Goal: Transaction & Acquisition: Purchase product/service

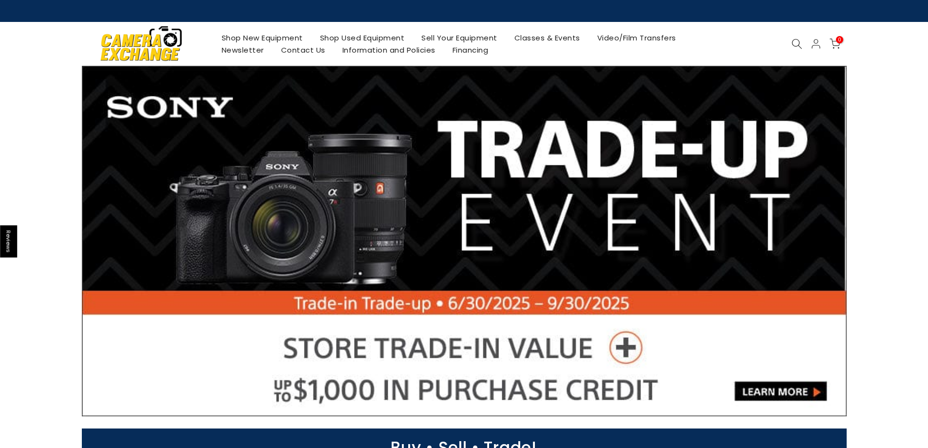
click at [360, 37] on link "Shop Used Equipment" at bounding box center [362, 38] width 102 height 12
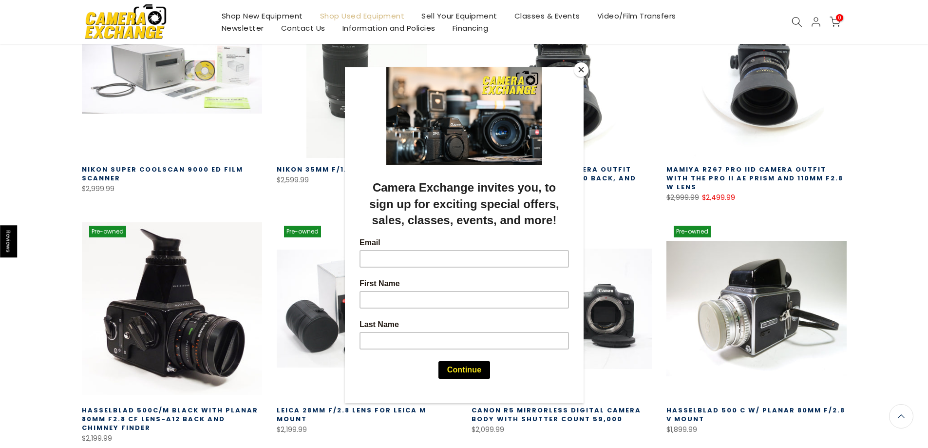
scroll to position [244, 0]
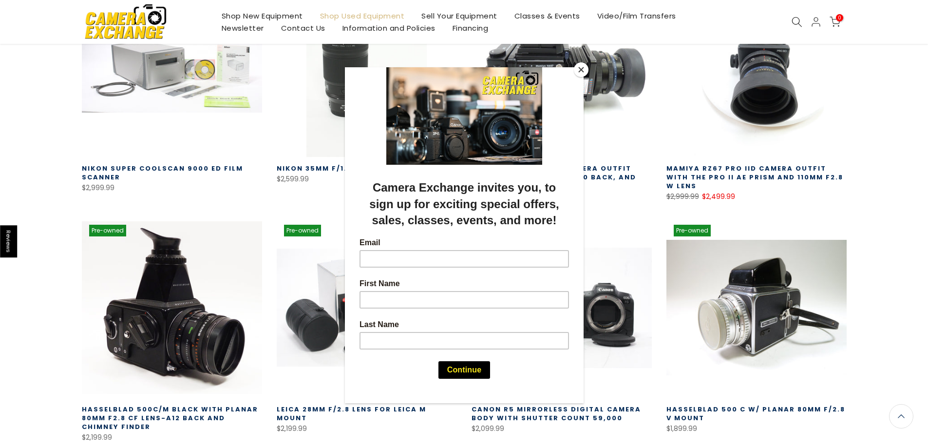
click at [581, 65] on button "Close" at bounding box center [581, 69] width 15 height 15
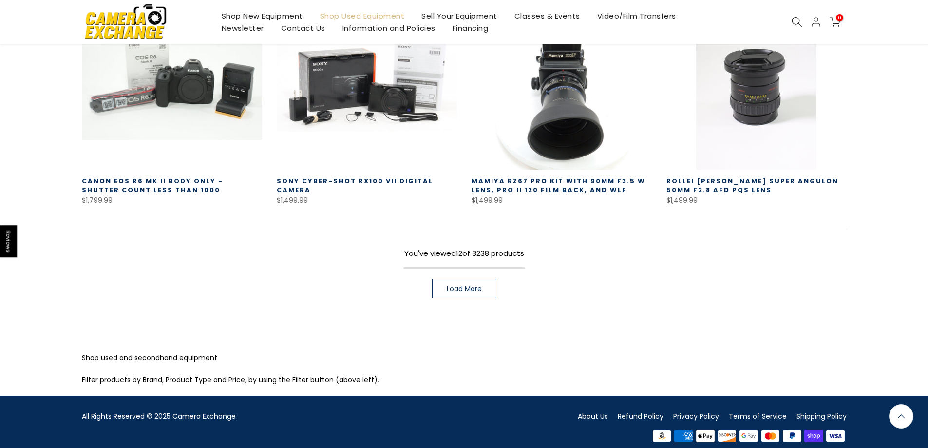
scroll to position [713, 0]
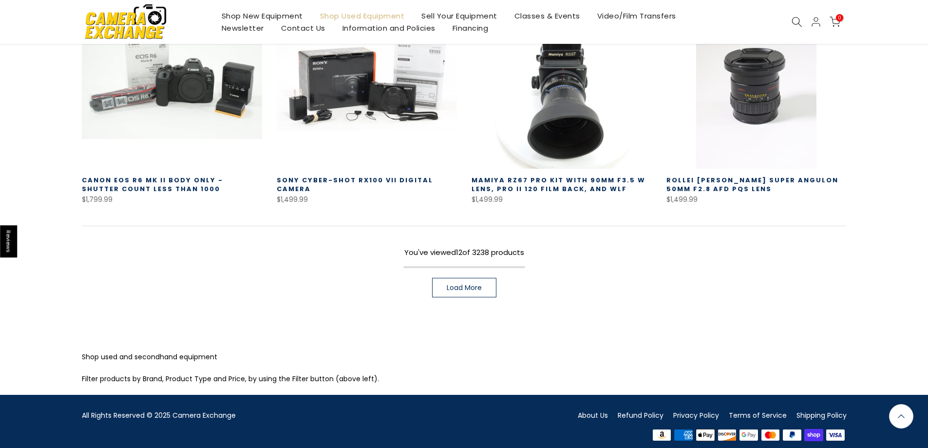
click at [462, 284] on span "Load More" at bounding box center [464, 287] width 35 height 7
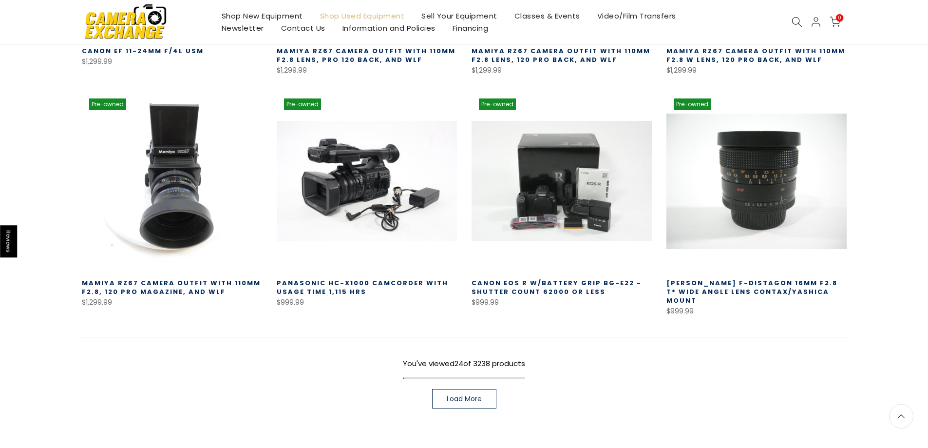
scroll to position [1316, 0]
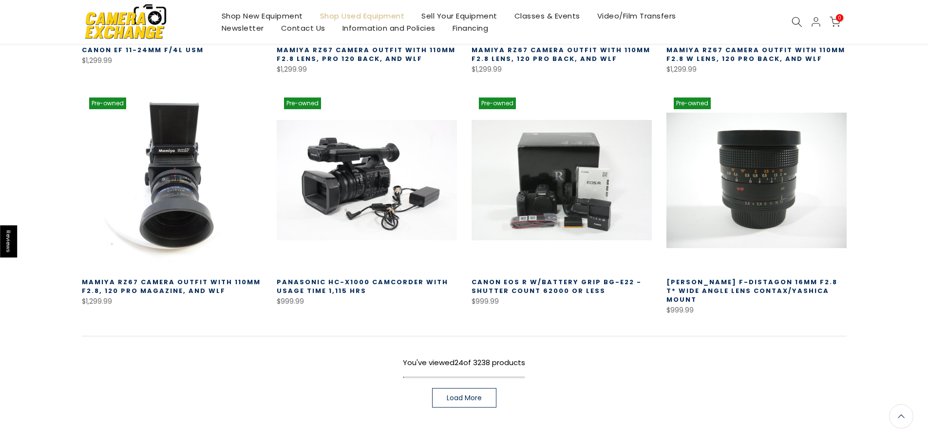
click at [462, 394] on span "Load More" at bounding box center [464, 397] width 35 height 7
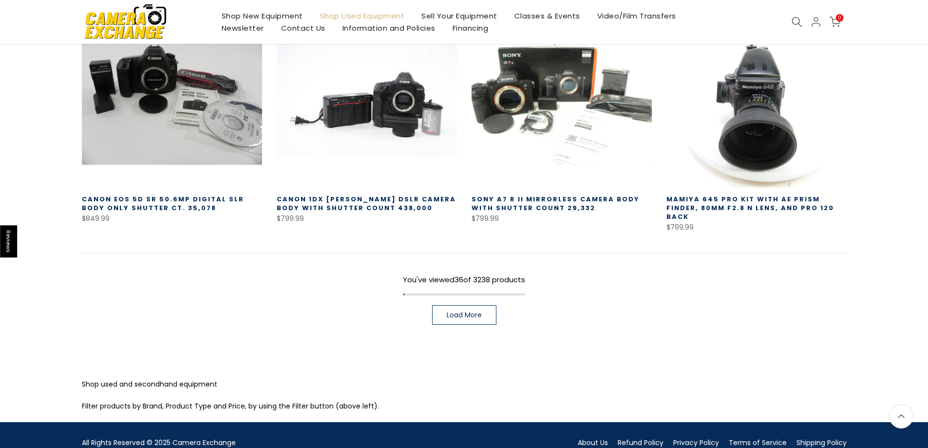
scroll to position [2113, 0]
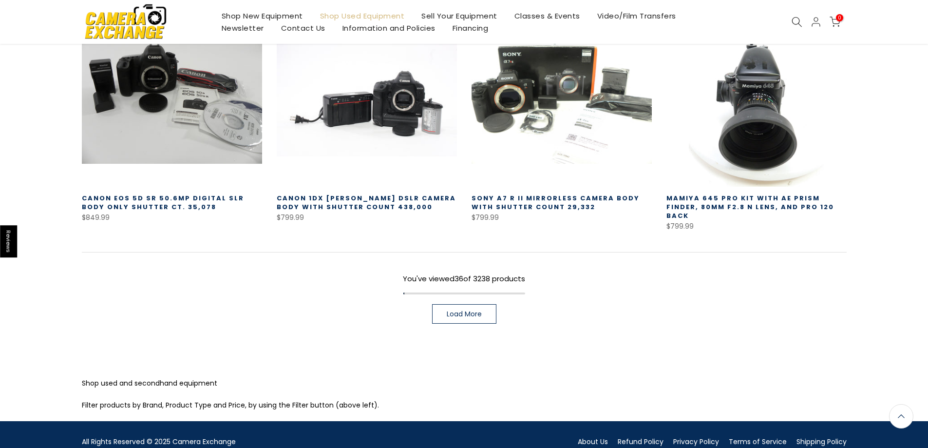
click at [461, 304] on link "Load More" at bounding box center [464, 313] width 64 height 19
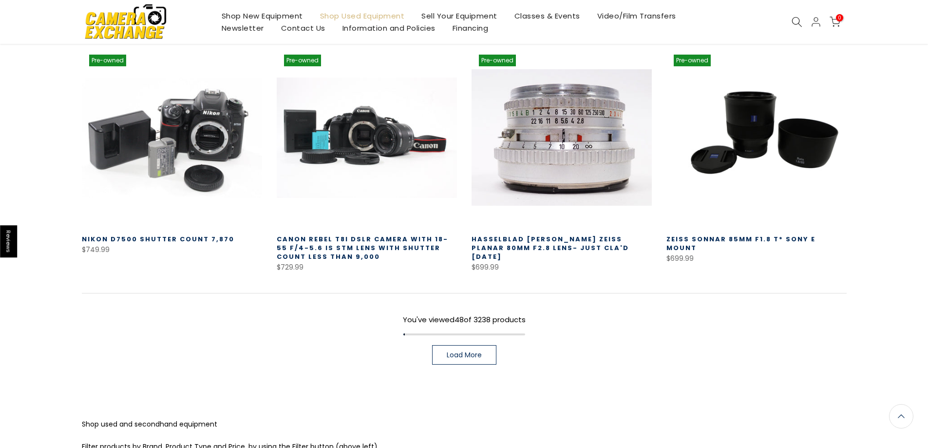
scroll to position [2795, 0]
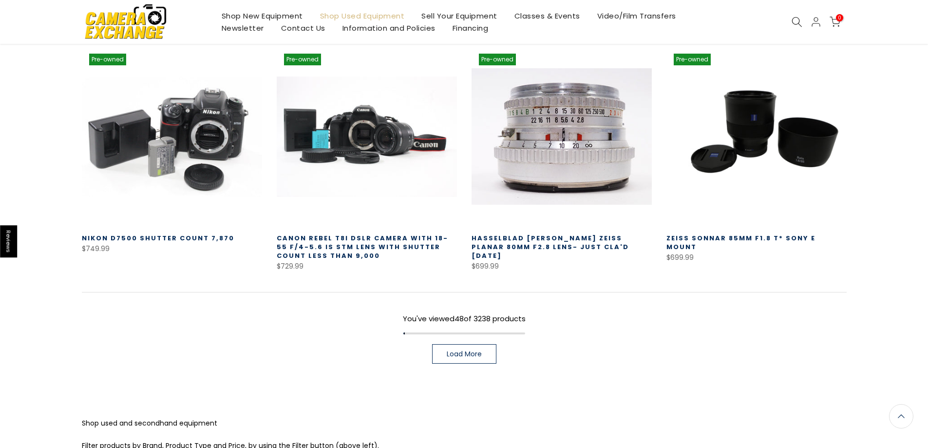
click at [468, 350] on span "Load More" at bounding box center [464, 353] width 35 height 7
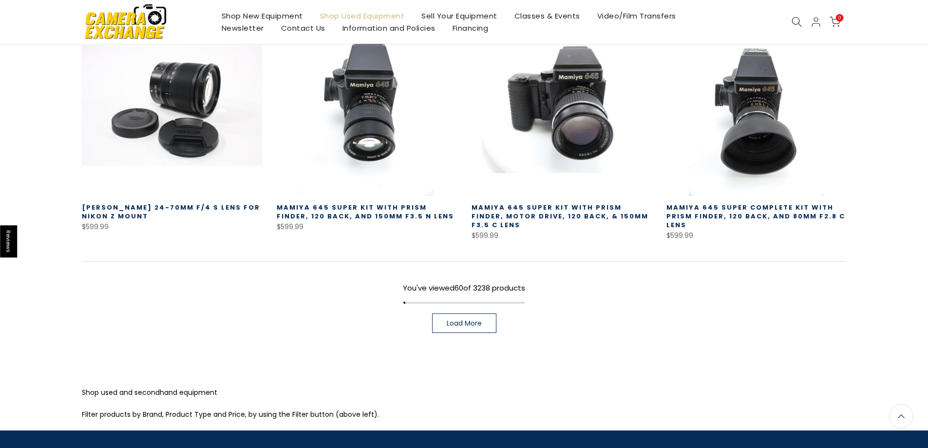
scroll to position [3531, 0]
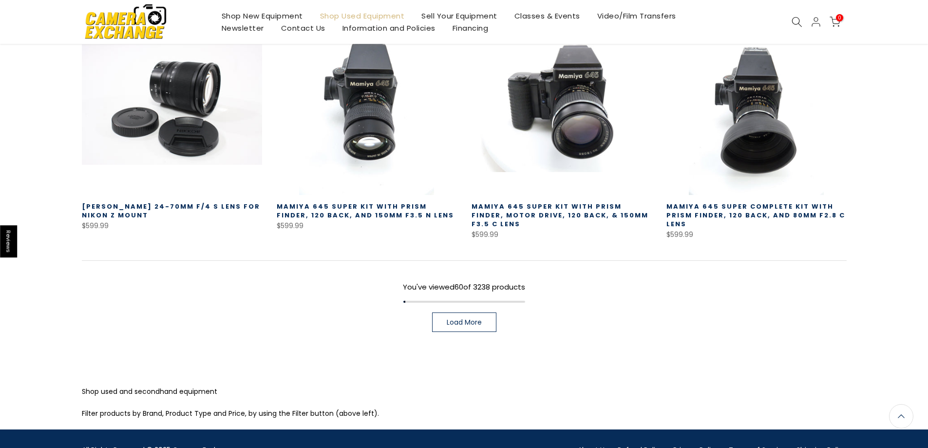
click at [456, 319] on span "Load More" at bounding box center [464, 322] width 35 height 7
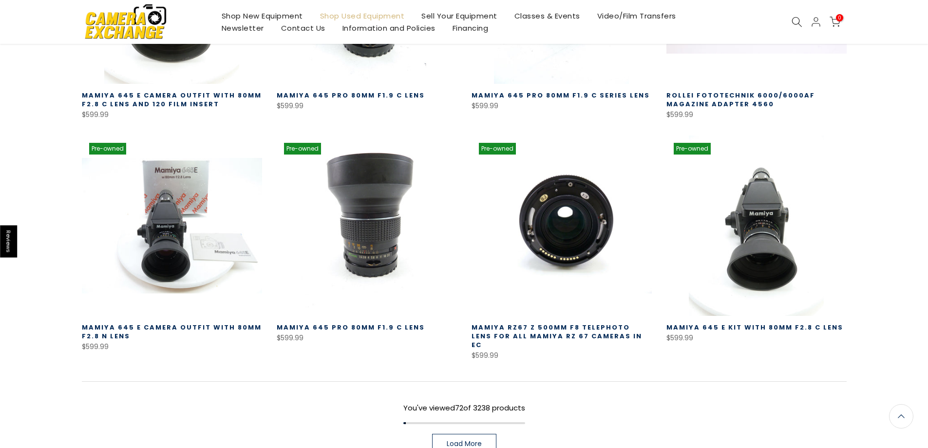
scroll to position [4116, 0]
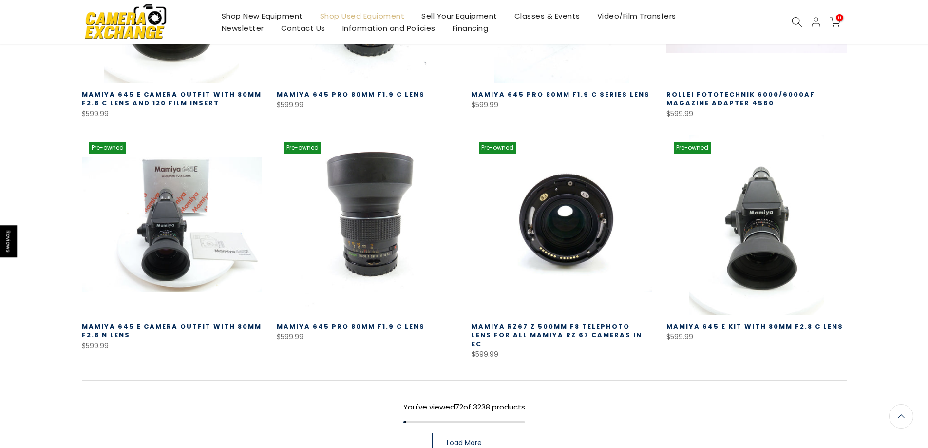
click at [474, 439] on span "Load More" at bounding box center [464, 442] width 35 height 7
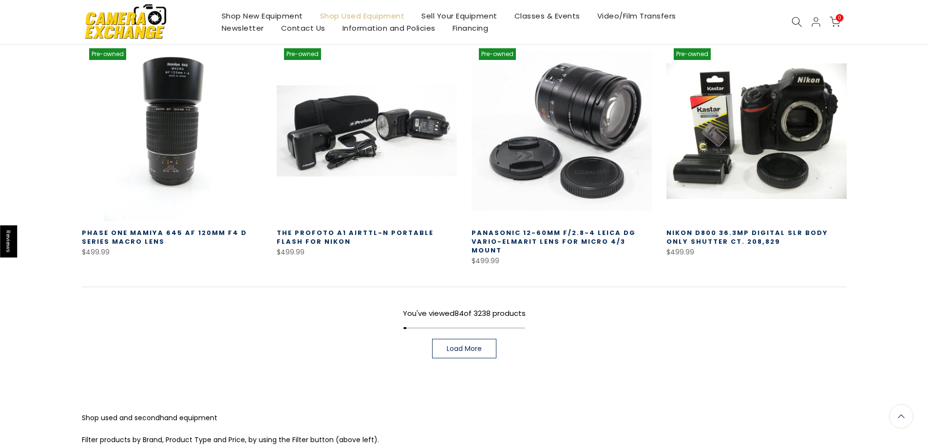
scroll to position [4931, 0]
click at [455, 345] on span "Load More" at bounding box center [464, 348] width 35 height 7
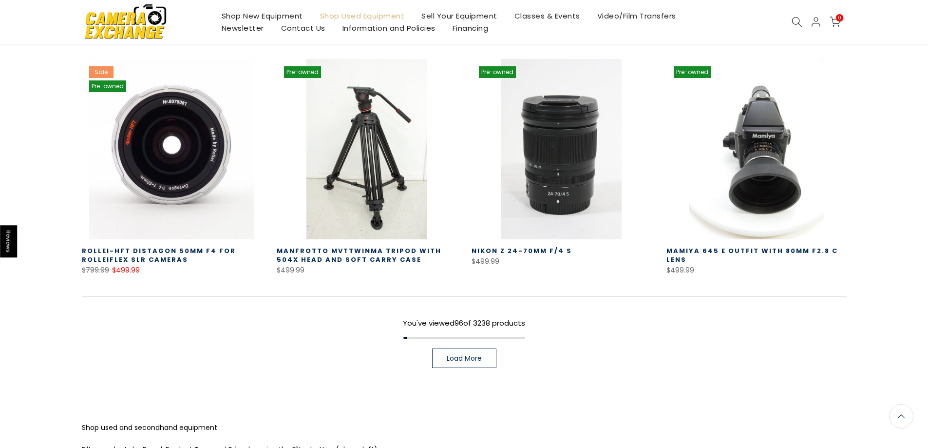
scroll to position [5627, 0]
click at [459, 354] on span "Load More" at bounding box center [464, 357] width 35 height 7
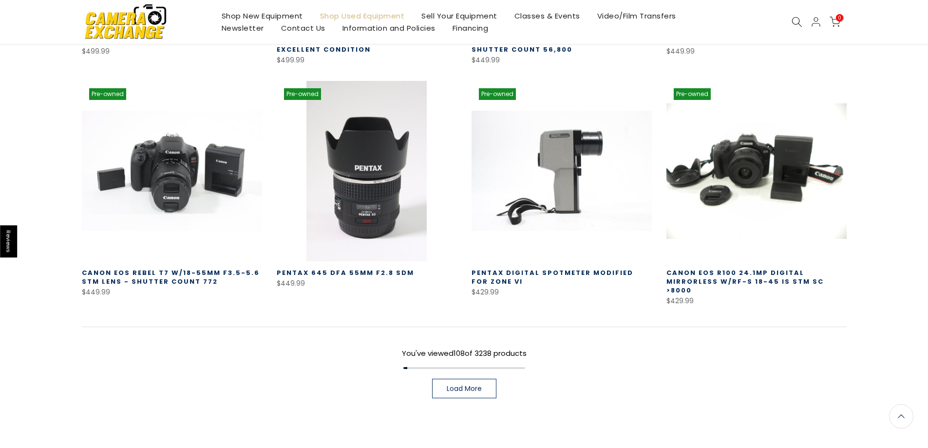
scroll to position [6331, 0]
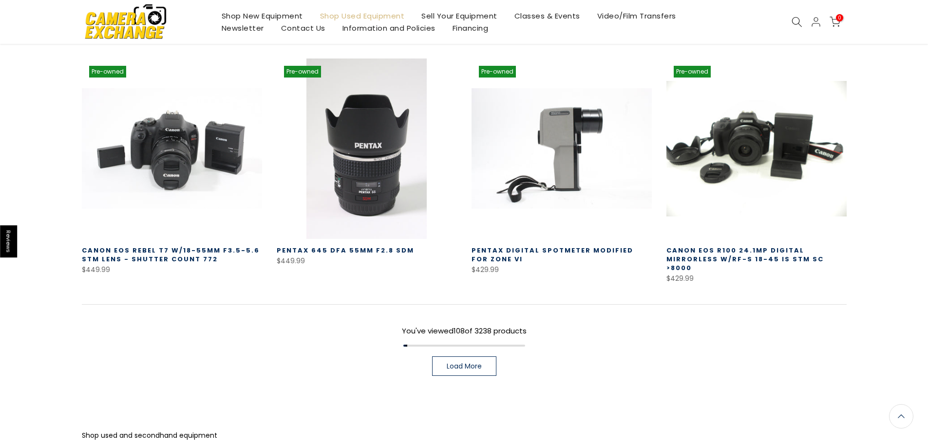
click at [470, 362] on span "Load More" at bounding box center [464, 365] width 35 height 7
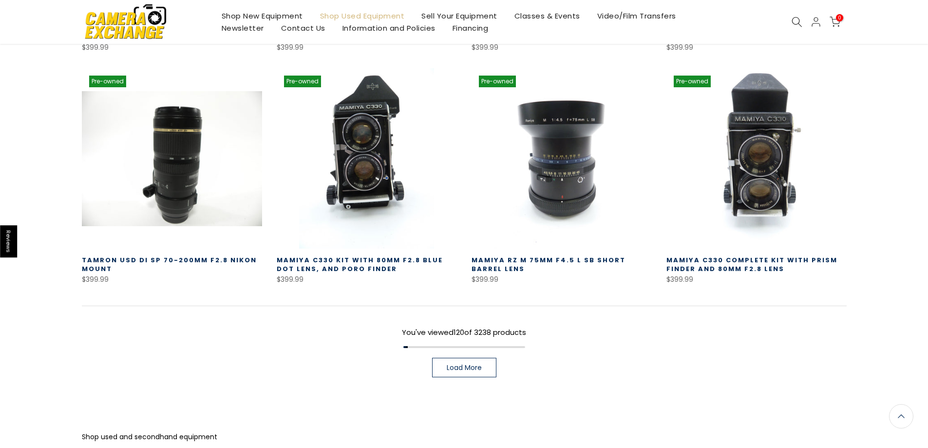
scroll to position [7036, 0]
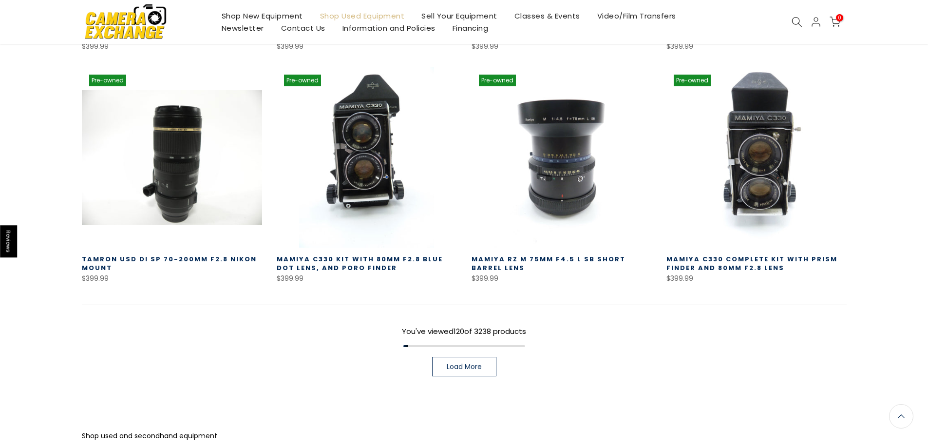
click at [445, 357] on link "Load More" at bounding box center [464, 366] width 64 height 19
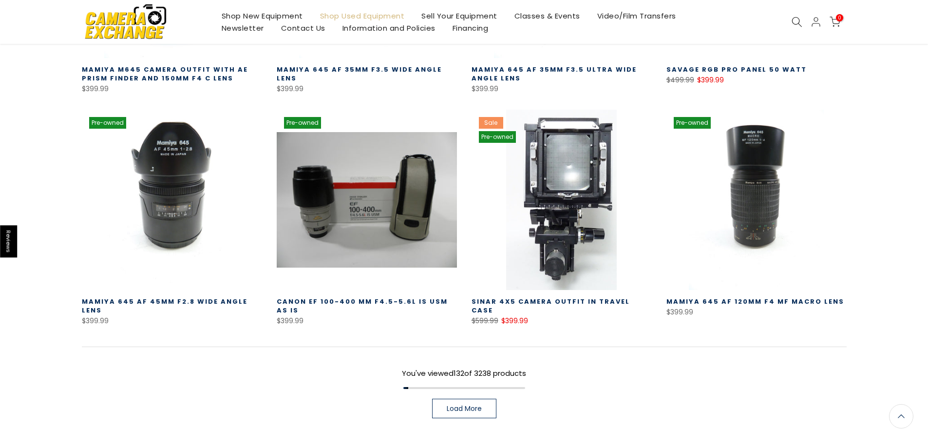
scroll to position [7732, 0]
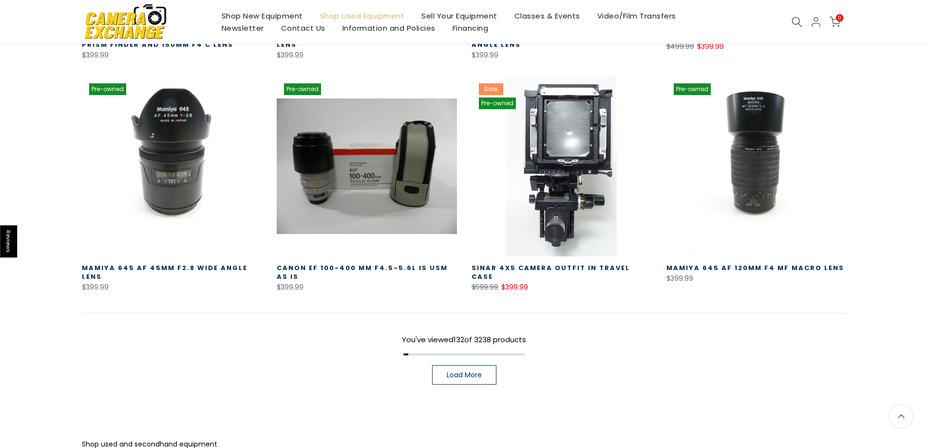
click at [463, 365] on link "Load More" at bounding box center [464, 374] width 64 height 19
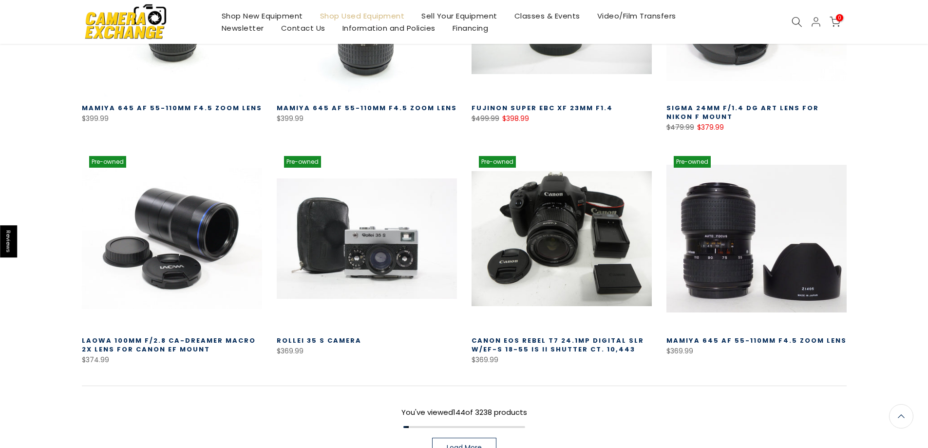
scroll to position [8365, 0]
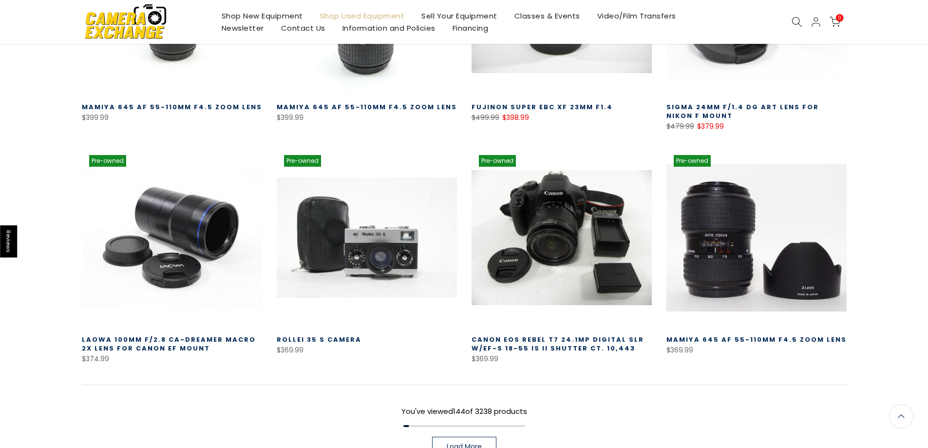
click at [460, 443] on span "Load More" at bounding box center [464, 446] width 35 height 7
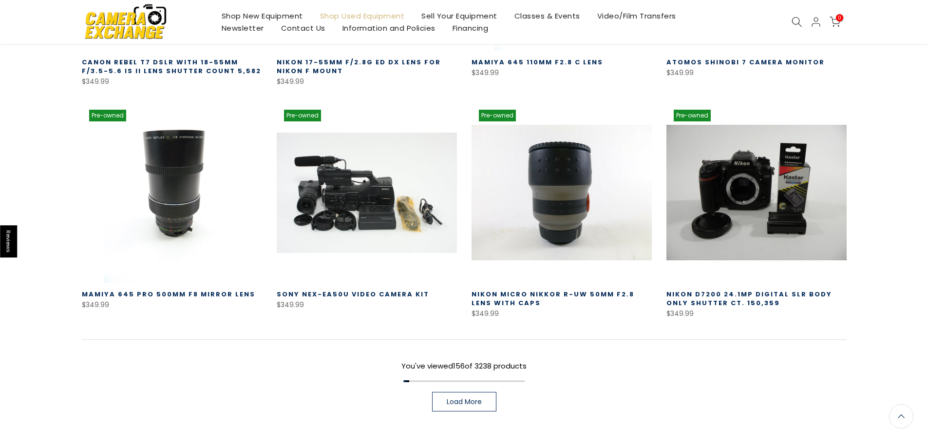
scroll to position [9124, 0]
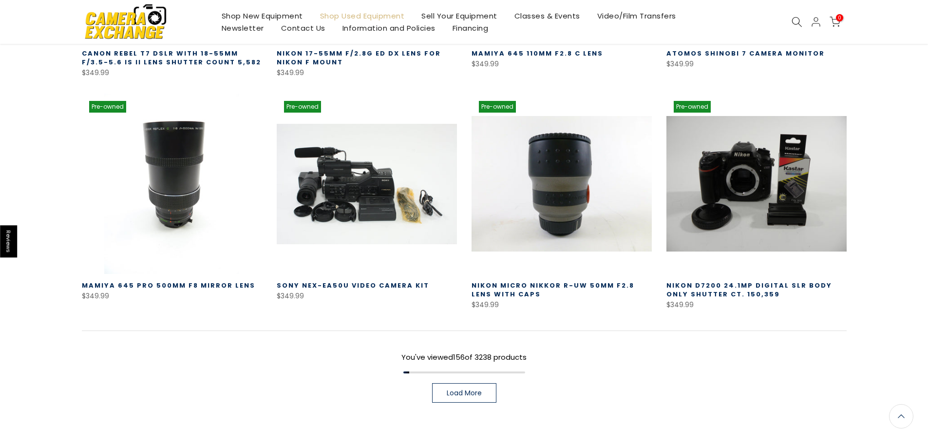
click at [453, 389] on span "Load More" at bounding box center [464, 392] width 35 height 7
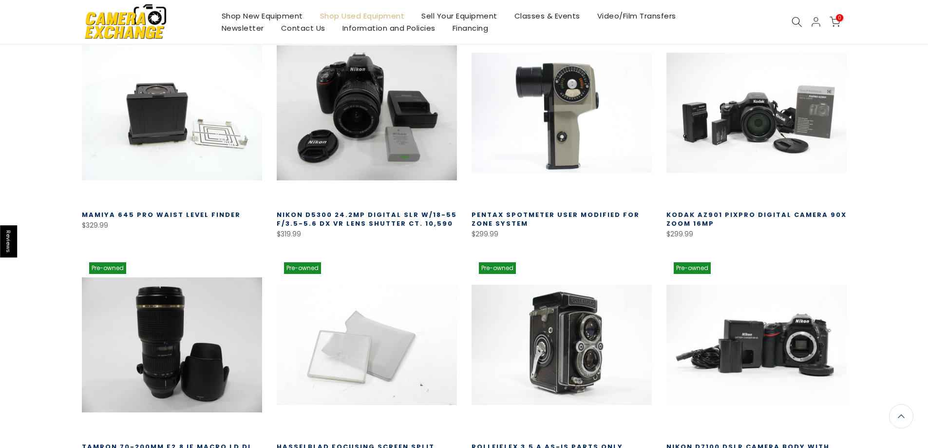
scroll to position [9659, 0]
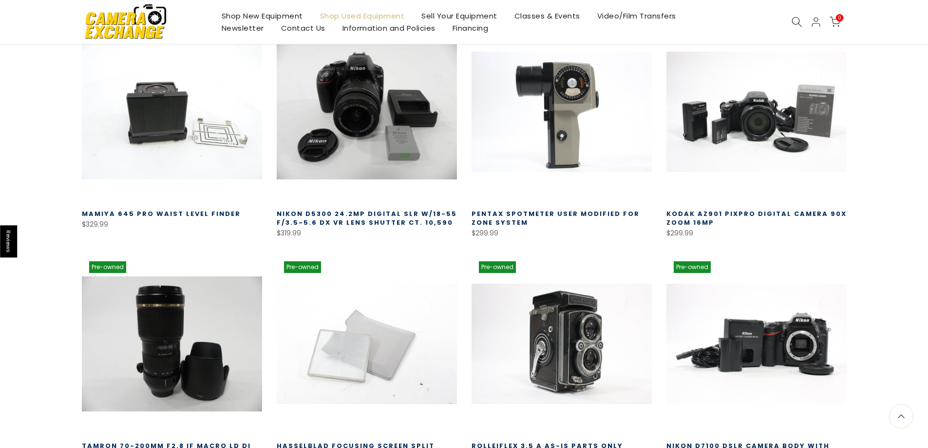
click at [516, 441] on link "Rolleiflex 3.5 A AS-IS Parts Only" at bounding box center [546, 445] width 151 height 9
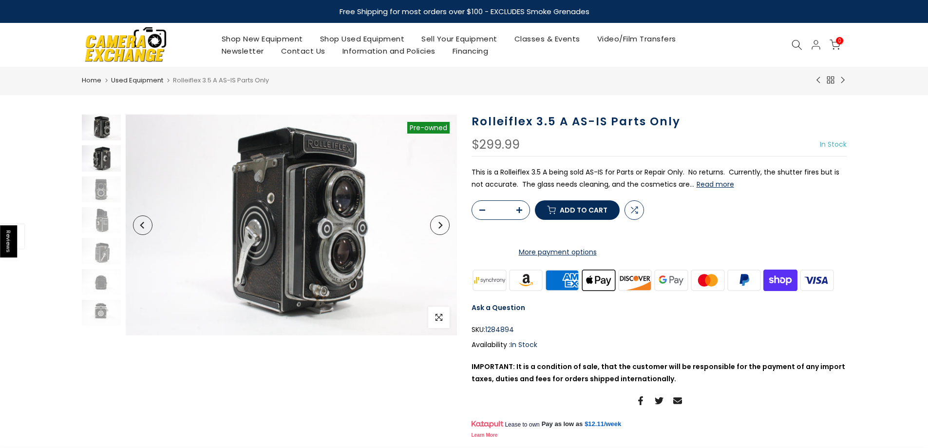
click at [101, 160] on img at bounding box center [101, 158] width 39 height 26
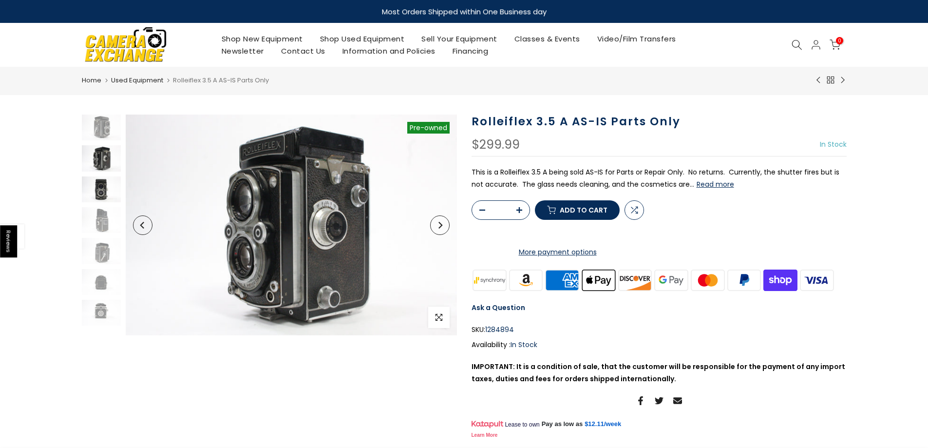
click at [98, 186] on img at bounding box center [101, 189] width 39 height 26
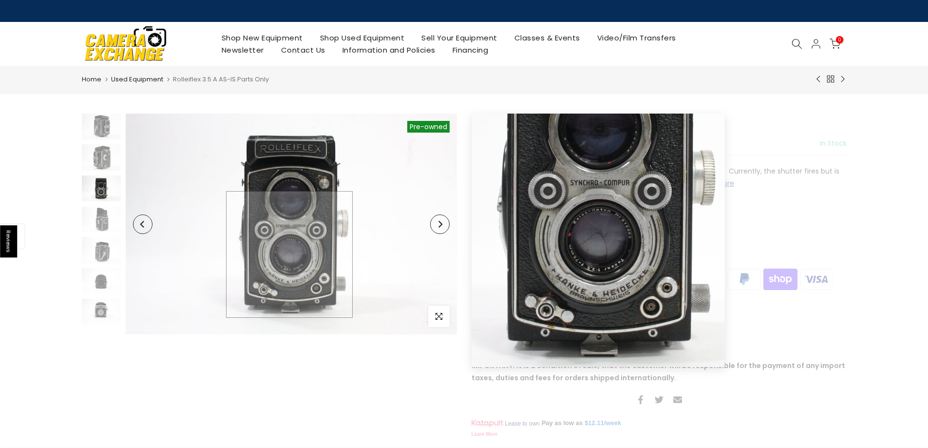
click at [289, 254] on img at bounding box center [291, 223] width 331 height 221
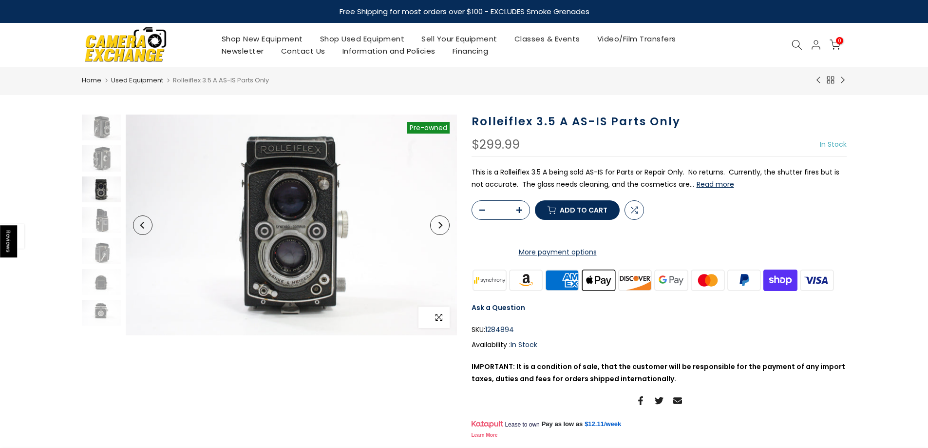
click at [437, 317] on icon "button" at bounding box center [438, 317] width 7 height 8
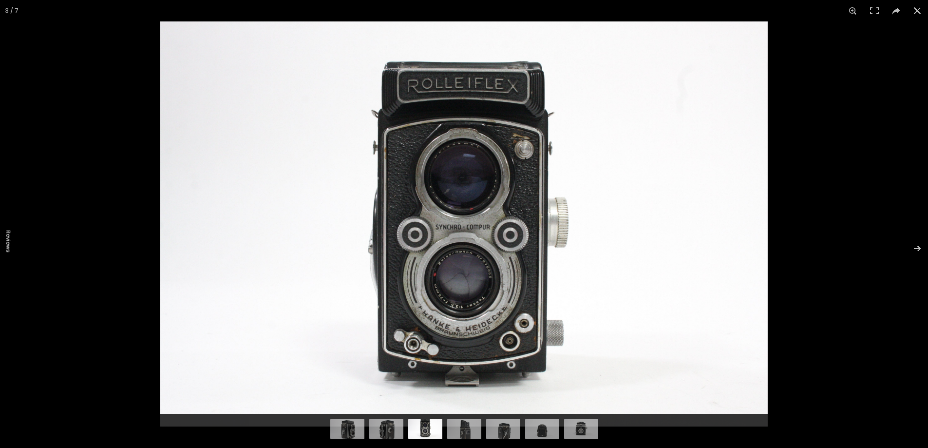
click at [628, 294] on img at bounding box center [463, 223] width 607 height 405
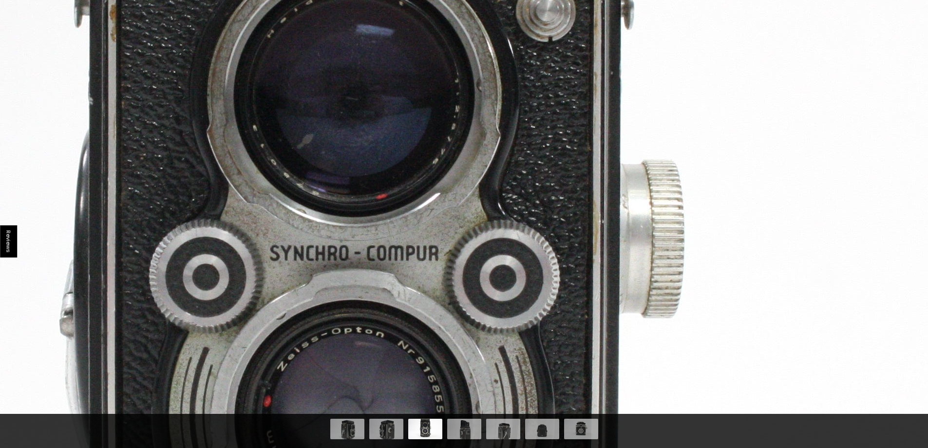
click at [868, 447] on html "Reviews Skip to content Free Shipping for most orders over $100 - EXCLUDES Smok…" at bounding box center [464, 224] width 928 height 448
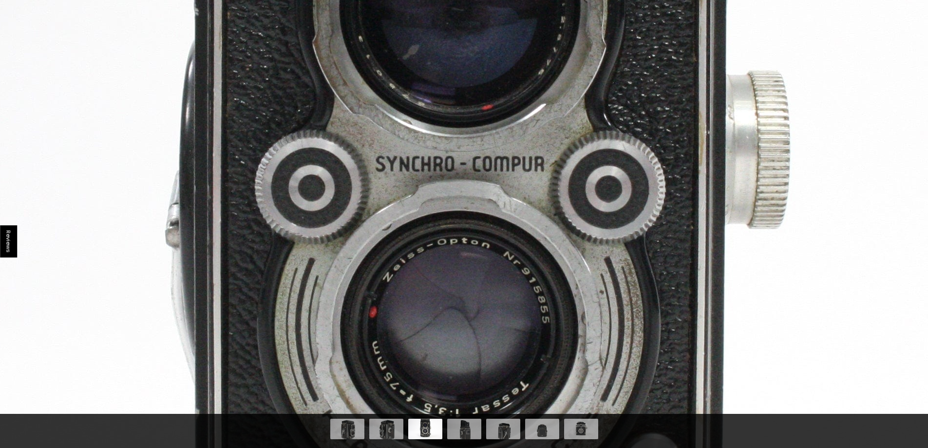
click at [927, 130] on html "Reviews Skip to content Free Shipping for most orders over $100 - EXCLUDES Smok…" at bounding box center [464, 224] width 928 height 448
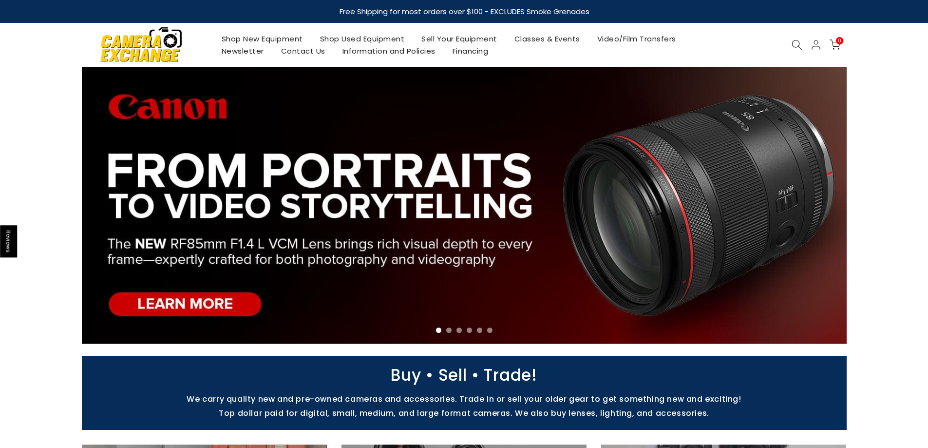
click at [373, 36] on link "Shop Used Equipment" at bounding box center [362, 39] width 102 height 12
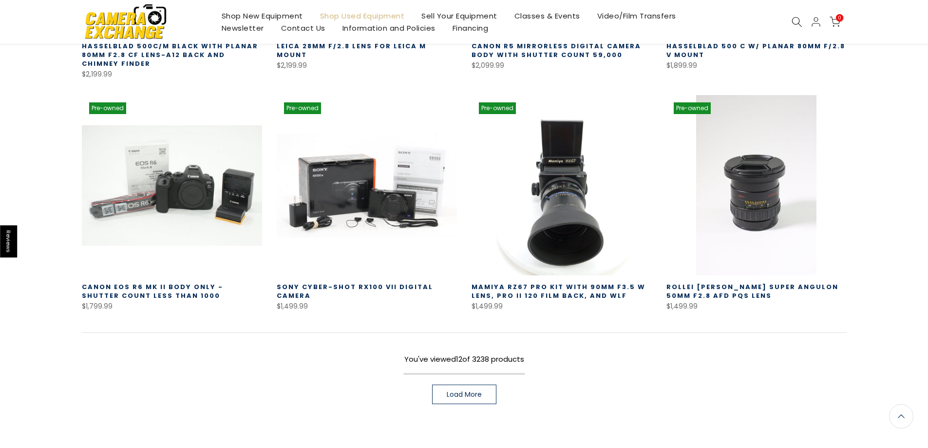
scroll to position [713, 0]
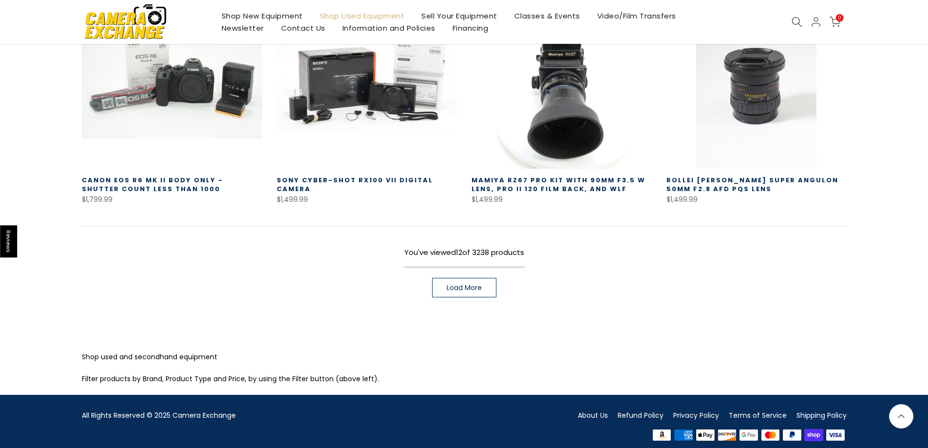
click at [464, 284] on span "Load More" at bounding box center [464, 287] width 35 height 7
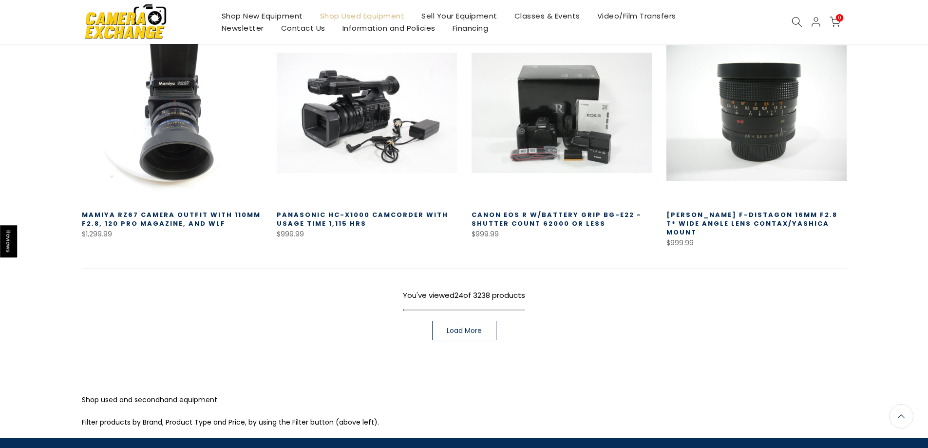
scroll to position [1394, 0]
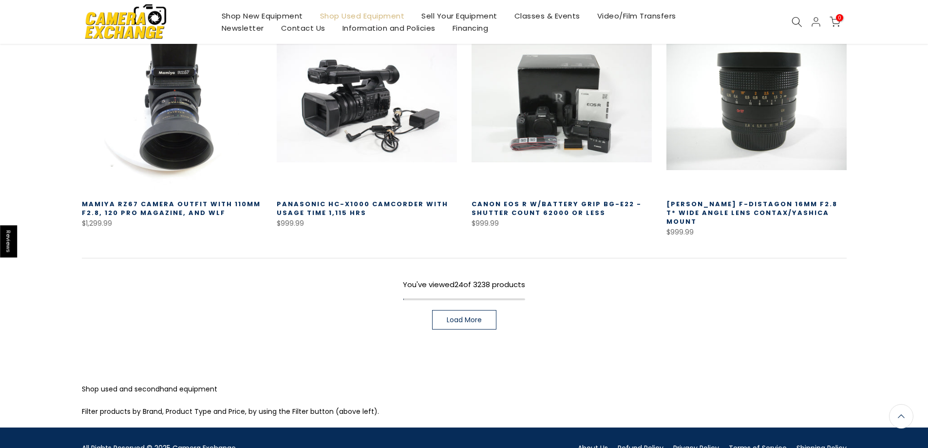
click at [460, 316] on span "Load More" at bounding box center [464, 319] width 35 height 7
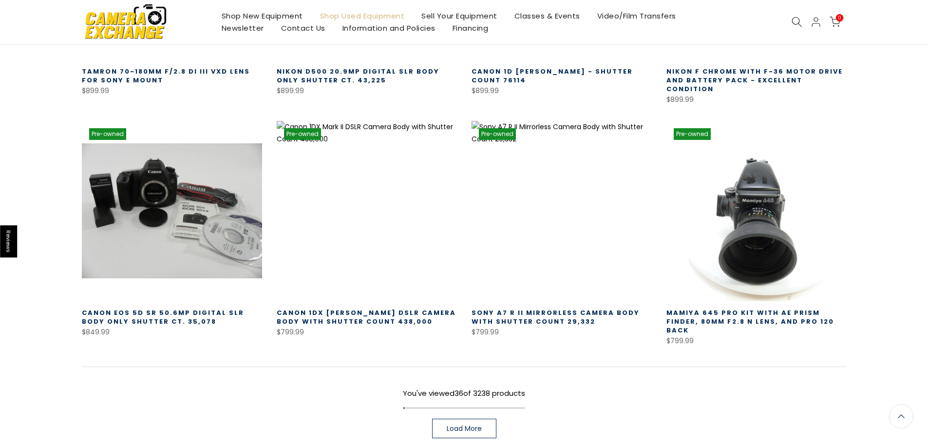
scroll to position [2113, 0]
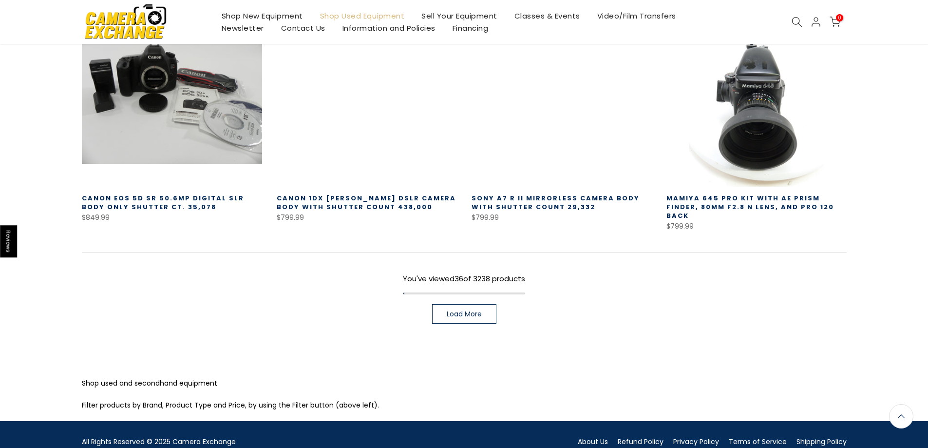
click at [464, 310] on span "Load More" at bounding box center [464, 313] width 35 height 7
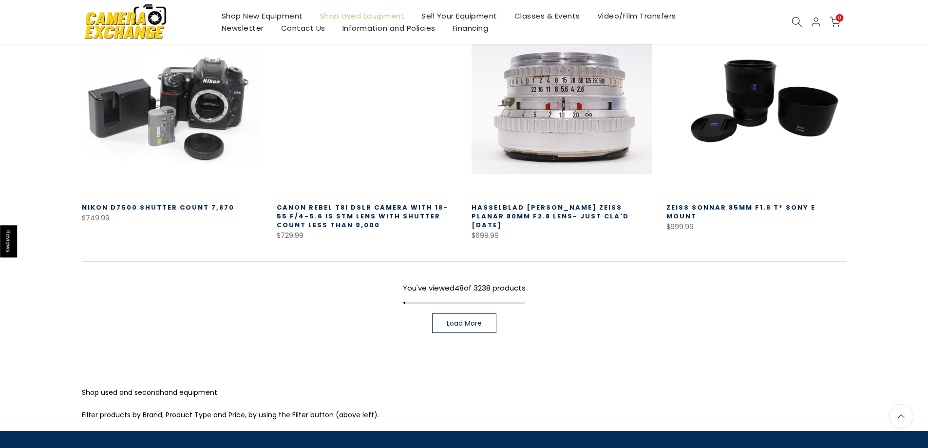
scroll to position [2827, 0]
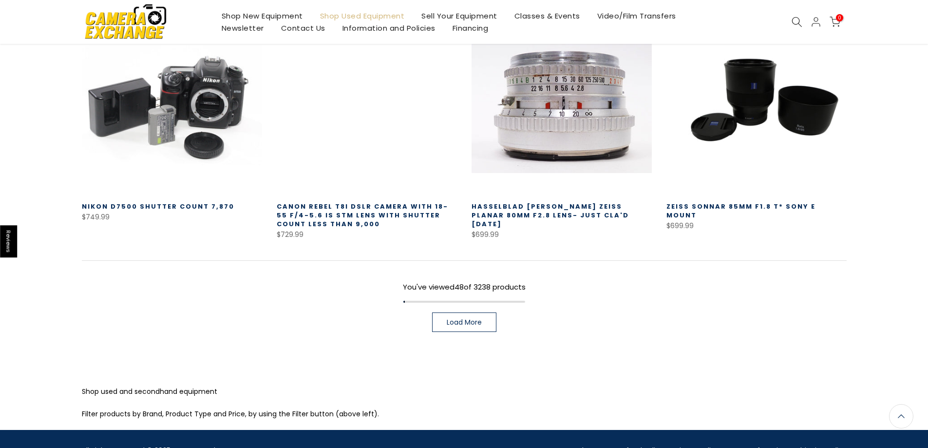
click at [457, 319] on span "Load More" at bounding box center [464, 322] width 35 height 7
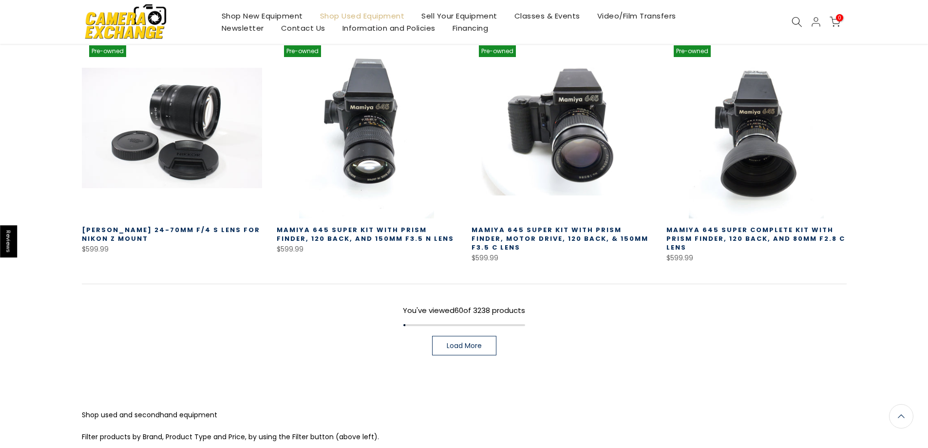
scroll to position [3509, 0]
click at [468, 341] on span "Load More" at bounding box center [464, 344] width 35 height 7
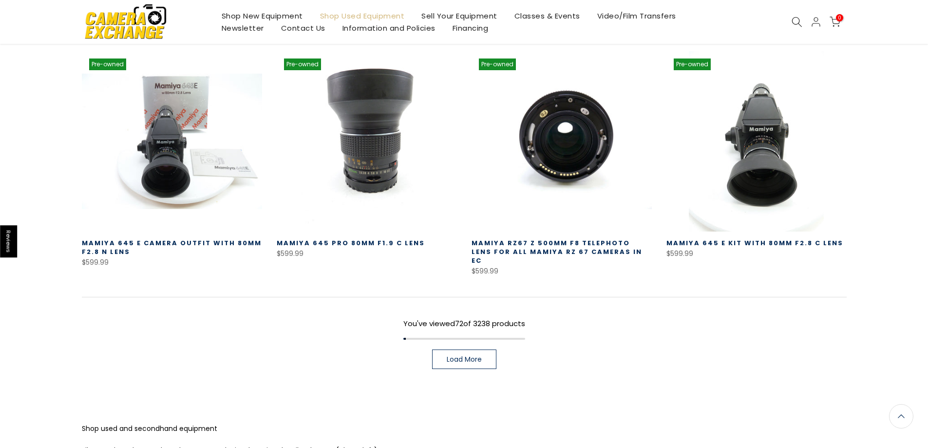
scroll to position [4226, 0]
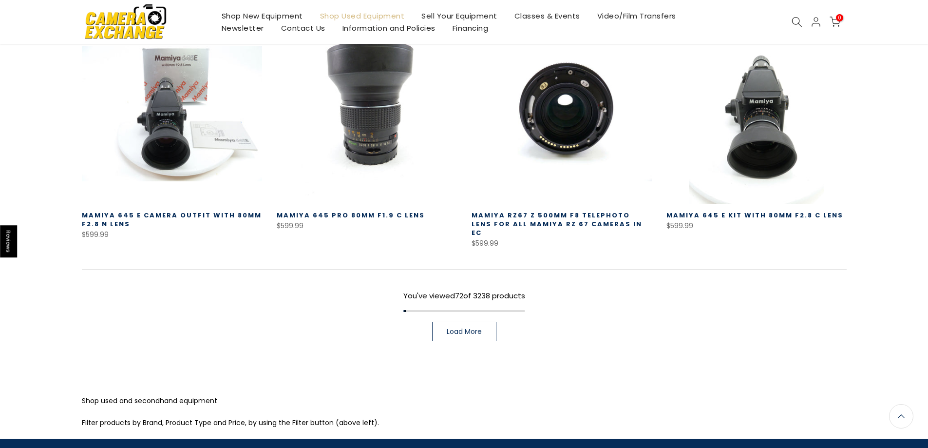
click at [458, 328] on span "Load More" at bounding box center [464, 331] width 35 height 7
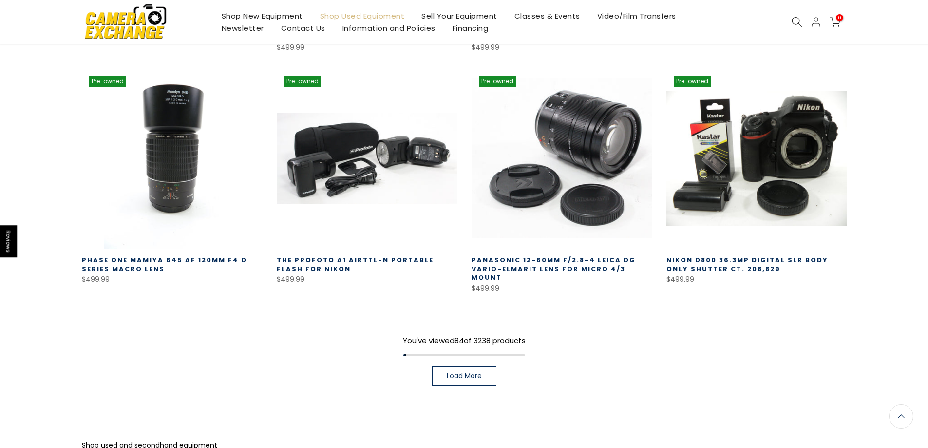
scroll to position [4932, 0]
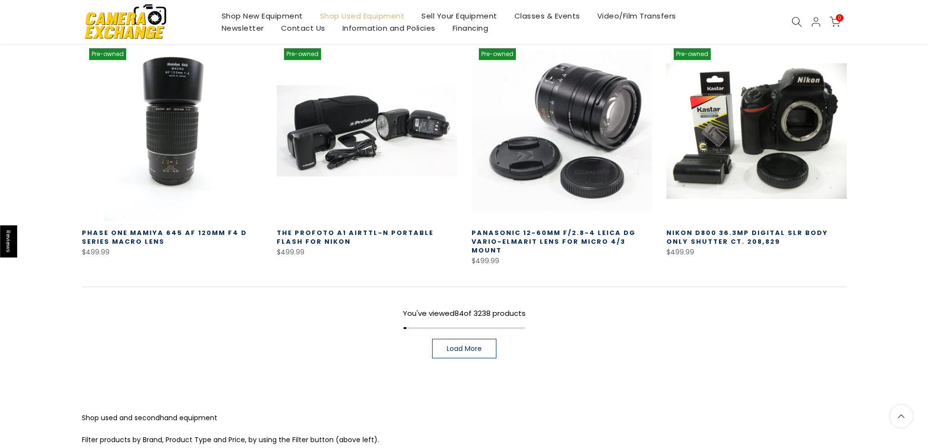
click at [486, 338] on link "Load More" at bounding box center [464, 347] width 64 height 19
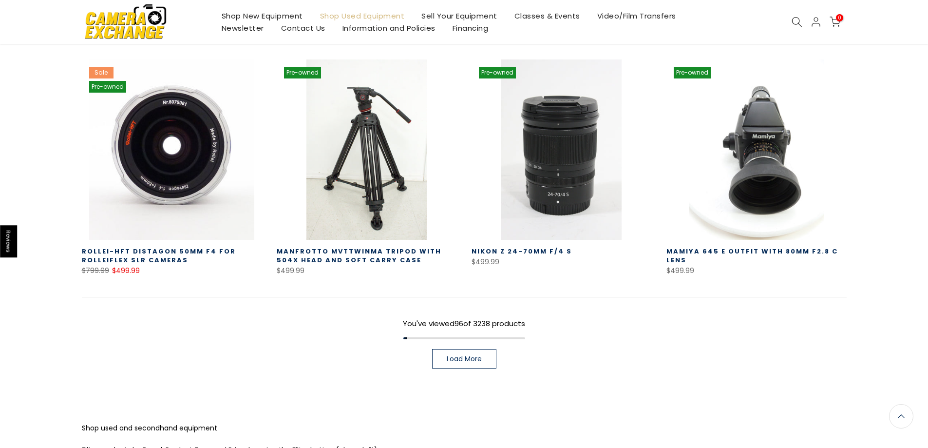
scroll to position [5627, 0]
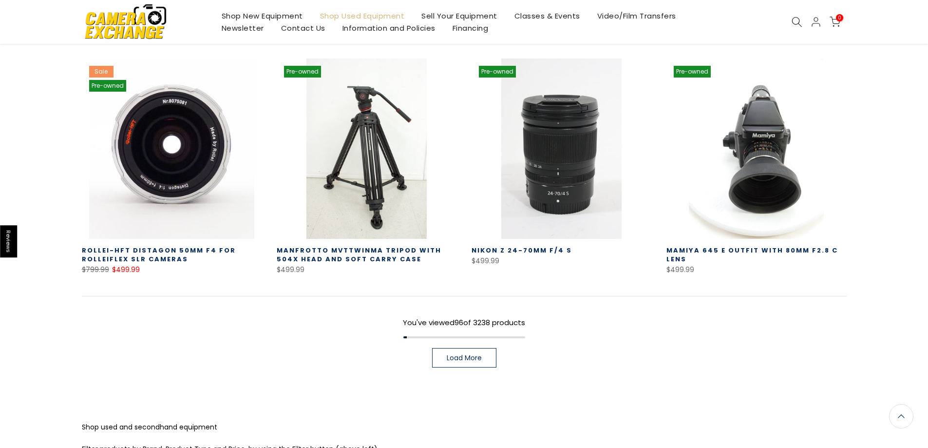
click at [465, 354] on span "Load More" at bounding box center [464, 357] width 35 height 7
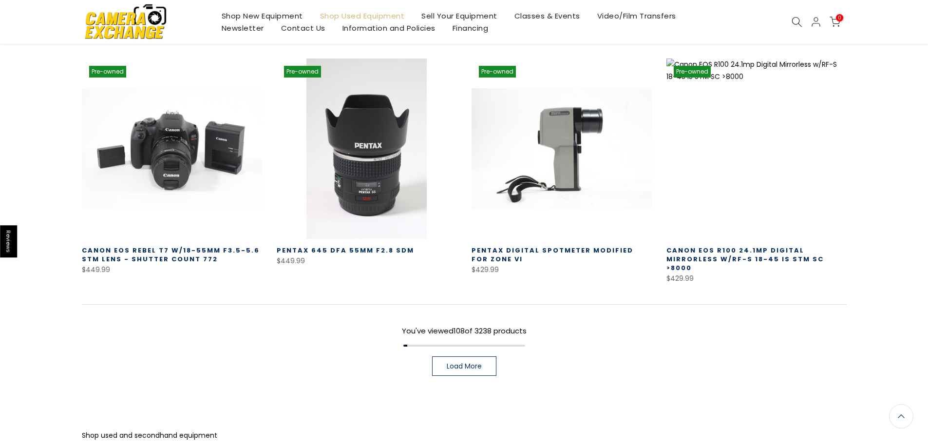
click at [473, 356] on link "Load More" at bounding box center [464, 365] width 64 height 19
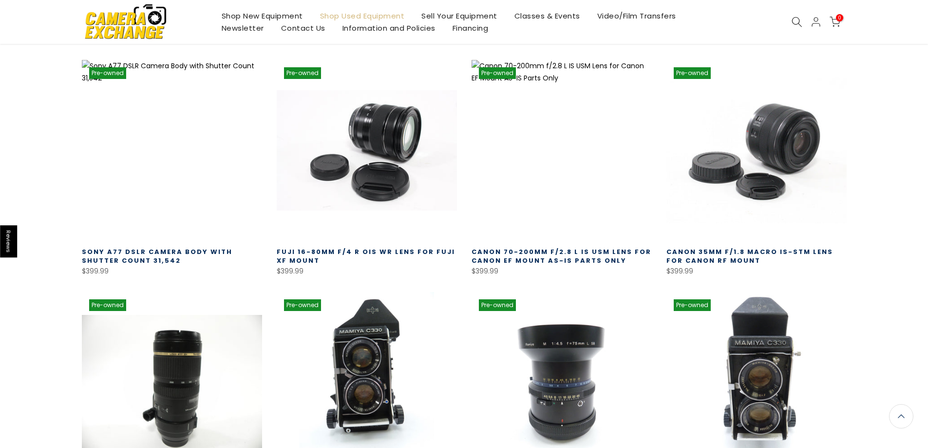
scroll to position [7014, 0]
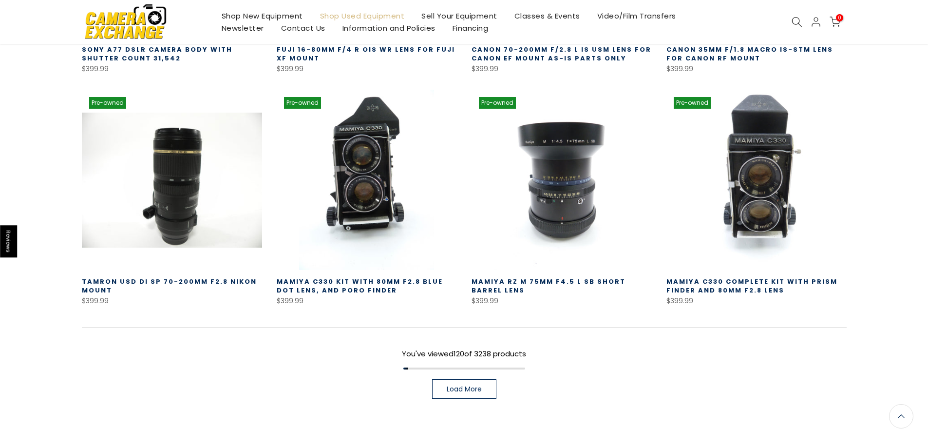
click at [443, 379] on link "Load More" at bounding box center [464, 388] width 64 height 19
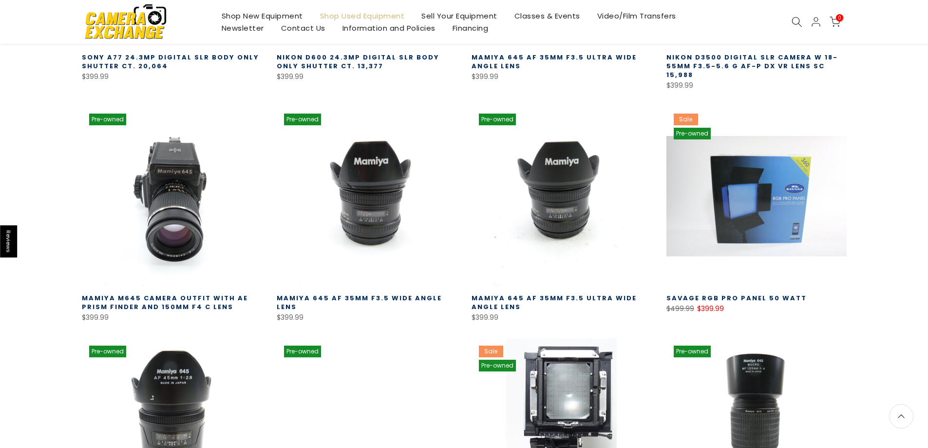
scroll to position [7645, 0]
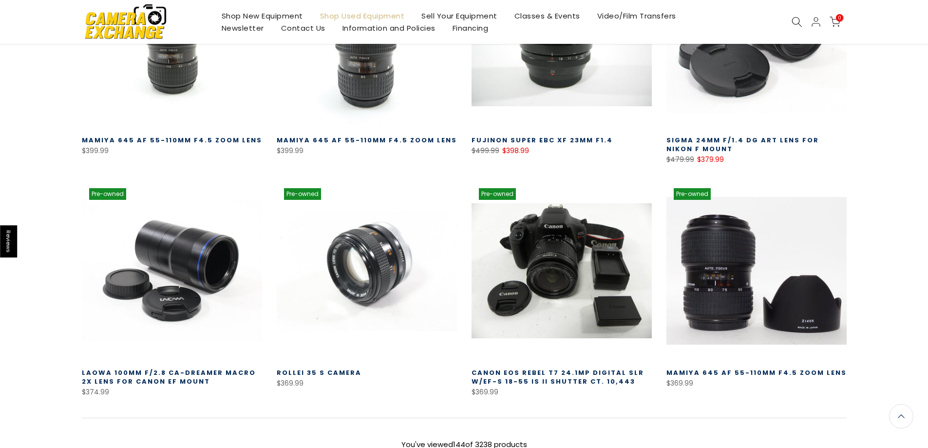
scroll to position [8428, 0]
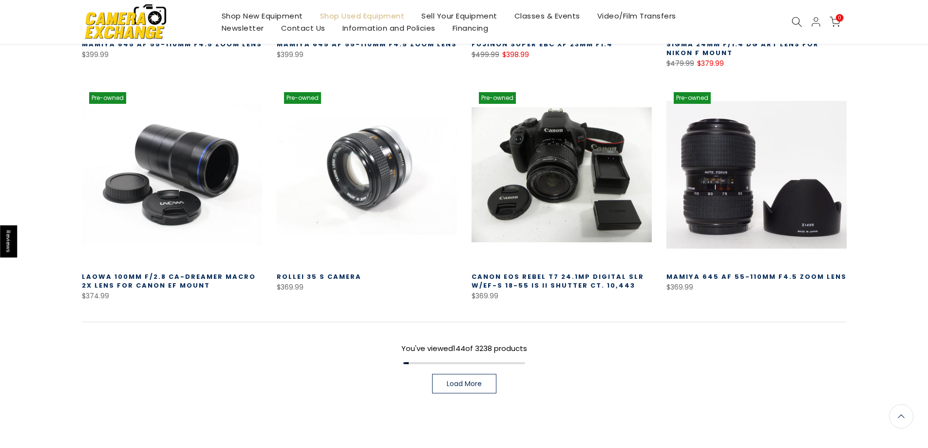
click at [455, 374] on link "Load More" at bounding box center [464, 383] width 64 height 19
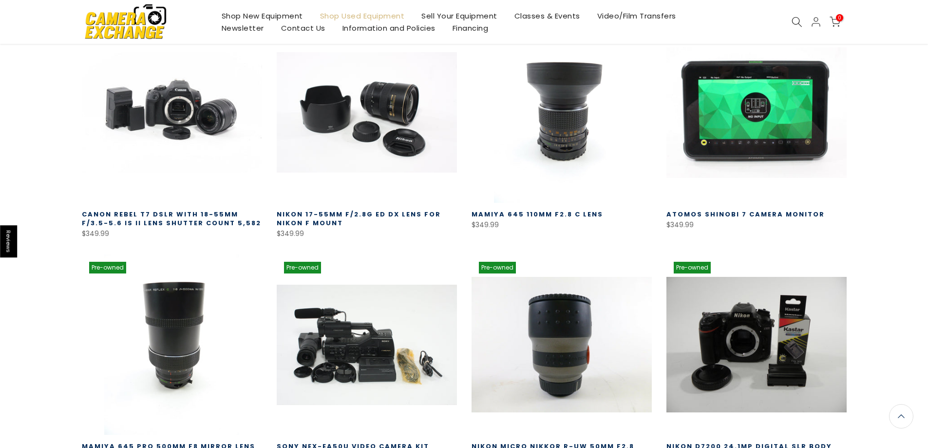
scroll to position [8964, 0]
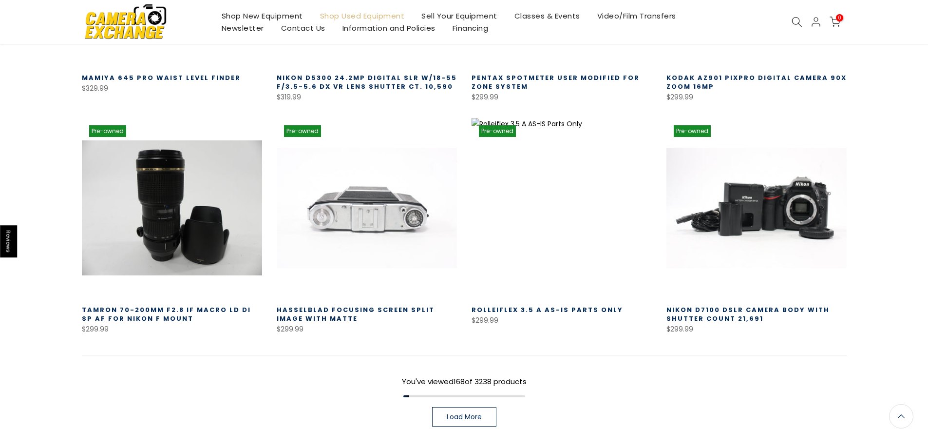
scroll to position [9820, 0]
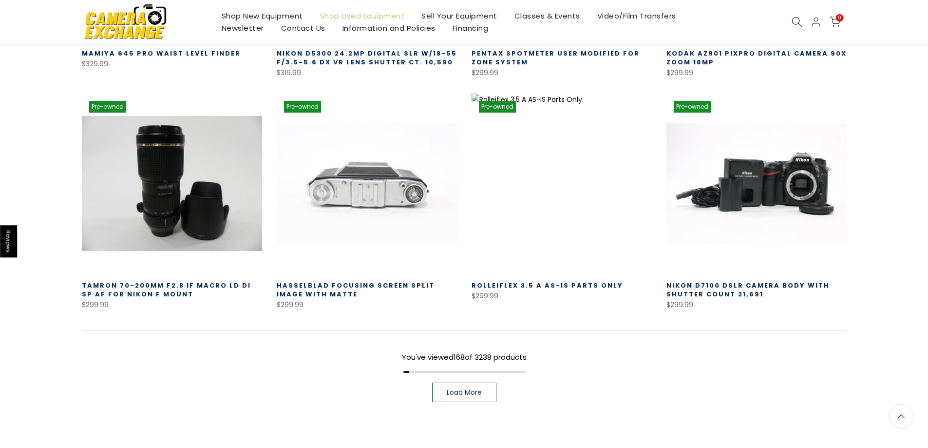
click at [448, 389] on span "Load More" at bounding box center [464, 392] width 35 height 7
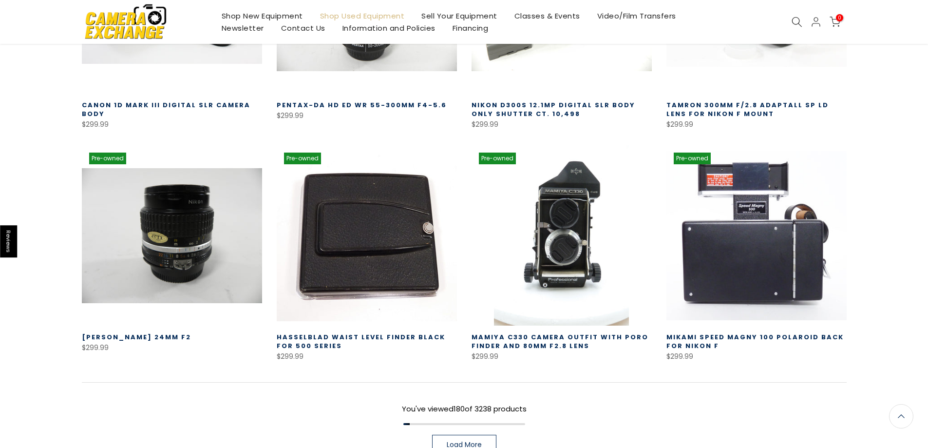
scroll to position [10501, 0]
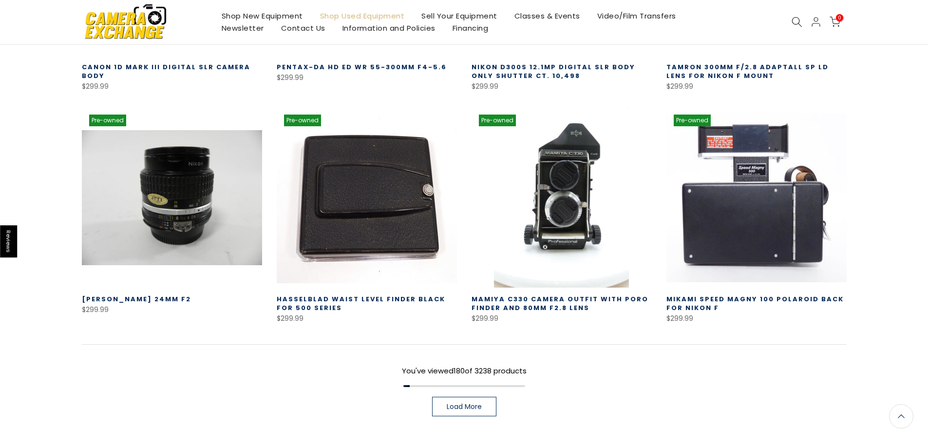
click at [467, 403] on span "Load More" at bounding box center [464, 406] width 35 height 7
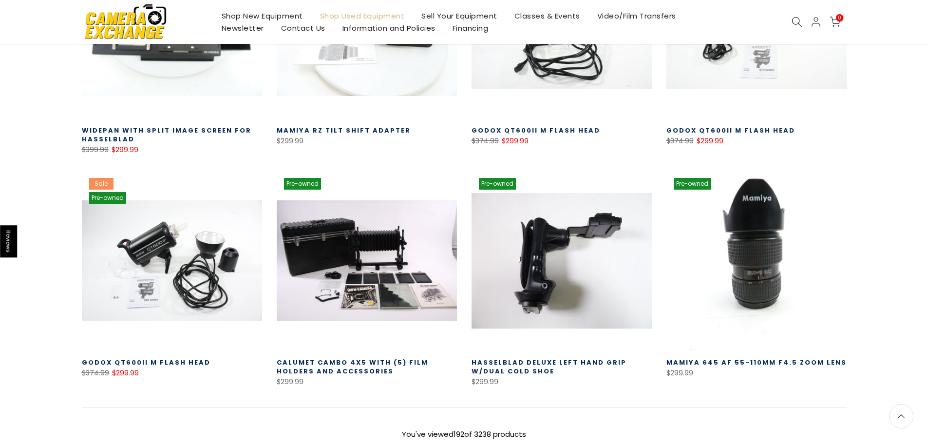
scroll to position [11134, 0]
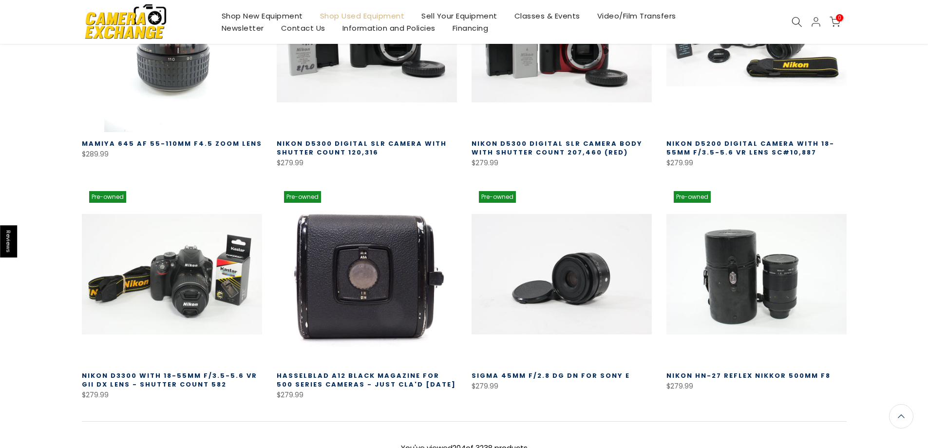
scroll to position [11815, 0]
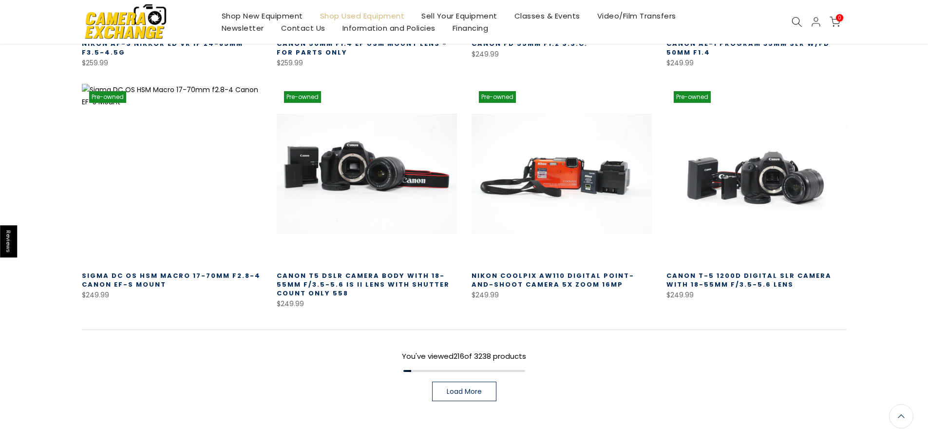
scroll to position [12619, 0]
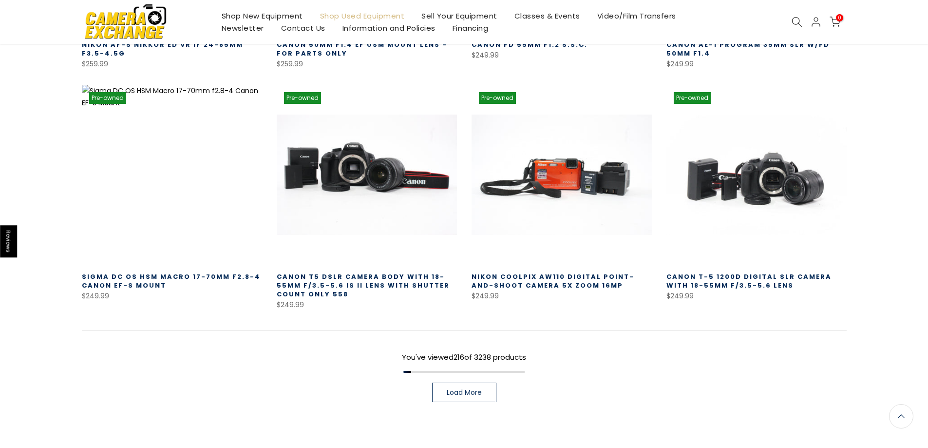
click at [451, 382] on link "Load More" at bounding box center [464, 391] width 64 height 19
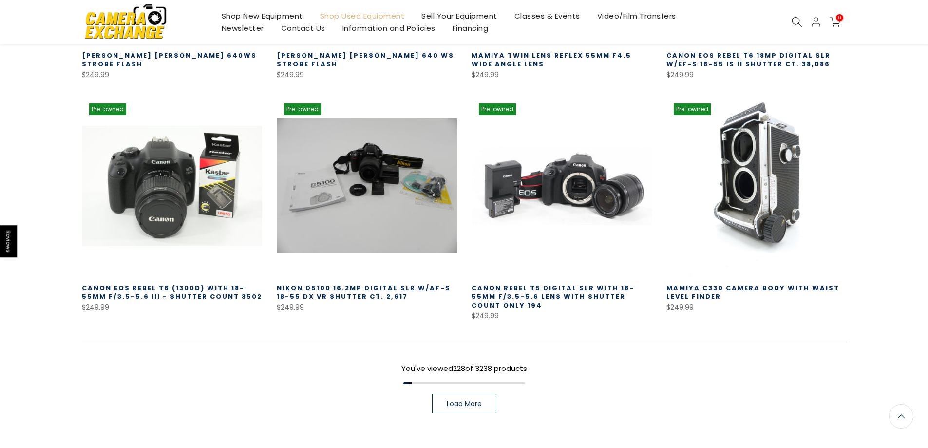
scroll to position [13324, 0]
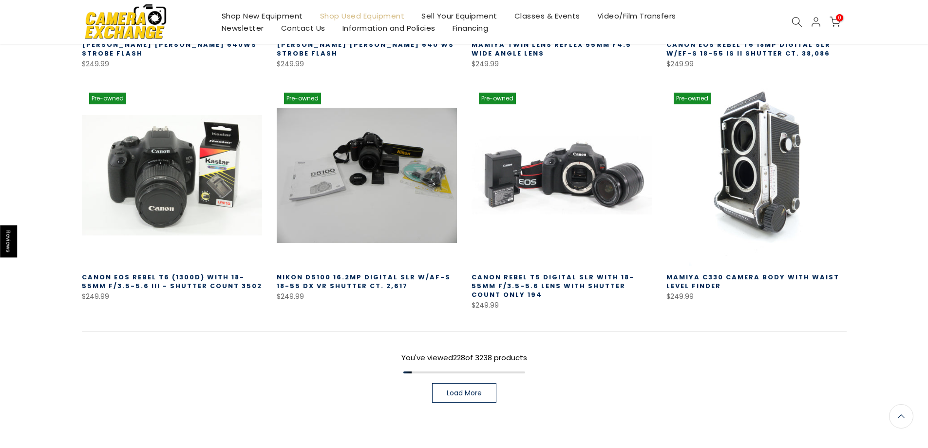
click at [456, 389] on span "Load More" at bounding box center [464, 392] width 35 height 7
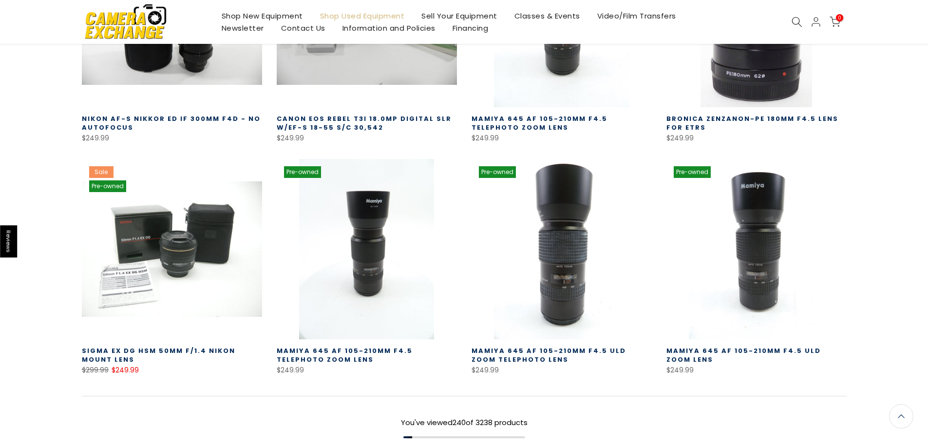
scroll to position [13957, 0]
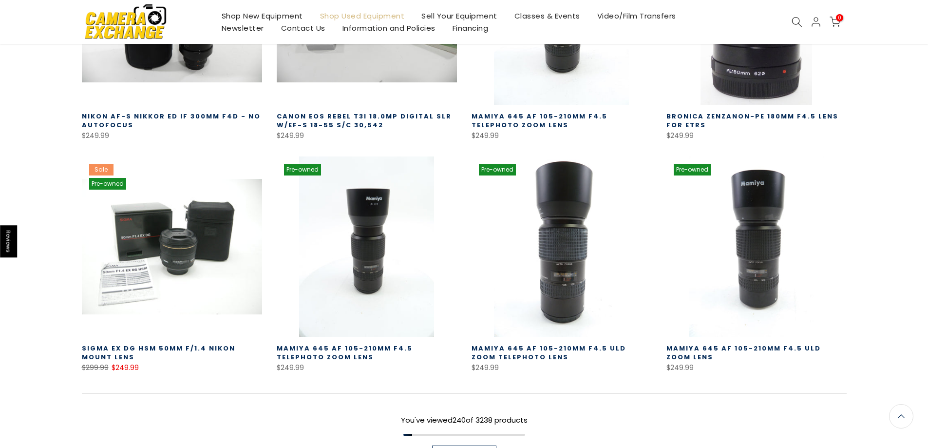
click at [458, 445] on link "Load More" at bounding box center [464, 454] width 64 height 19
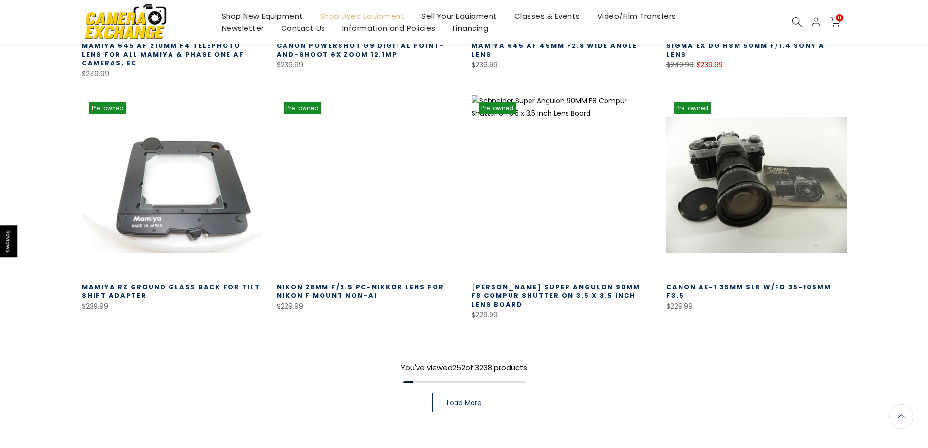
scroll to position [14734, 0]
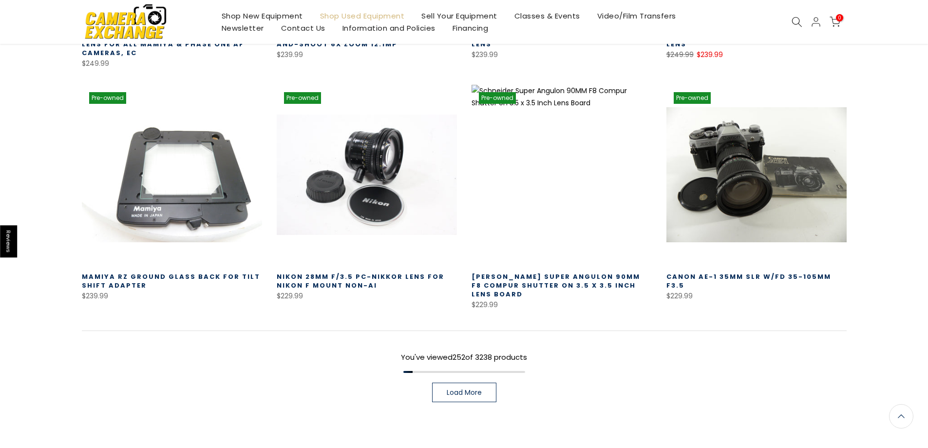
click at [451, 389] on span "Load More" at bounding box center [464, 392] width 35 height 7
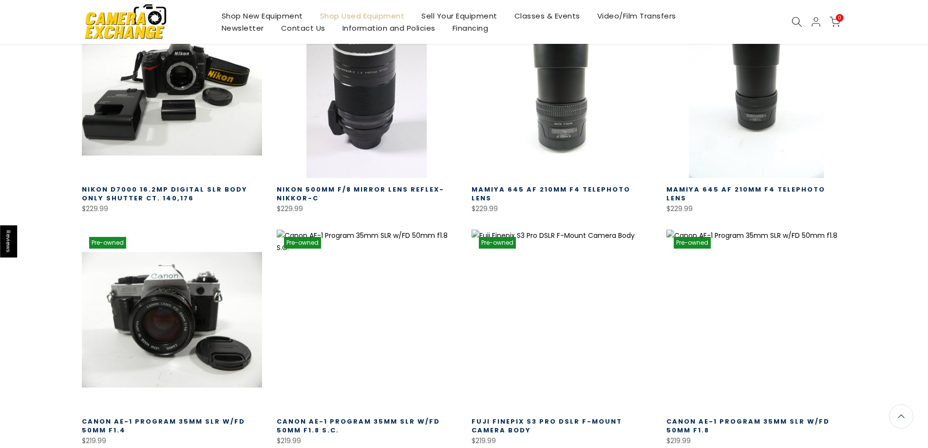
scroll to position [15317, 0]
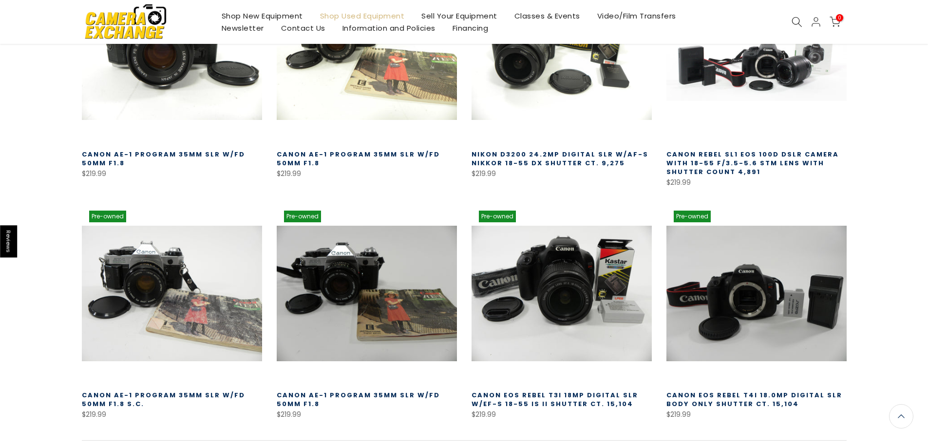
scroll to position [16143, 0]
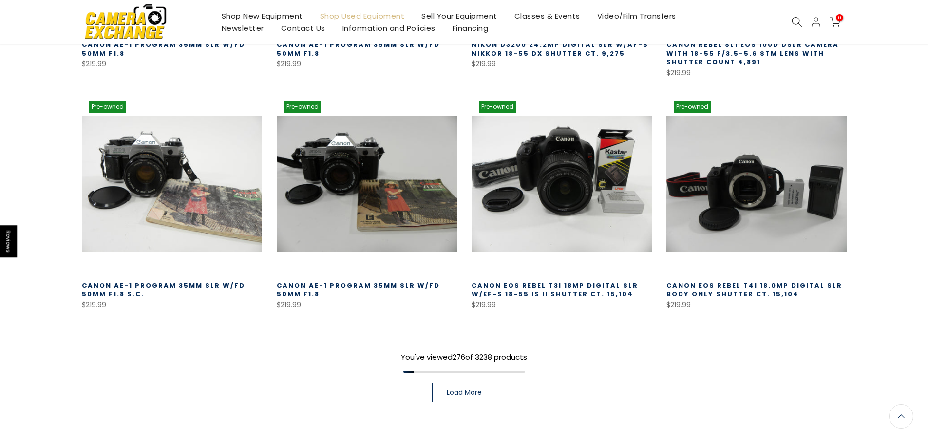
click at [460, 389] on span "Load More" at bounding box center [464, 392] width 35 height 7
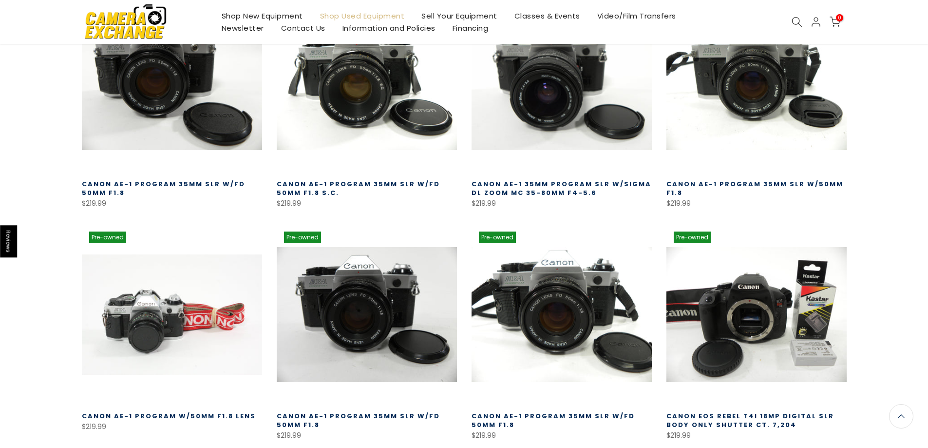
scroll to position [16824, 0]
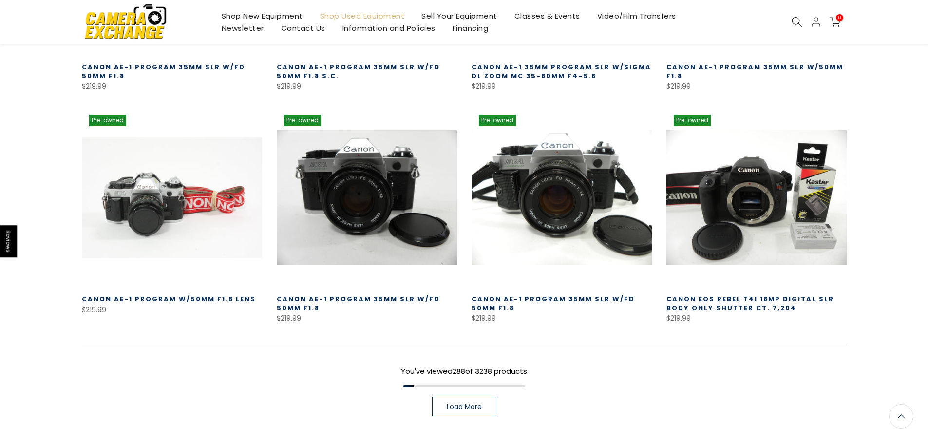
click at [477, 403] on span "Load More" at bounding box center [464, 406] width 35 height 7
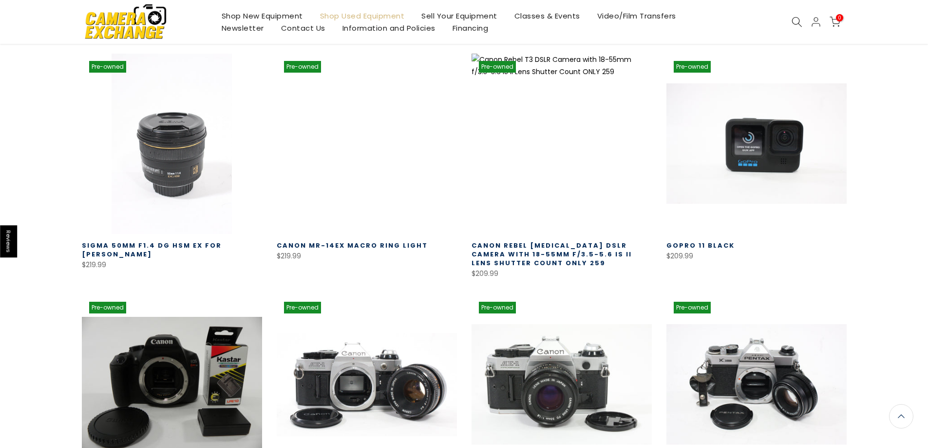
scroll to position [17408, 0]
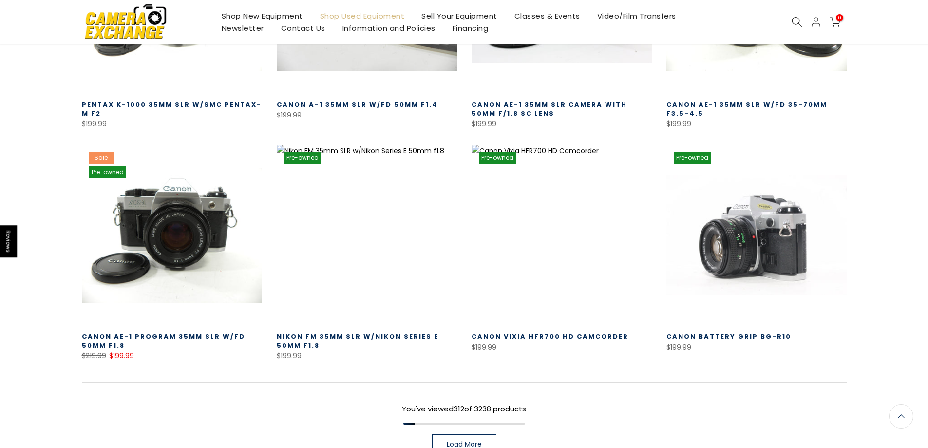
scroll to position [18188, 0]
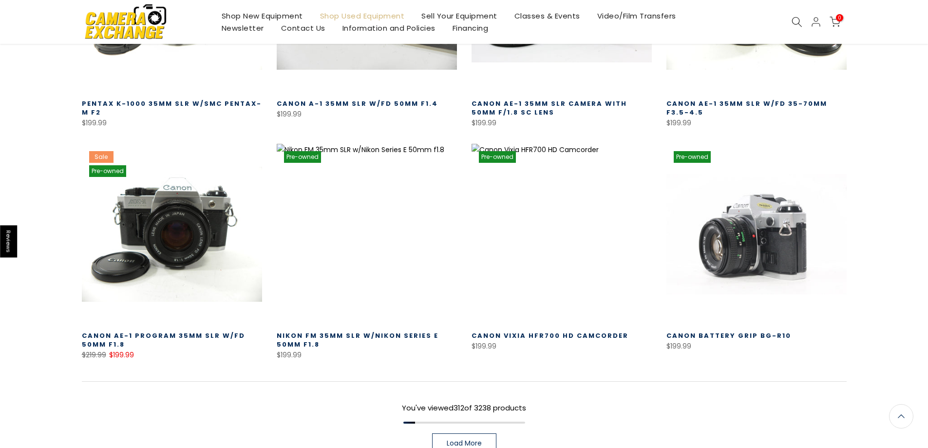
click at [475, 439] on span "Load More" at bounding box center [464, 442] width 35 height 7
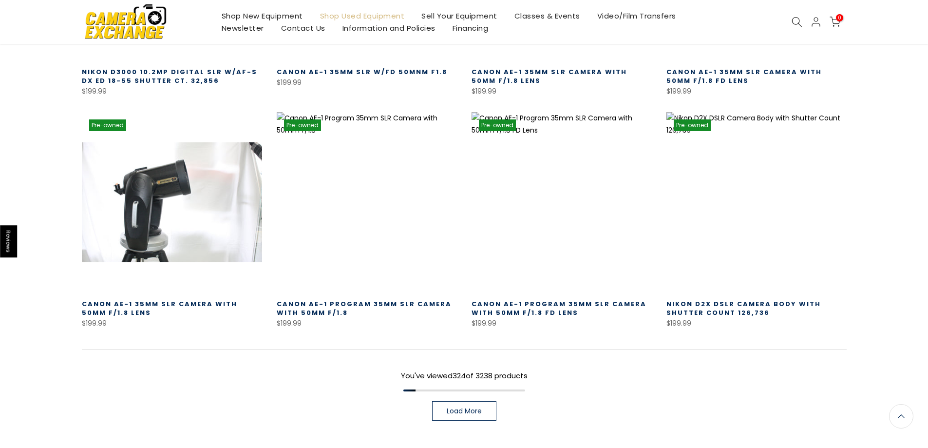
scroll to position [18934, 0]
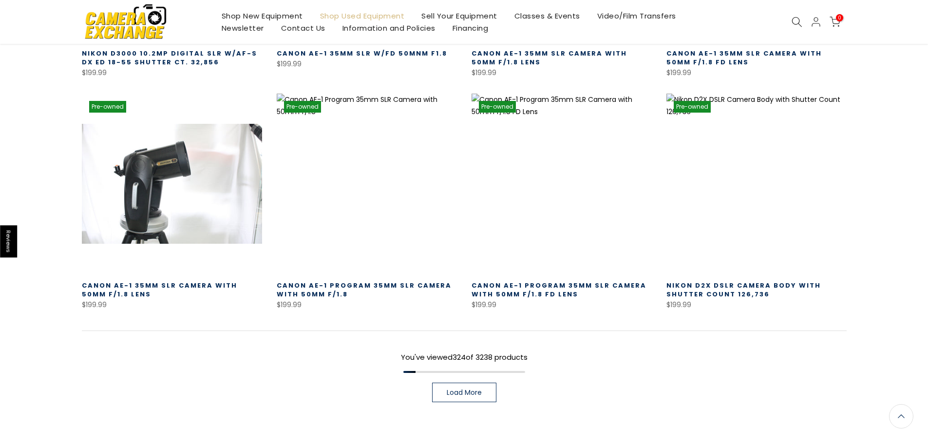
click at [461, 389] on span "Load More" at bounding box center [464, 392] width 35 height 7
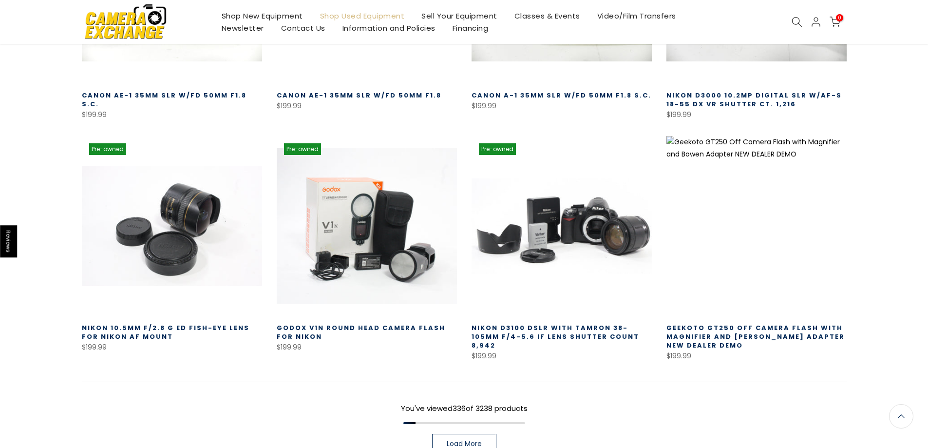
scroll to position [19616, 0]
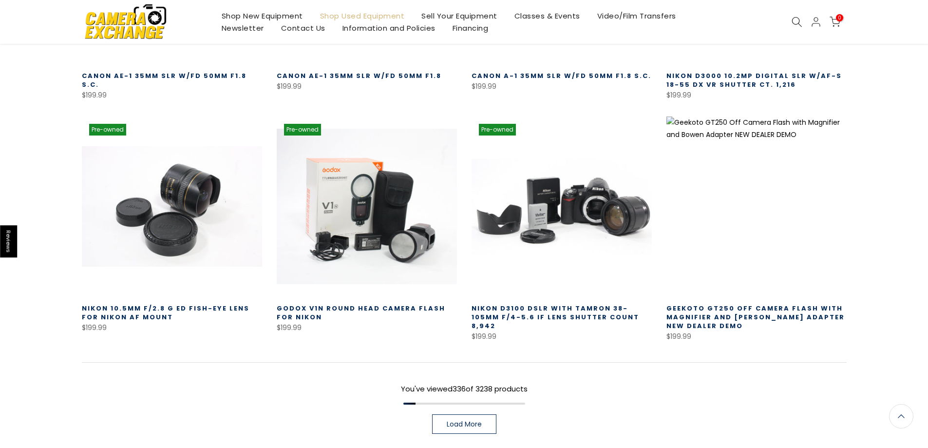
click at [469, 420] on span "Load More" at bounding box center [464, 423] width 35 height 7
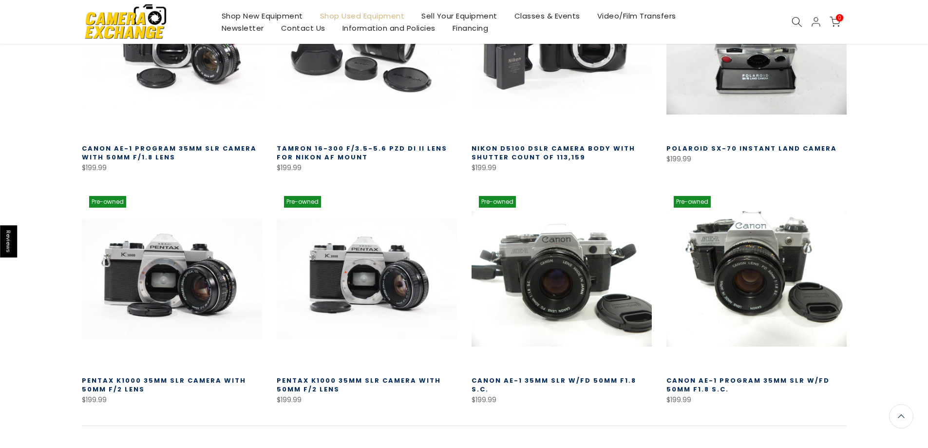
scroll to position [20249, 0]
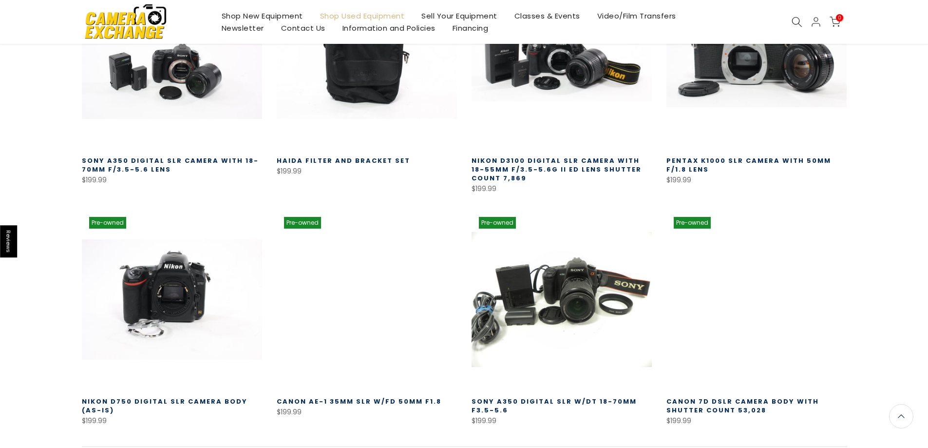
scroll to position [20930, 0]
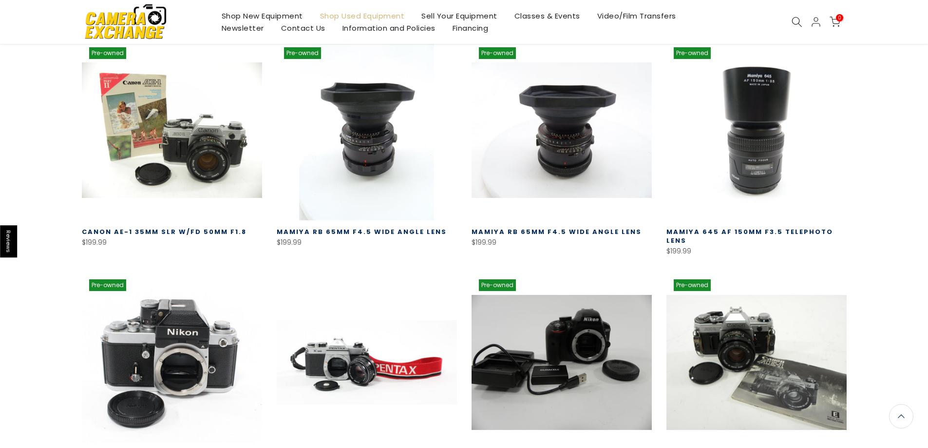
scroll to position [21563, 0]
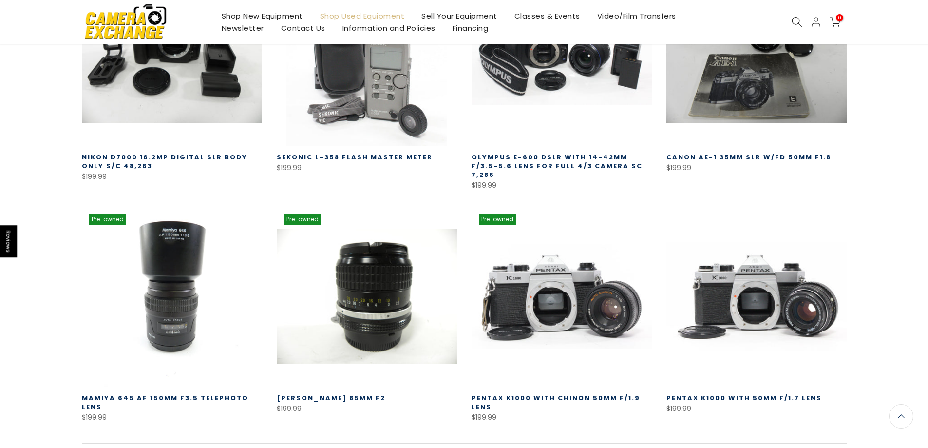
scroll to position [22343, 0]
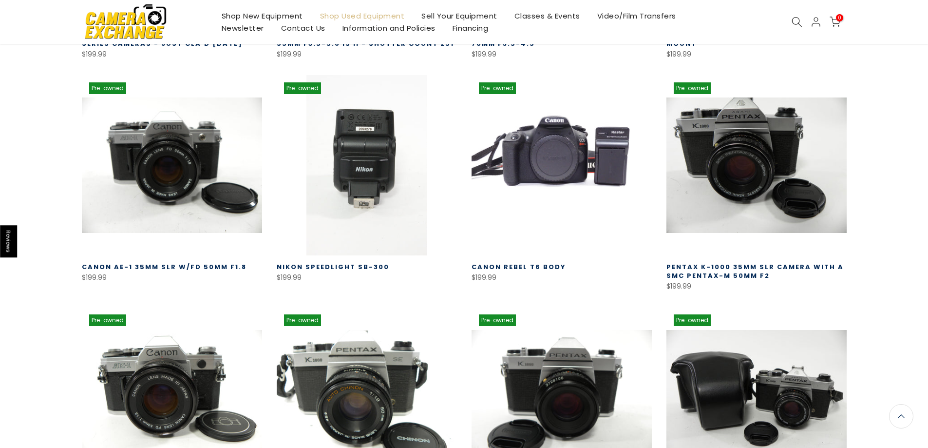
scroll to position [23074, 0]
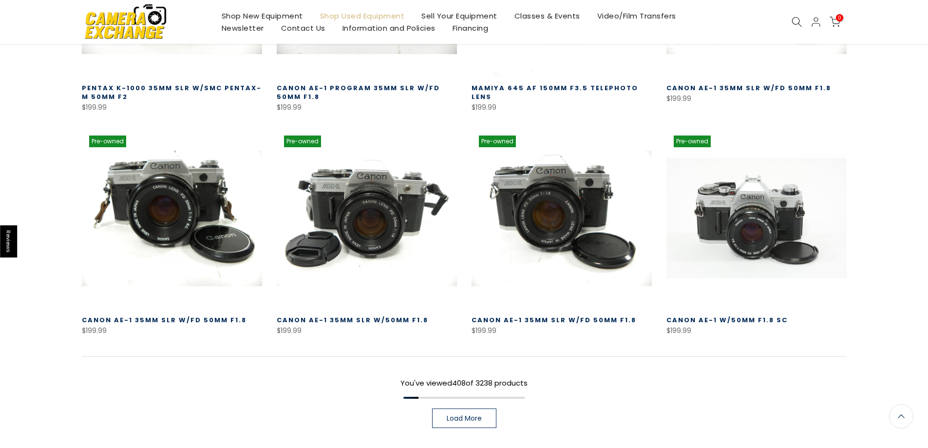
scroll to position [23803, 0]
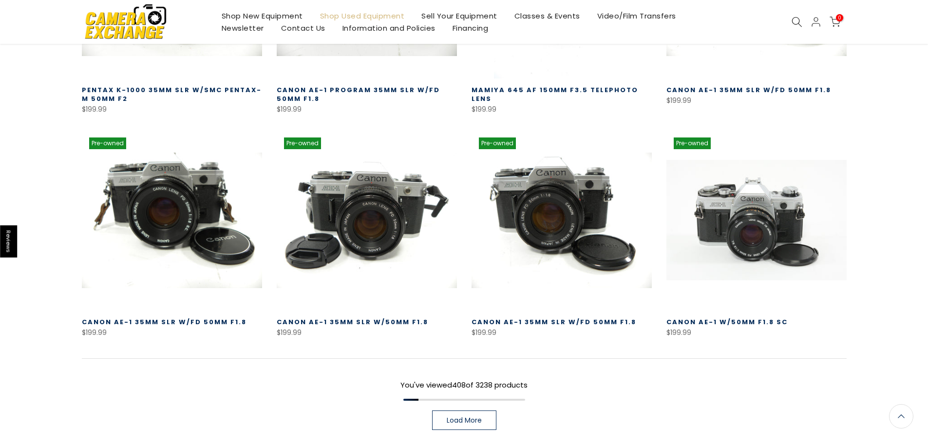
click at [481, 416] on span "Load More" at bounding box center [464, 419] width 35 height 7
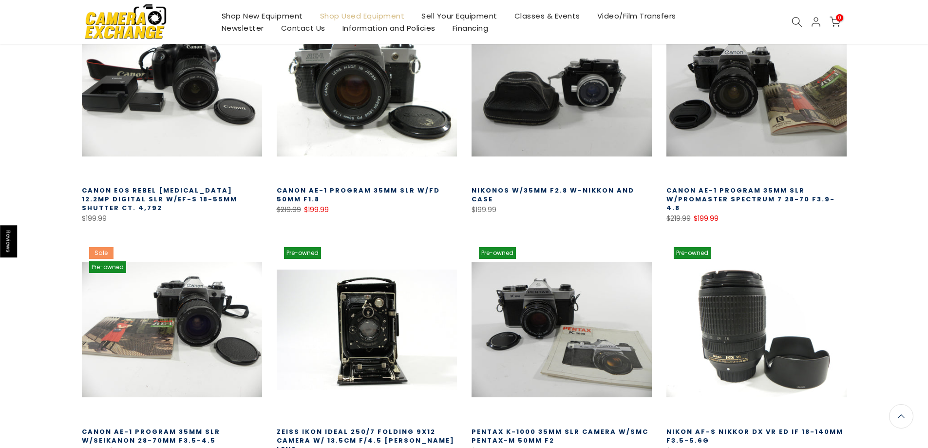
scroll to position [24388, 0]
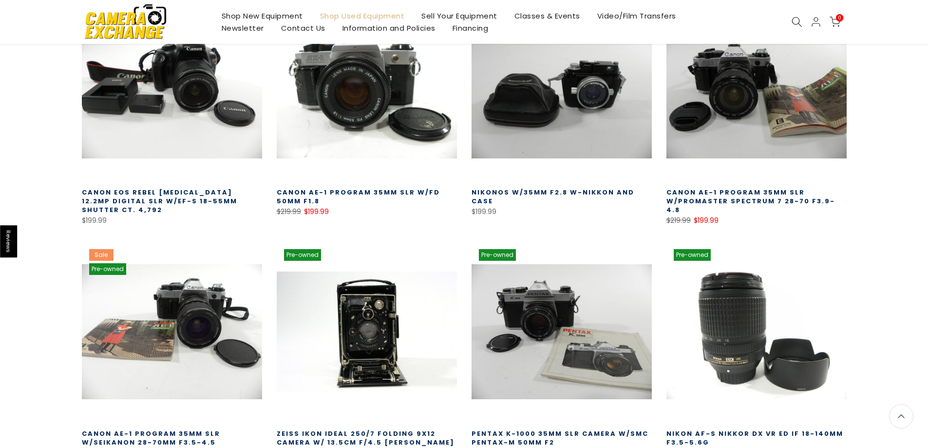
click at [361, 429] on link "Zeiss Ikon Ideal 250/7 Folding 9x12 Camera w/ 13.5cm f/4.5 [PERSON_NAME] Lens" at bounding box center [366, 442] width 178 height 27
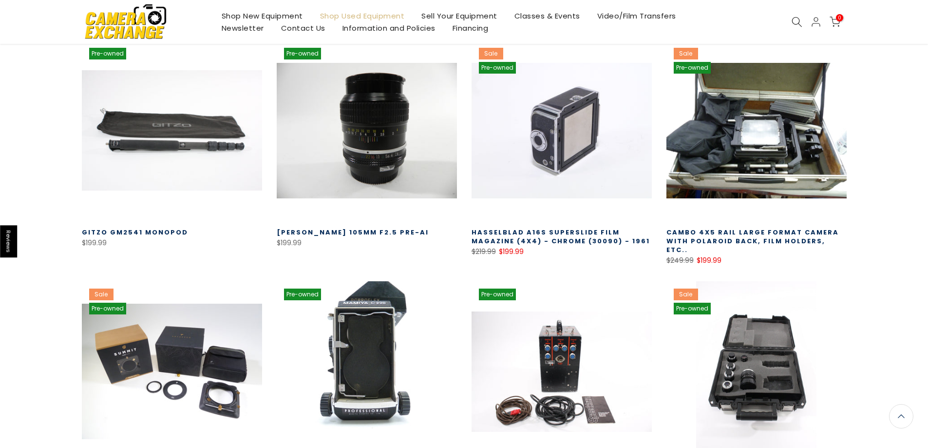
scroll to position [25071, 0]
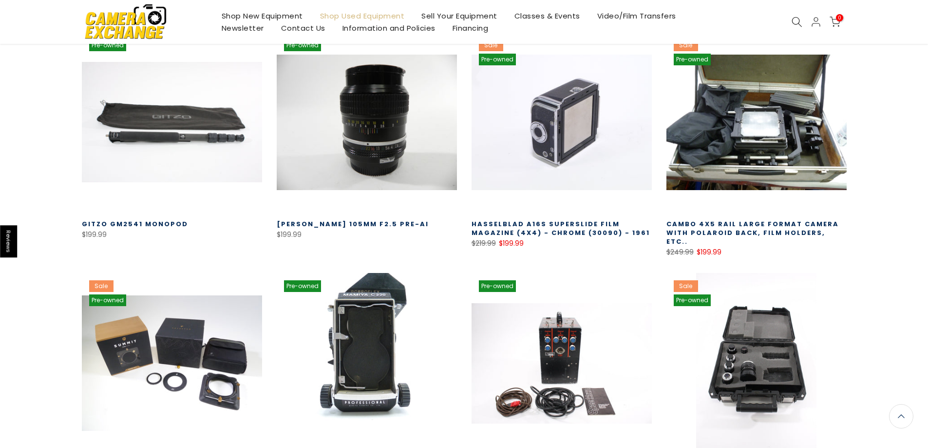
scroll to position [25071, 0]
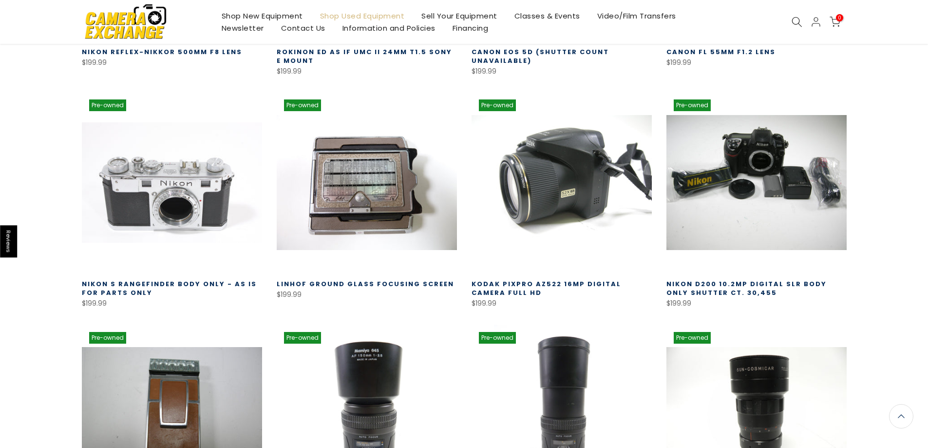
scroll to position [25801, 0]
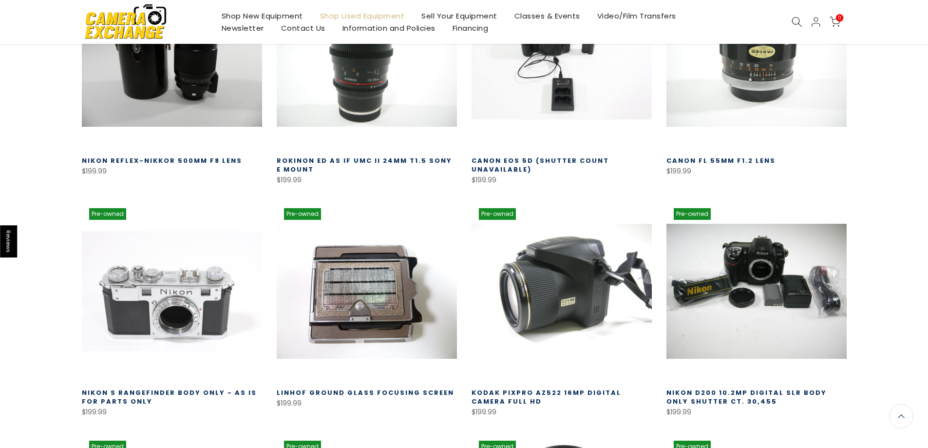
scroll to position [25606, 0]
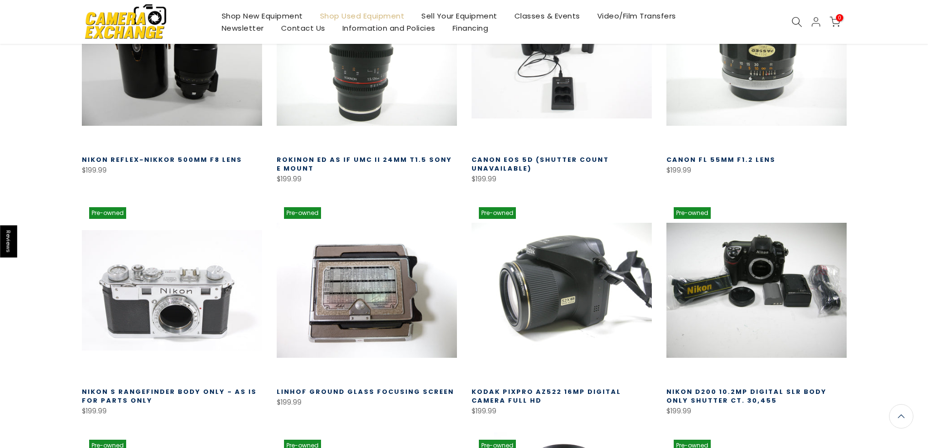
click at [171, 387] on link "Nikon S Rangefinder Body Only - AS IS for parts only" at bounding box center [169, 396] width 175 height 18
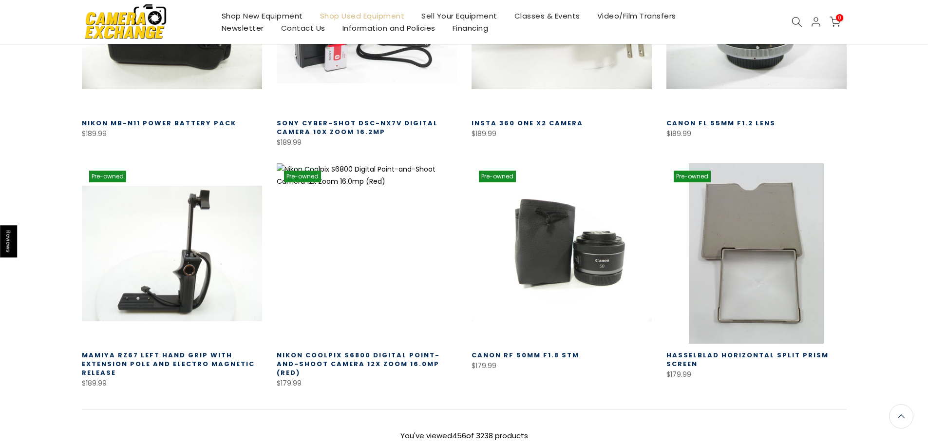
scroll to position [26580, 0]
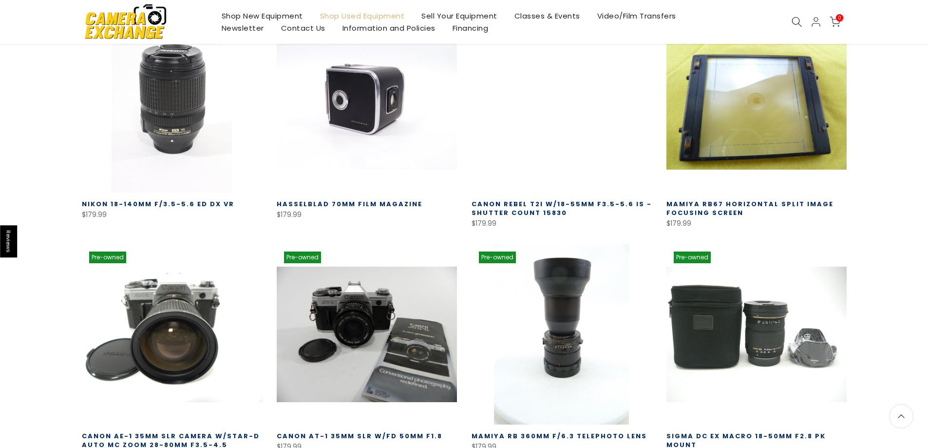
scroll to position [27310, 0]
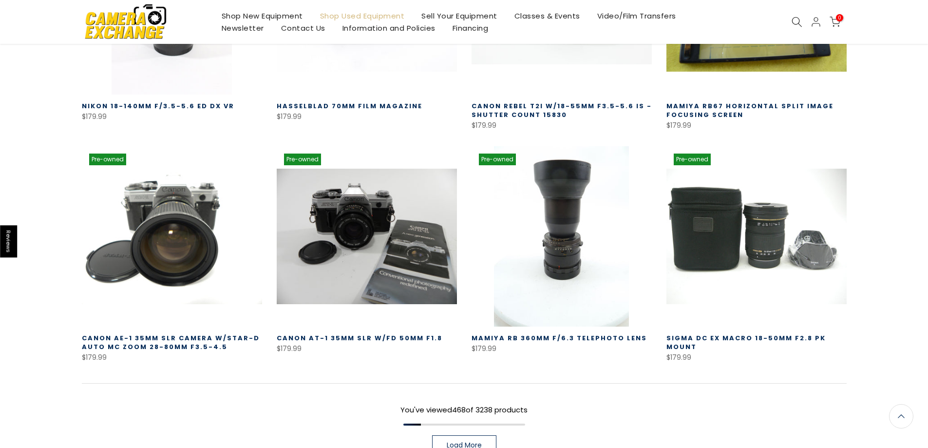
click at [459, 441] on span "Load More" at bounding box center [464, 444] width 35 height 7
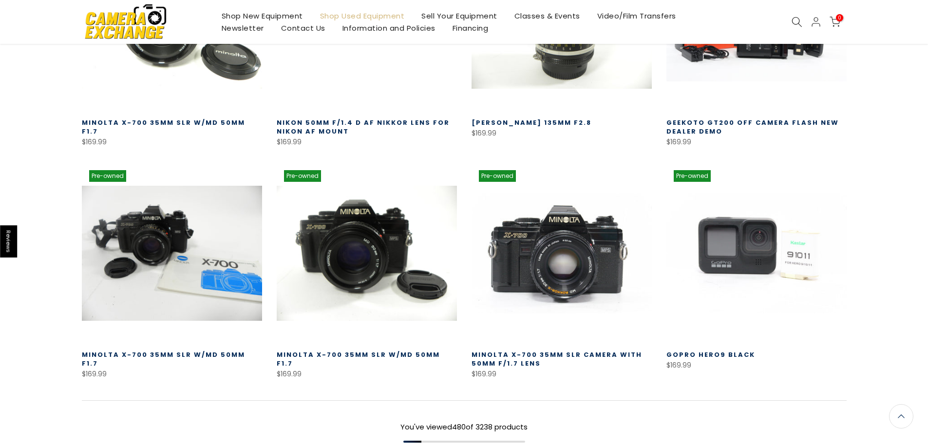
scroll to position [28005, 0]
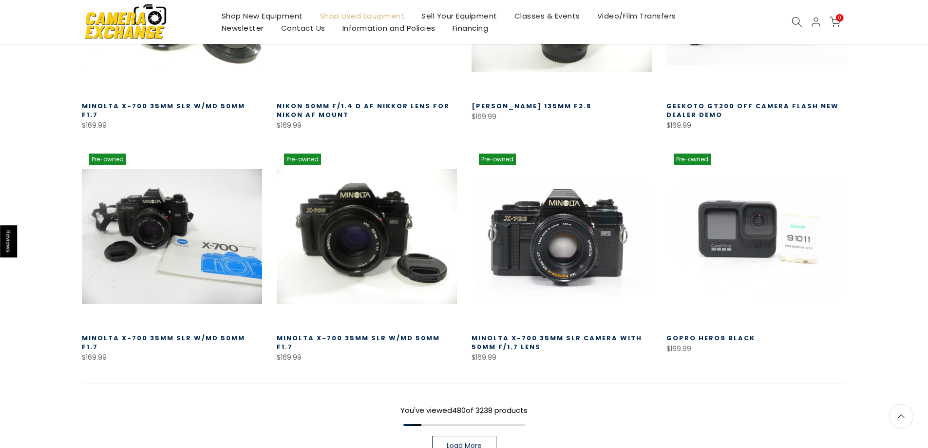
click at [441, 435] on link "Load More" at bounding box center [464, 444] width 64 height 19
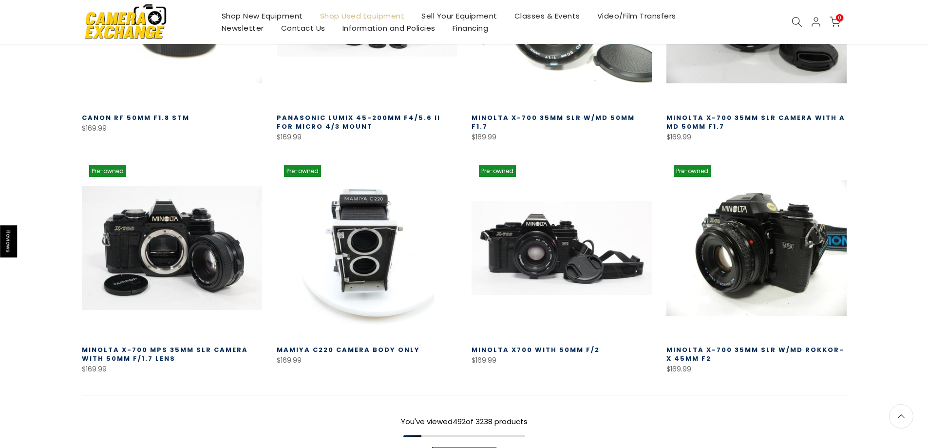
scroll to position [28709, 0]
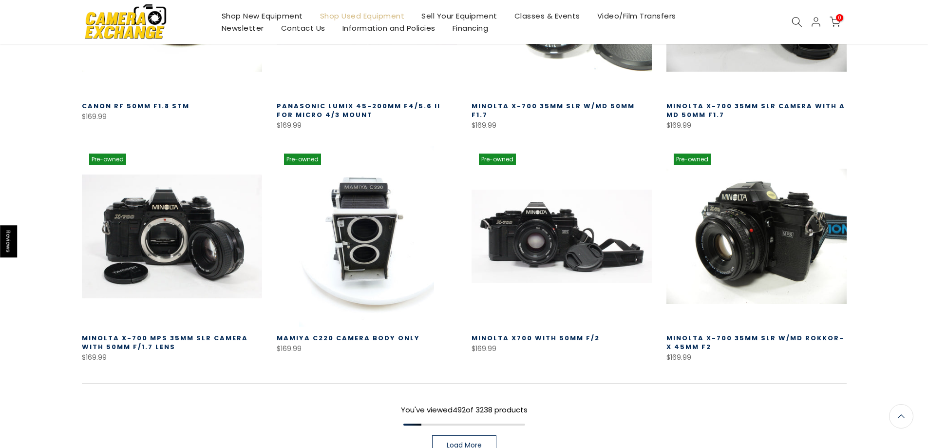
click at [450, 441] on span "Load More" at bounding box center [464, 444] width 35 height 7
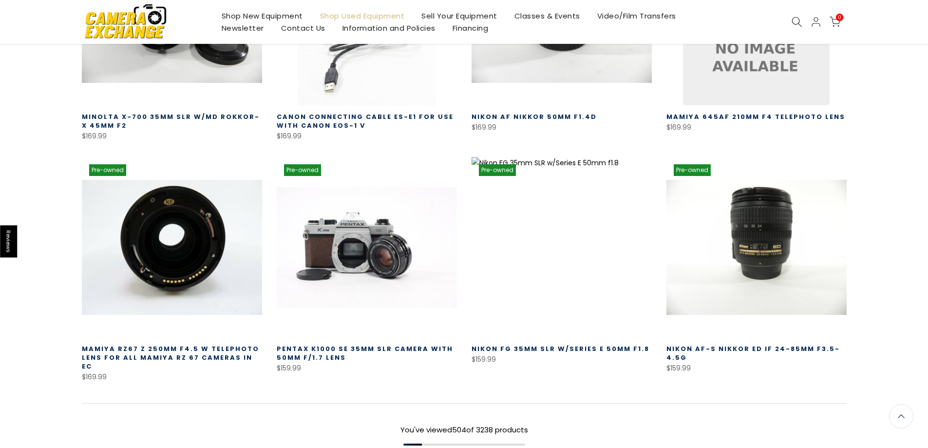
scroll to position [29406, 0]
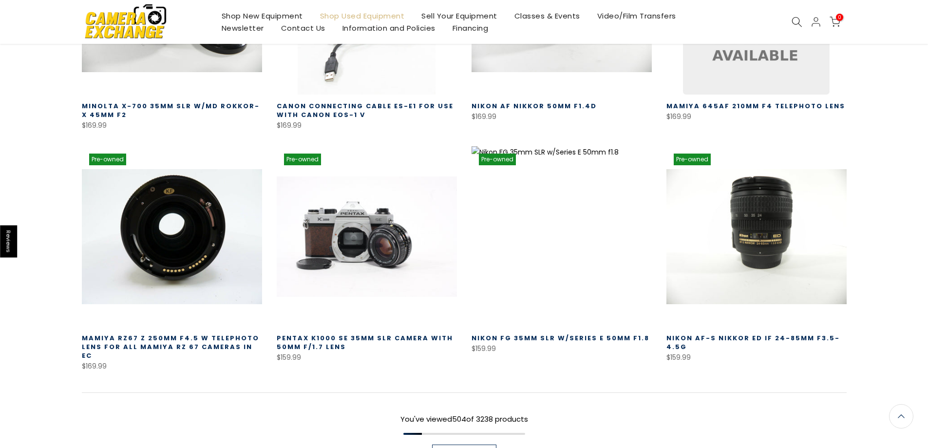
click at [450, 447] on span "Load More" at bounding box center [464, 454] width 35 height 7
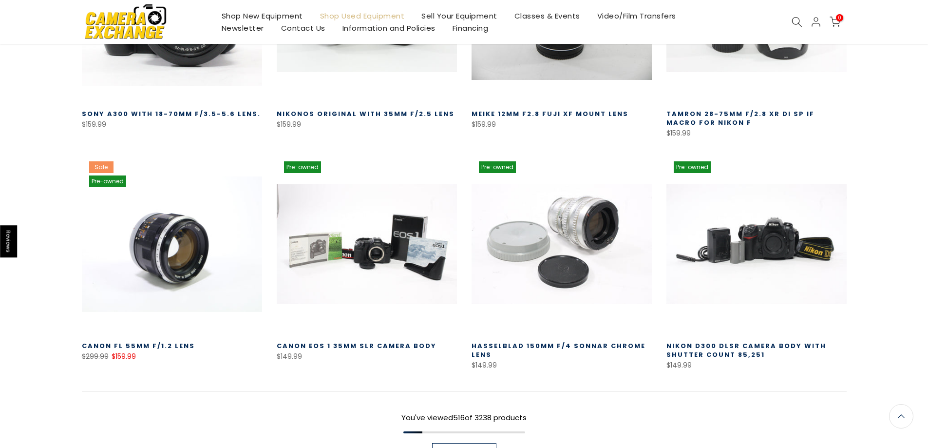
scroll to position [30101, 0]
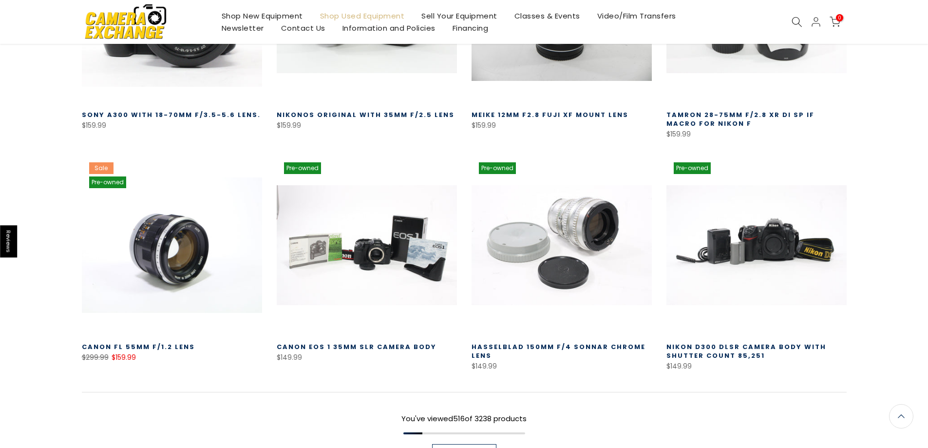
click at [450, 444] on link "Load More" at bounding box center [464, 453] width 64 height 19
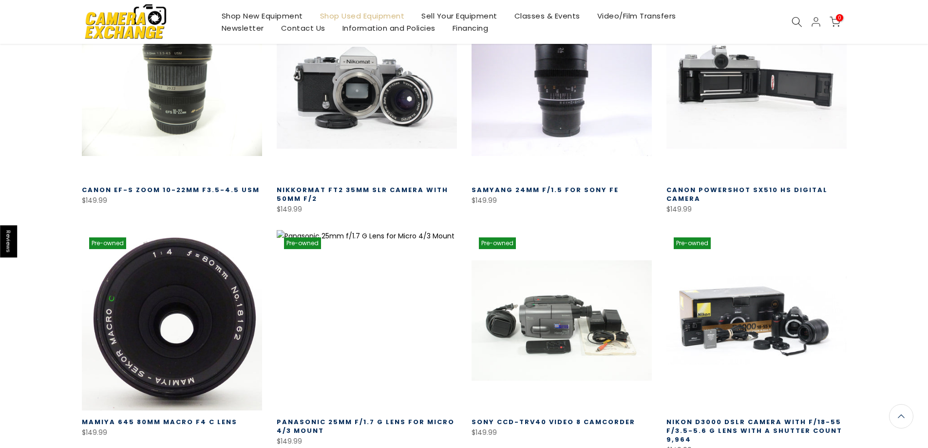
scroll to position [30491, 0]
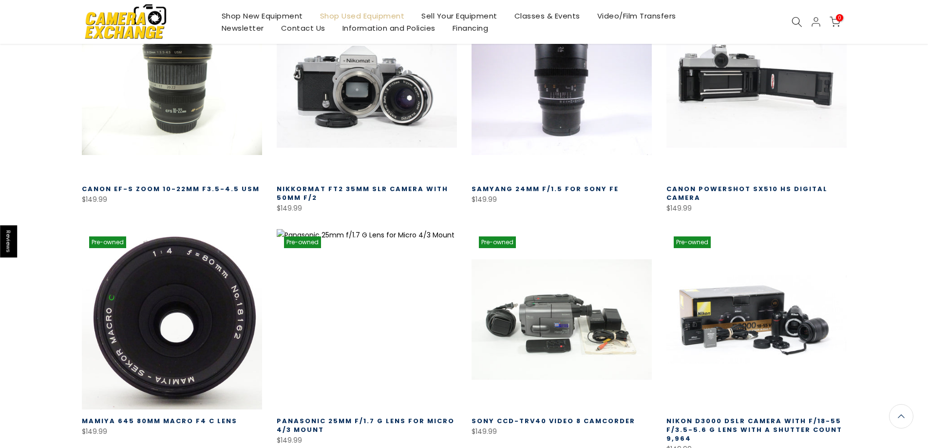
click at [242, 229] on link at bounding box center [172, 319] width 180 height 180
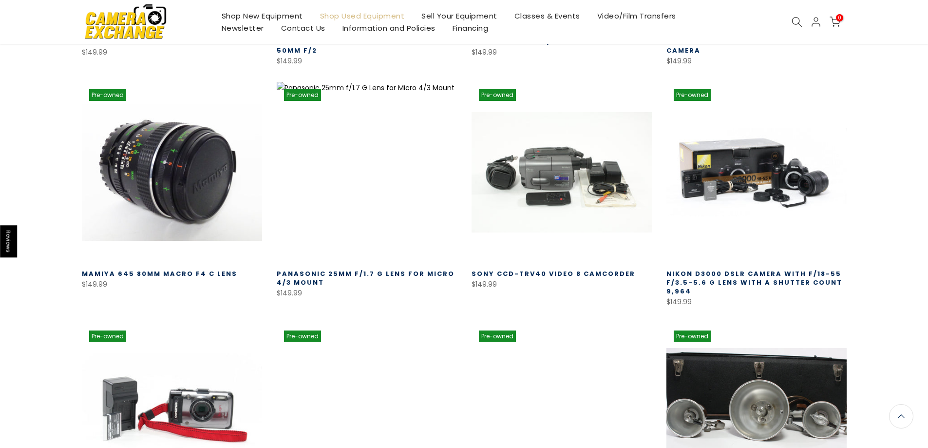
scroll to position [30636, 0]
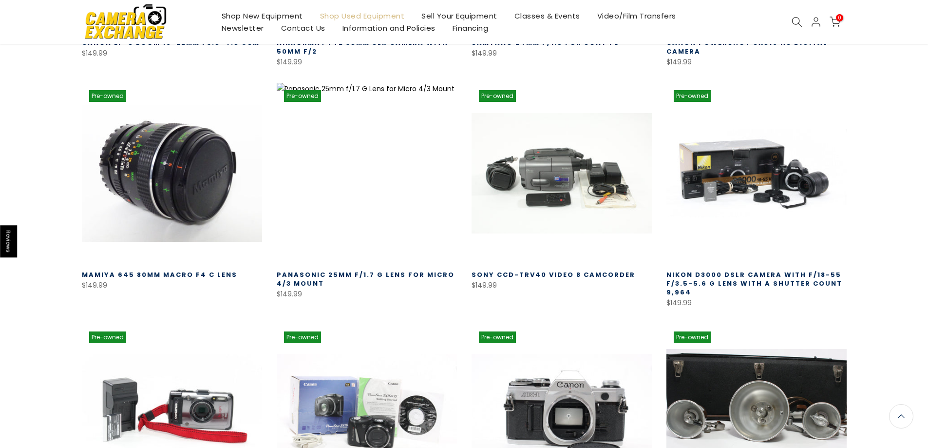
click at [717, 324] on link at bounding box center [756, 414] width 180 height 180
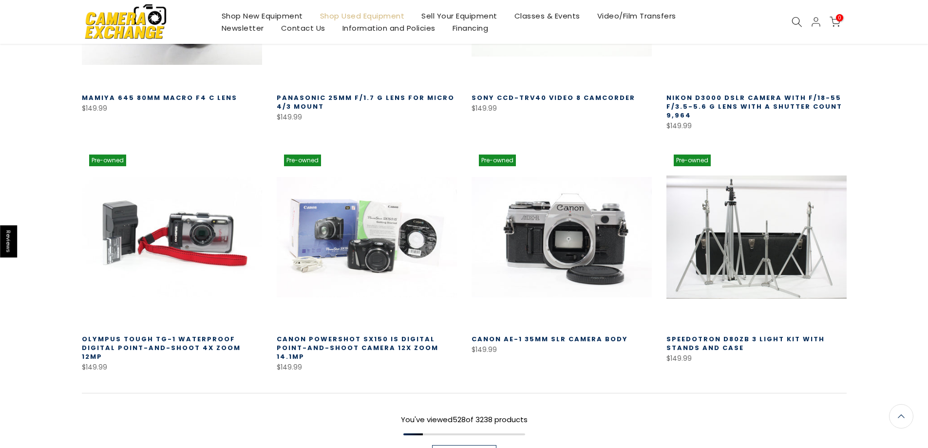
scroll to position [30815, 0]
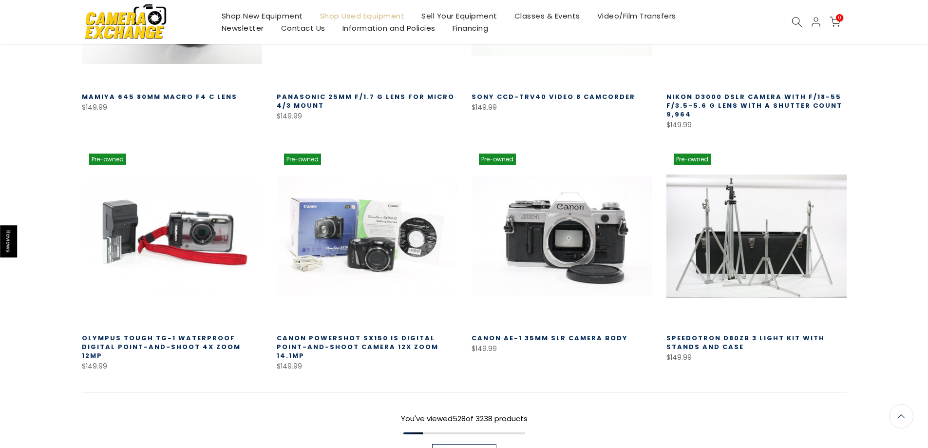
click at [452, 447] on span "Load More" at bounding box center [464, 453] width 35 height 7
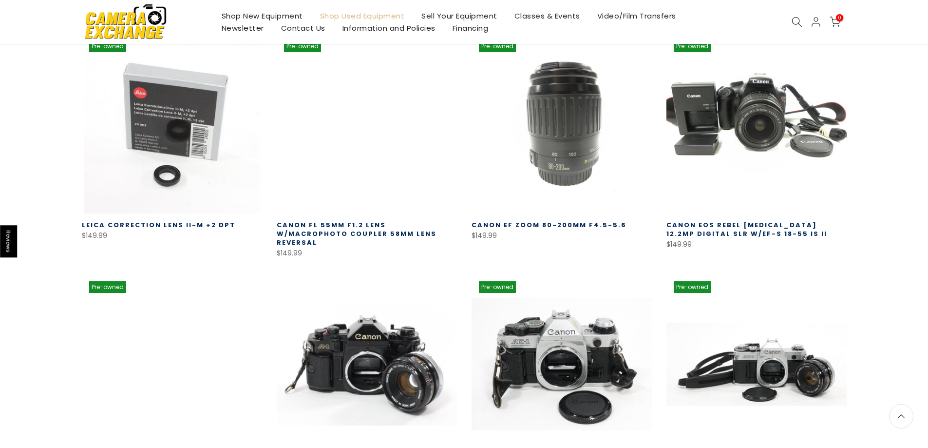
scroll to position [31399, 0]
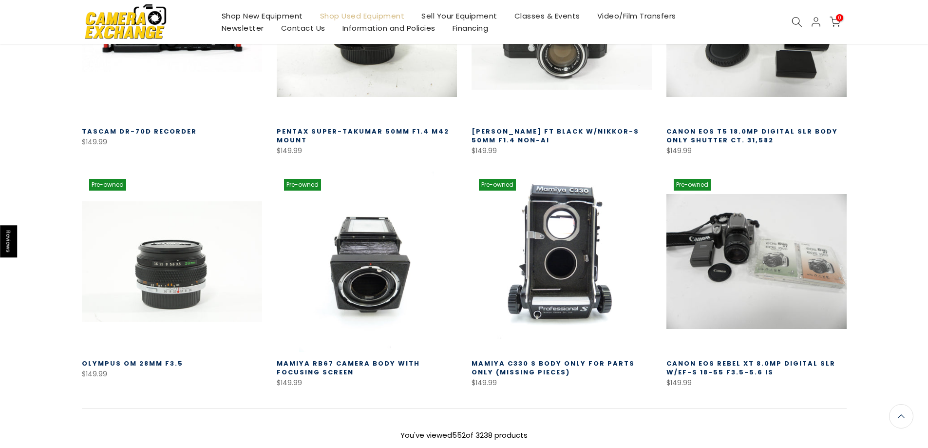
scroll to position [32197, 0]
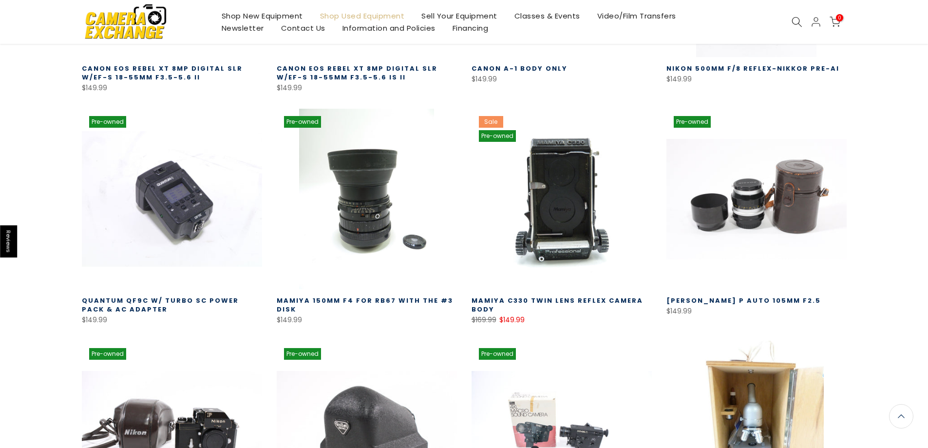
scroll to position [32733, 0]
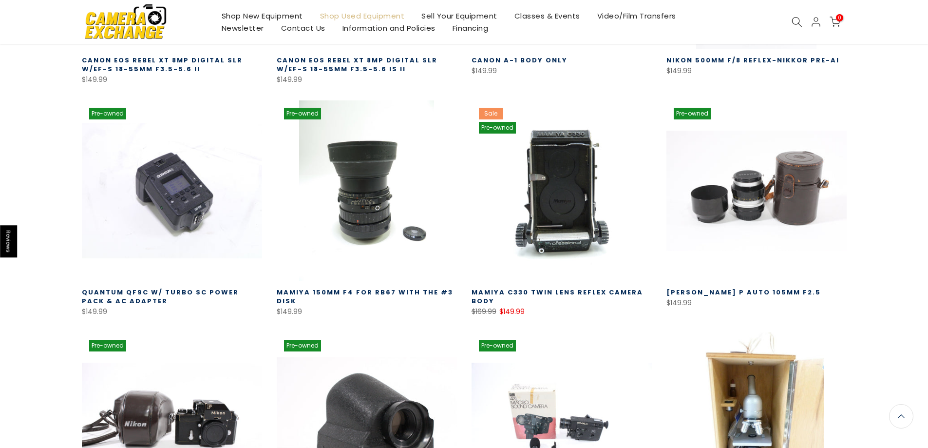
click at [352, 332] on link at bounding box center [367, 422] width 180 height 180
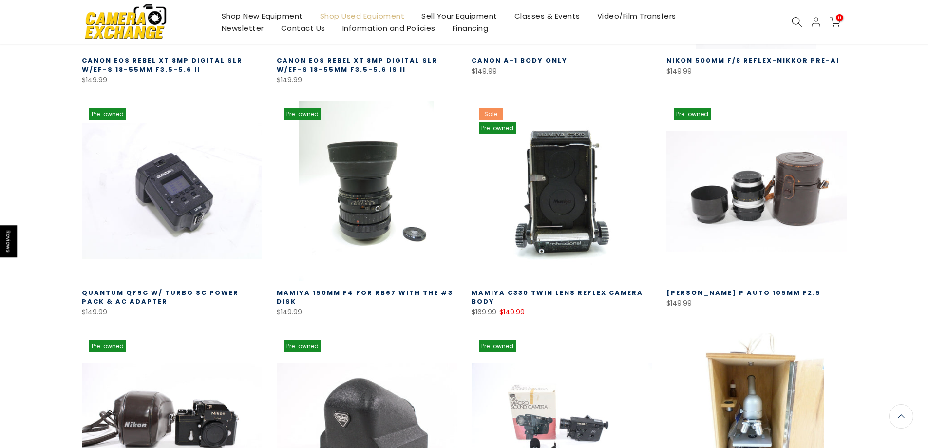
scroll to position [32782, 0]
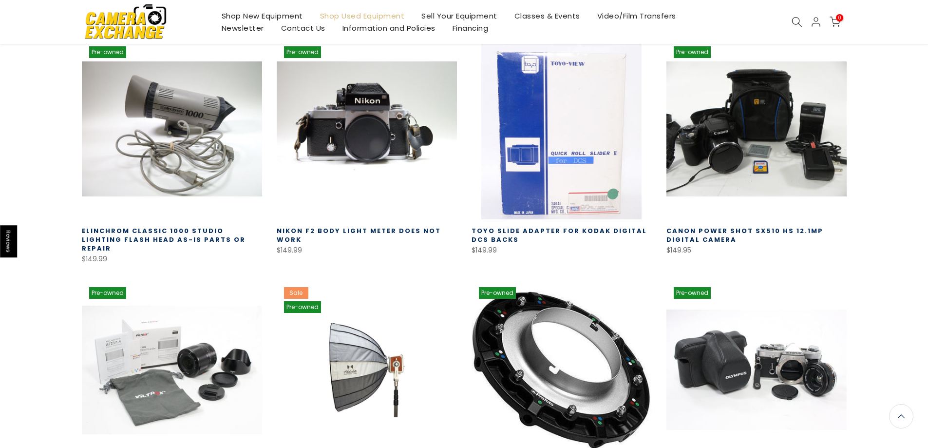
scroll to position [33501, 0]
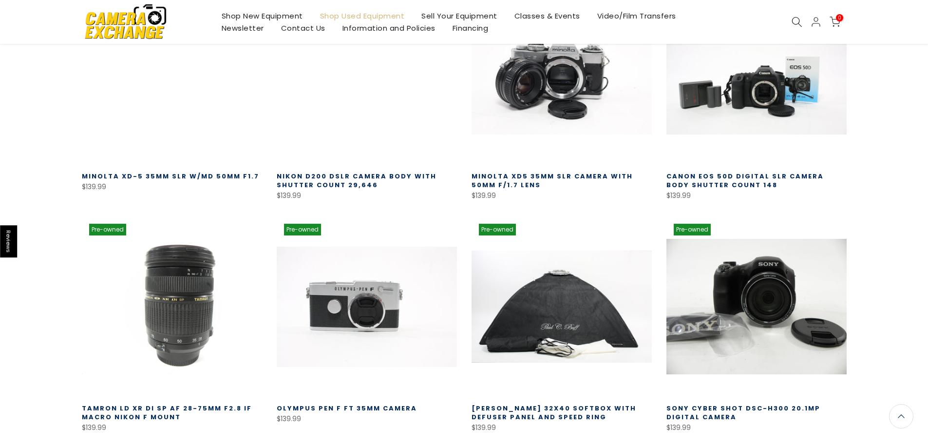
scroll to position [34036, 0]
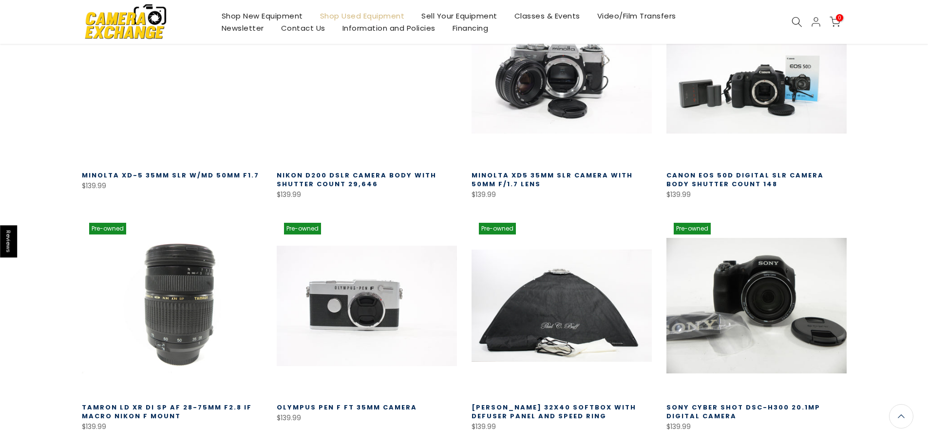
click at [338, 402] on link "Olympus Pen F FT 35mm Camera" at bounding box center [347, 406] width 140 height 9
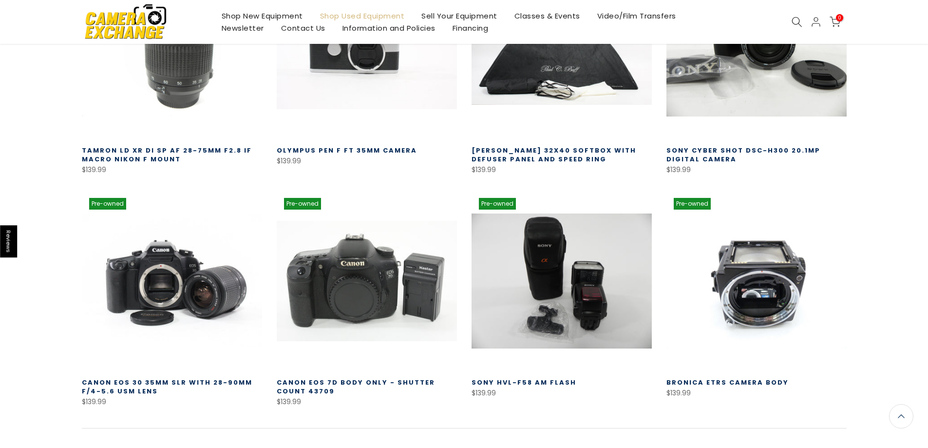
scroll to position [34293, 0]
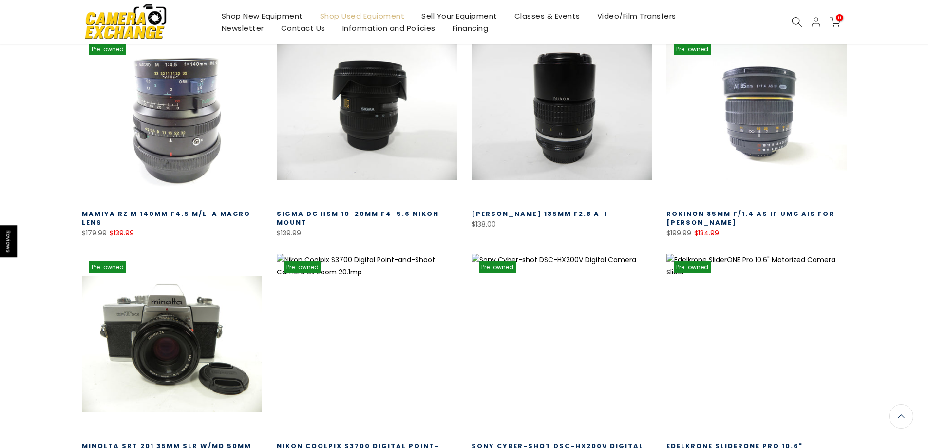
scroll to position [34927, 0]
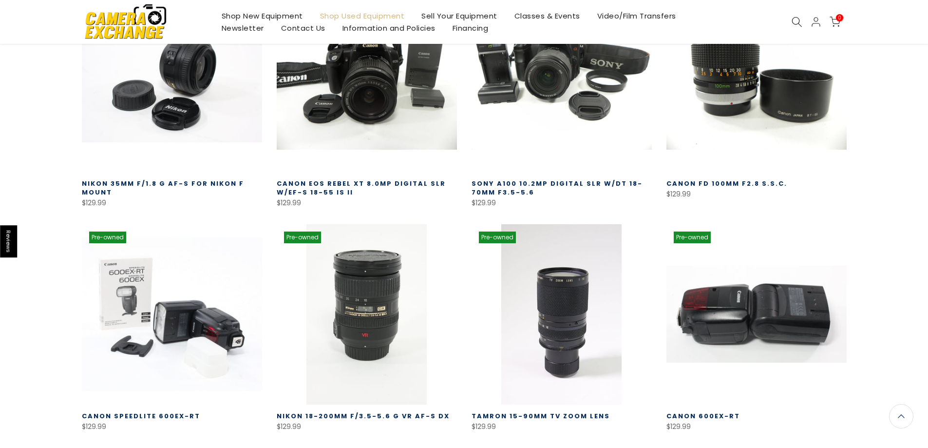
scroll to position [35656, 0]
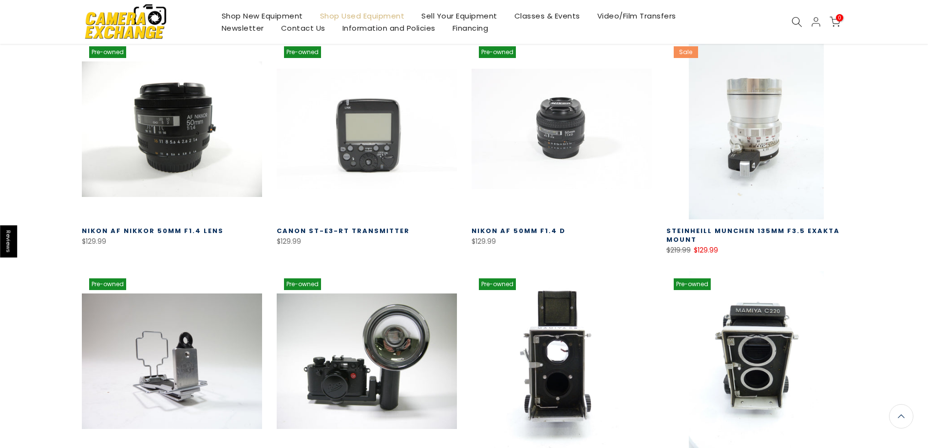
scroll to position [36289, 0]
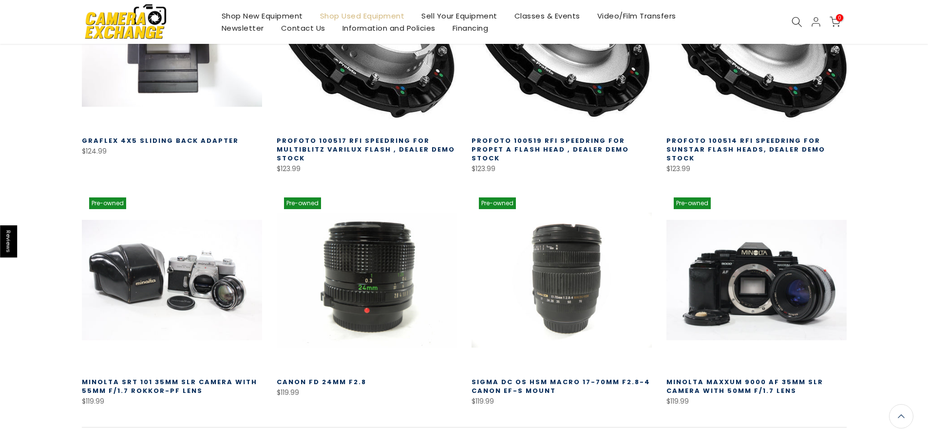
scroll to position [37076, 0]
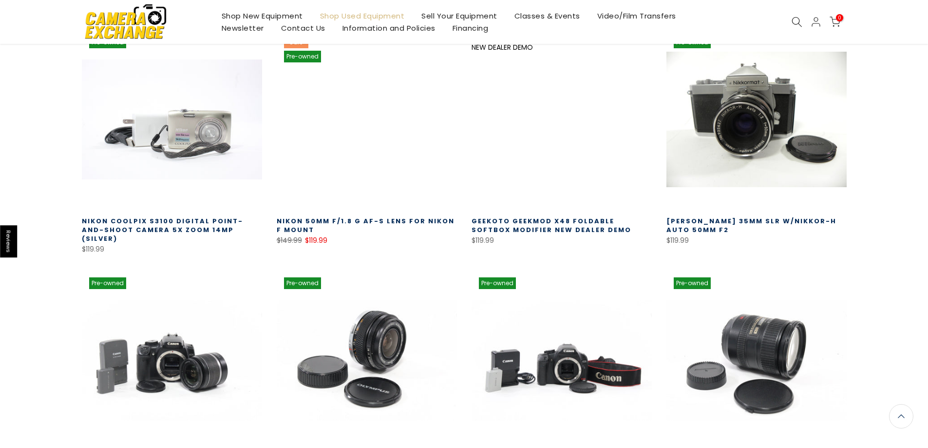
scroll to position [37709, 0]
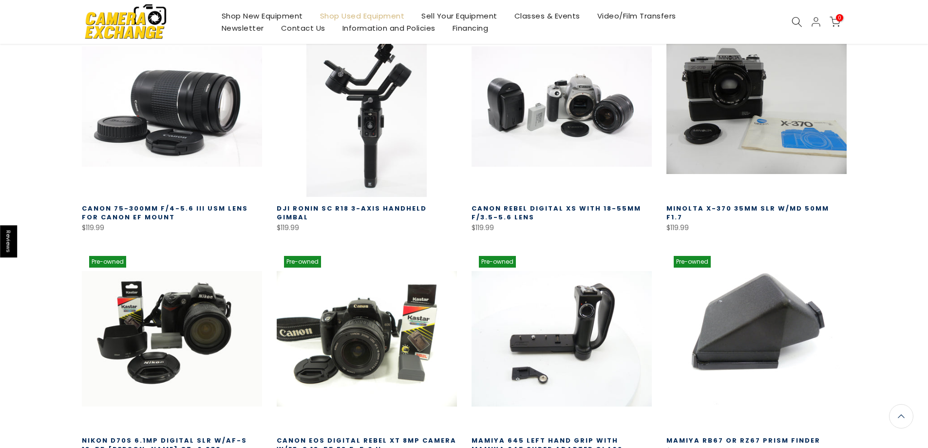
scroll to position [38467, 0]
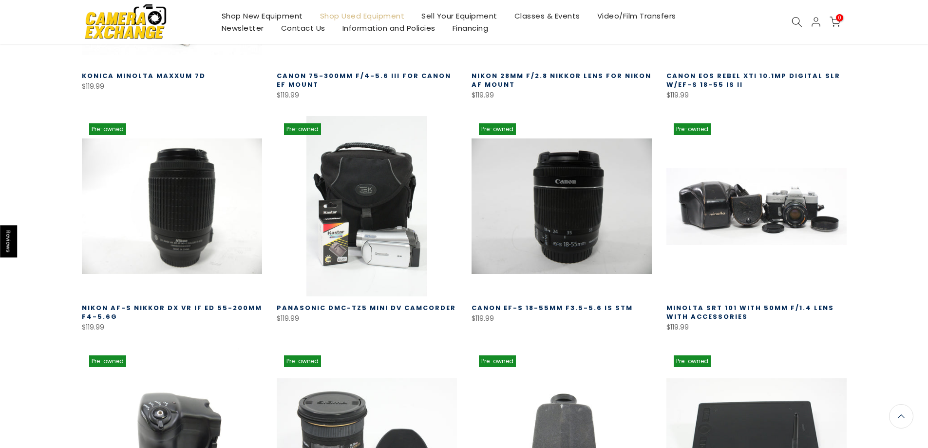
scroll to position [39053, 0]
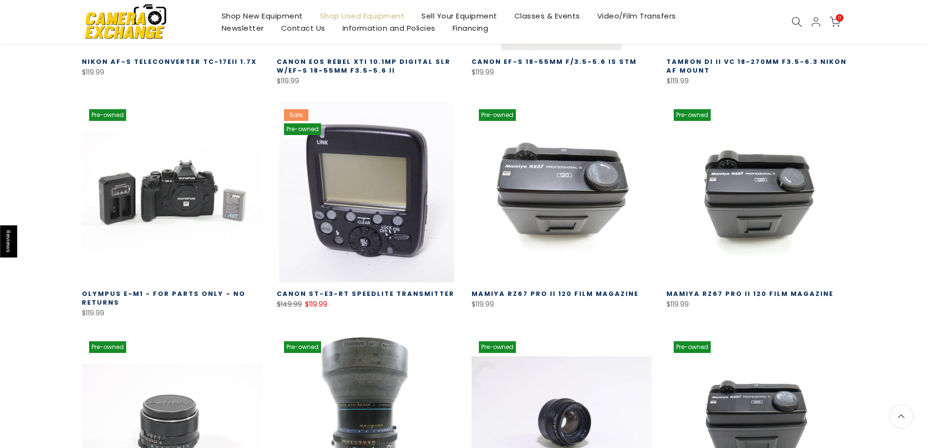
scroll to position [39735, 0]
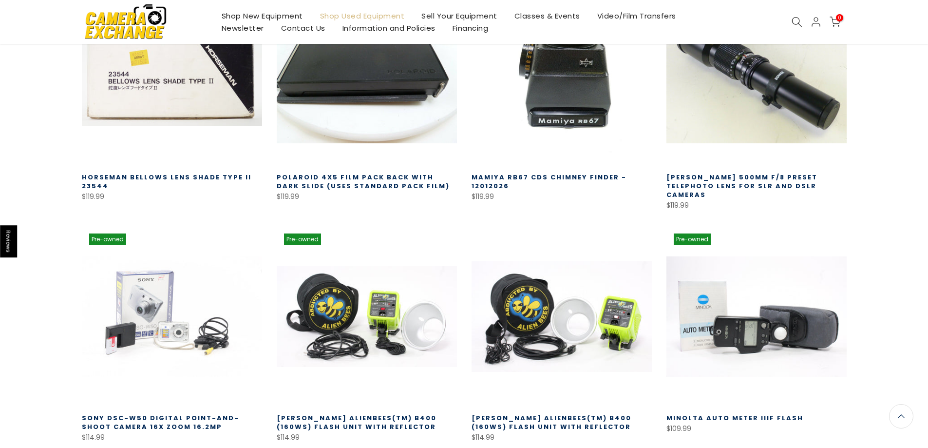
scroll to position [40555, 0]
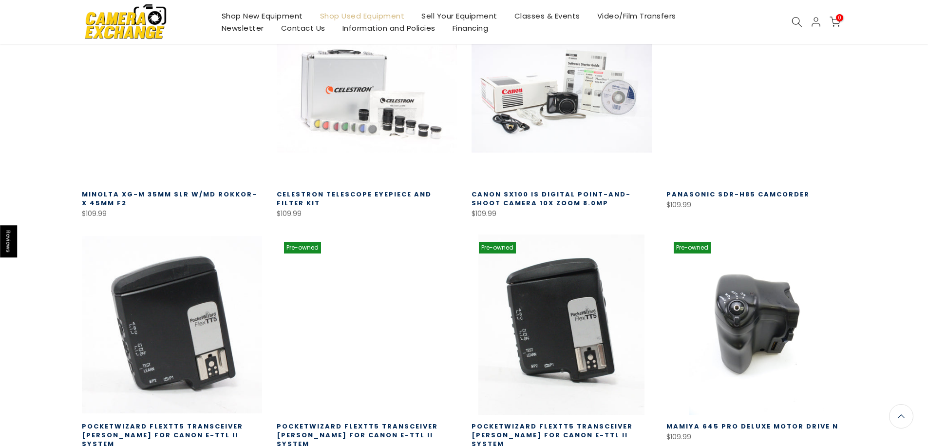
scroll to position [41251, 0]
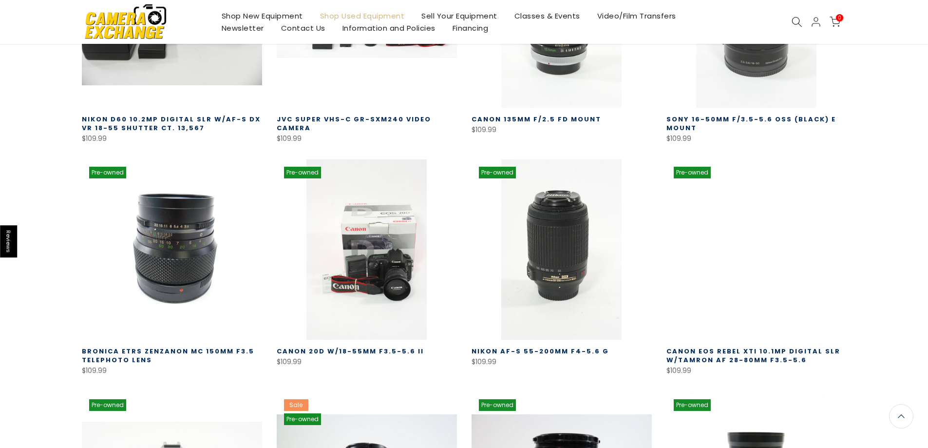
scroll to position [41836, 0]
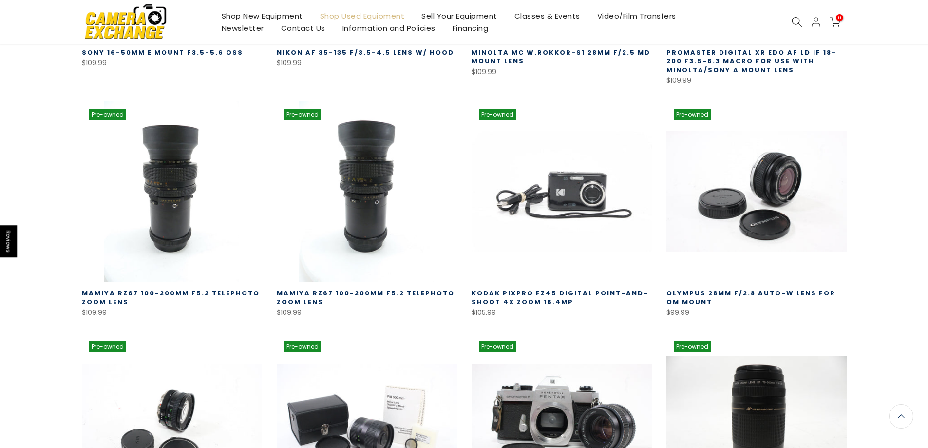
scroll to position [42566, 0]
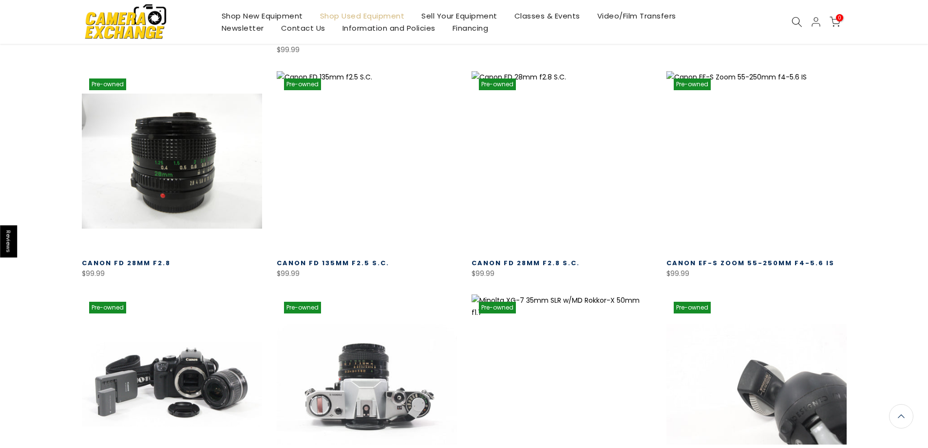
scroll to position [43297, 0]
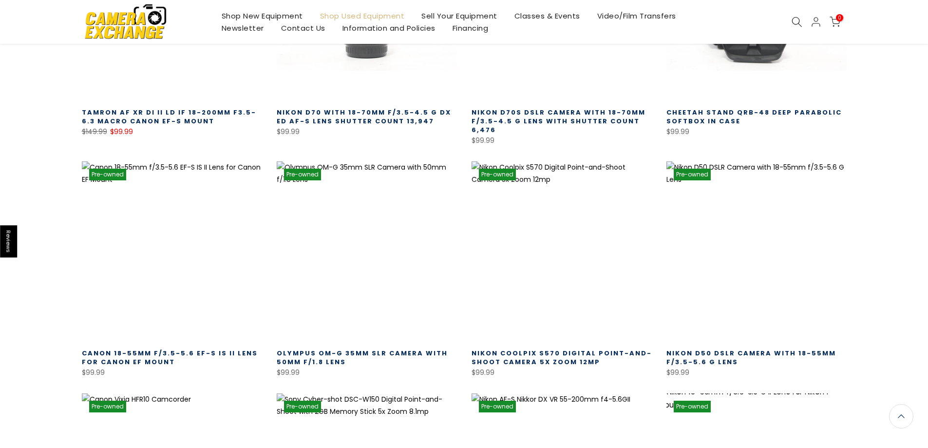
scroll to position [43929, 0]
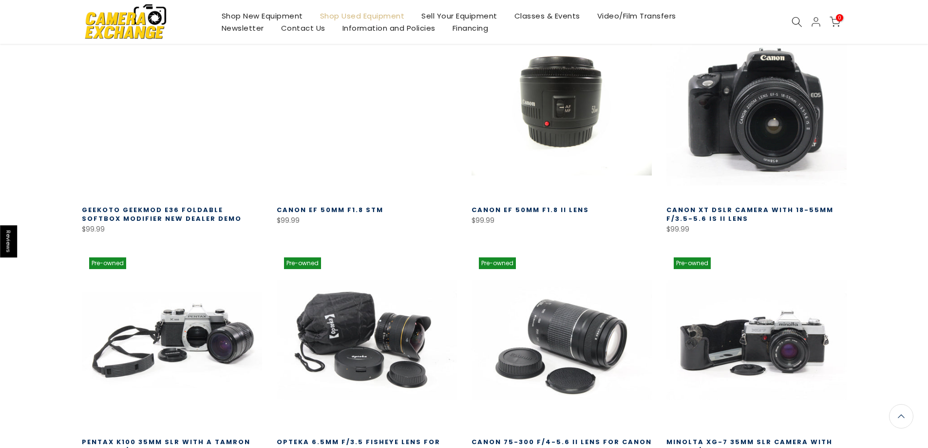
scroll to position [44756, 0]
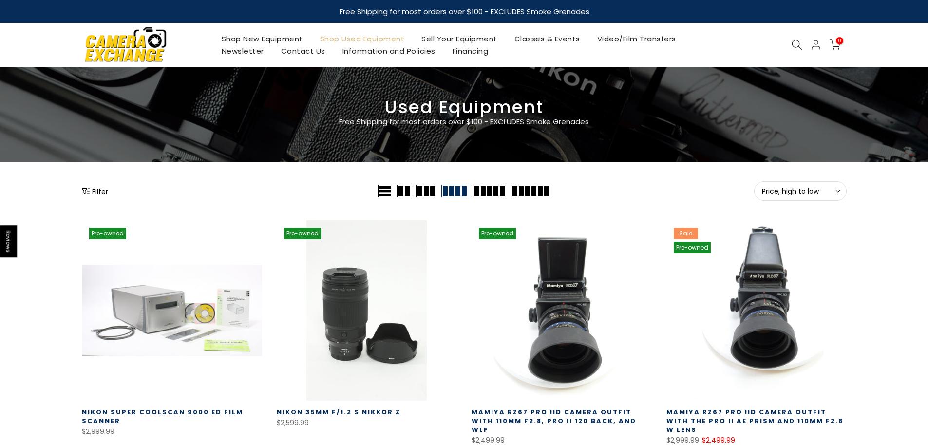
click at [839, 190] on icon at bounding box center [837, 190] width 5 height 5
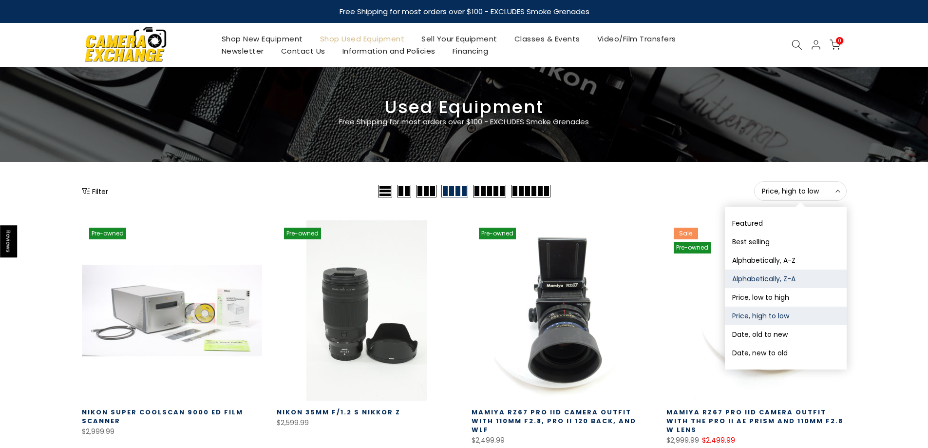
click at [767, 280] on button "Alphabetically, Z-A" at bounding box center [786, 278] width 122 height 19
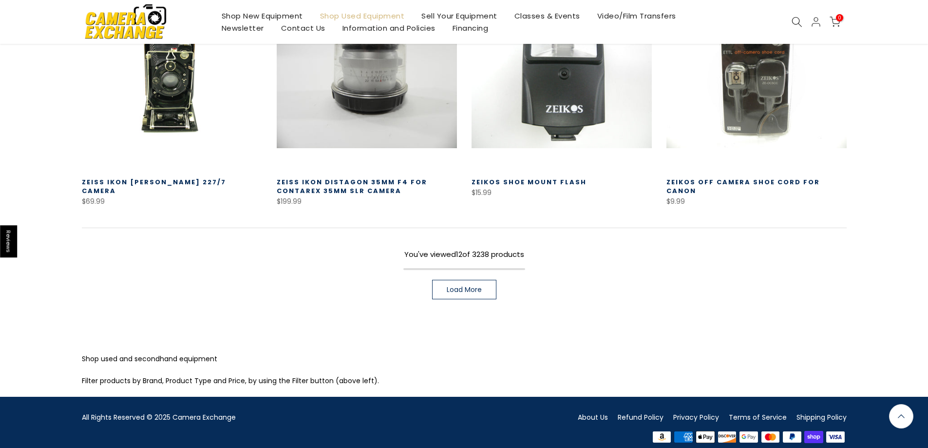
scroll to position [703, 0]
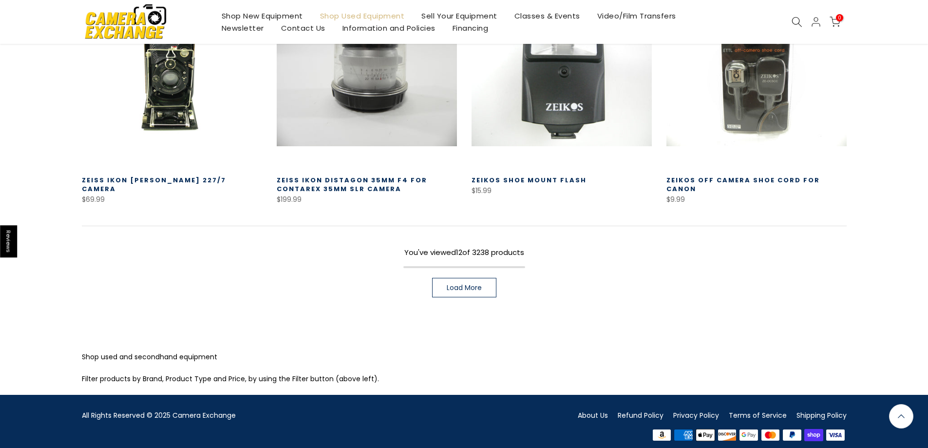
click at [460, 284] on span "Load More" at bounding box center [464, 287] width 35 height 7
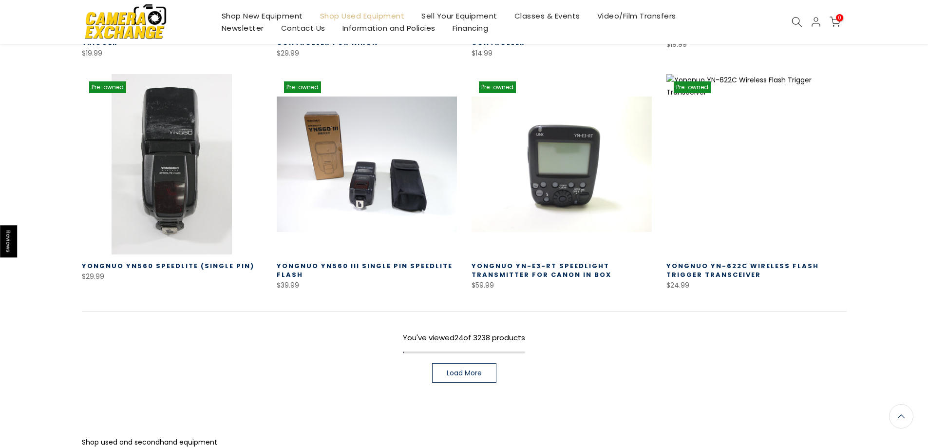
scroll to position [1409, 0]
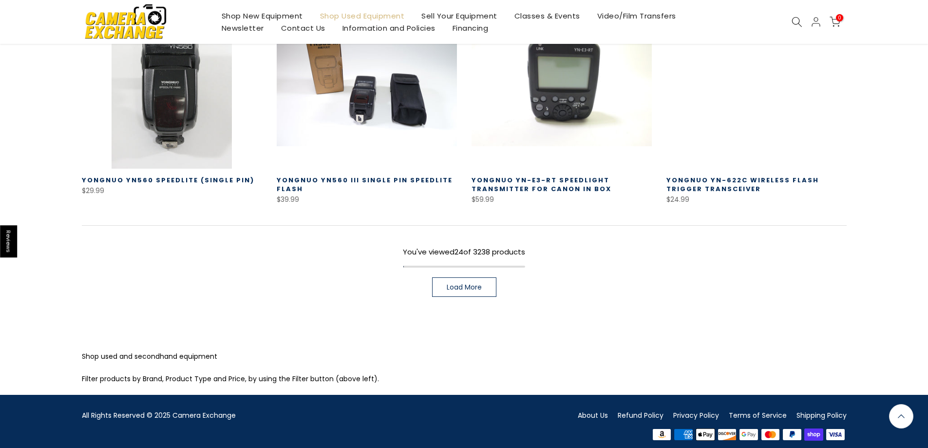
click at [491, 277] on link "Load More" at bounding box center [464, 286] width 64 height 19
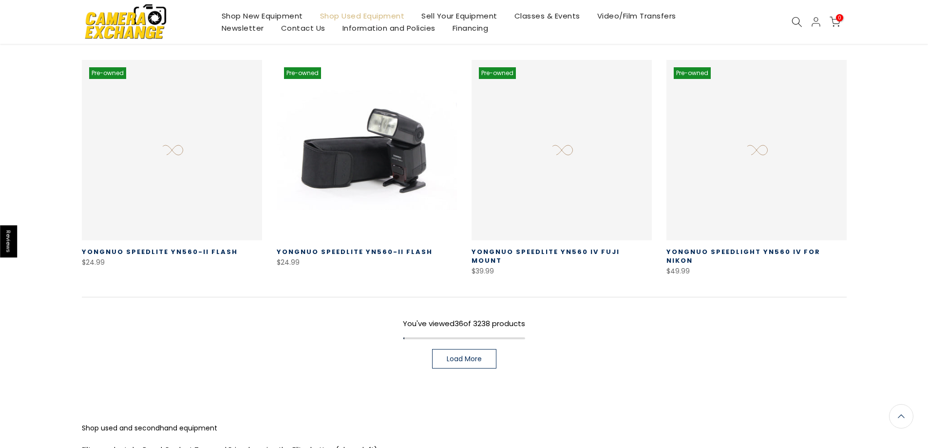
scroll to position [2096, 0]
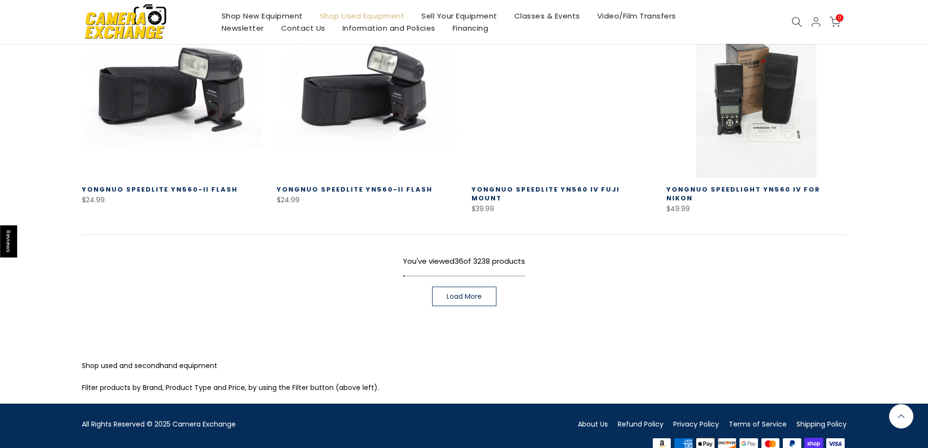
click at [453, 293] on span "Load More" at bounding box center [464, 296] width 35 height 7
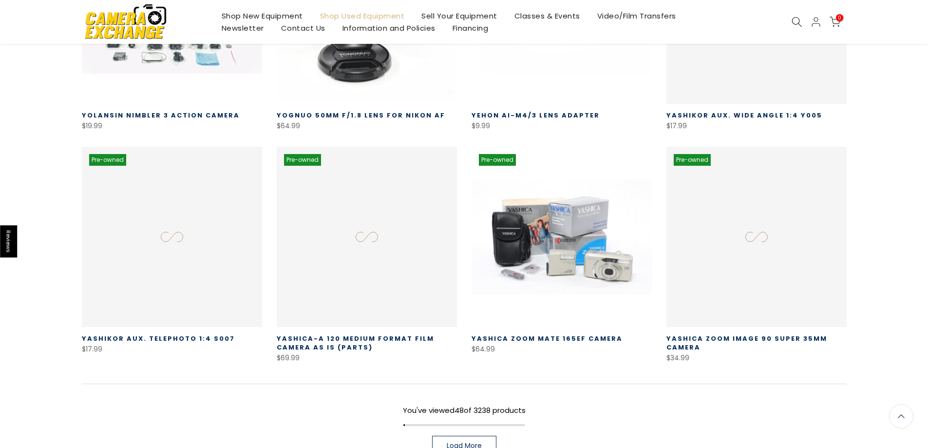
scroll to position [2782, 0]
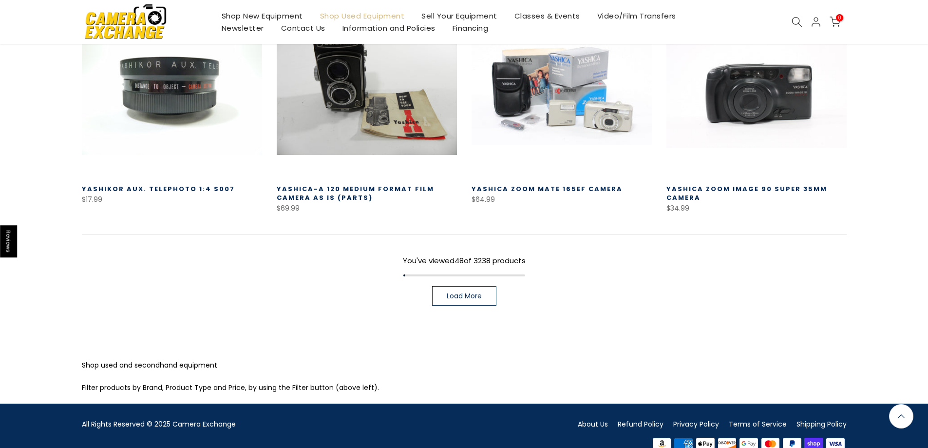
click at [448, 292] on span "Load More" at bounding box center [464, 295] width 35 height 7
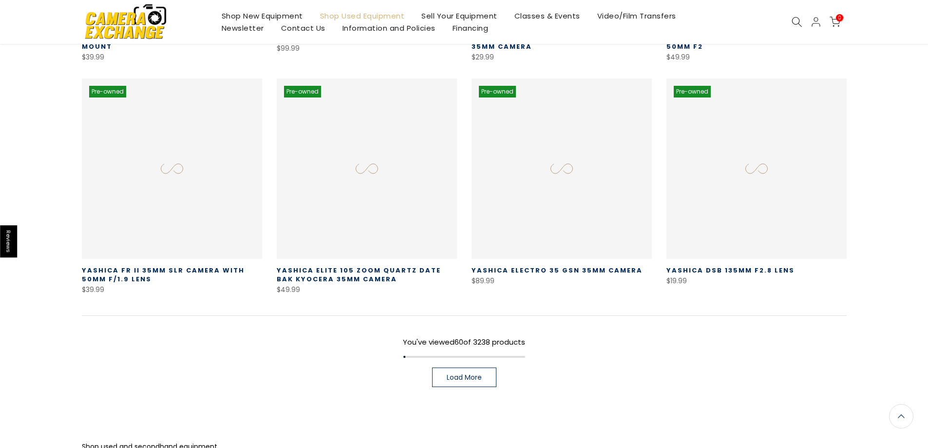
scroll to position [3479, 0]
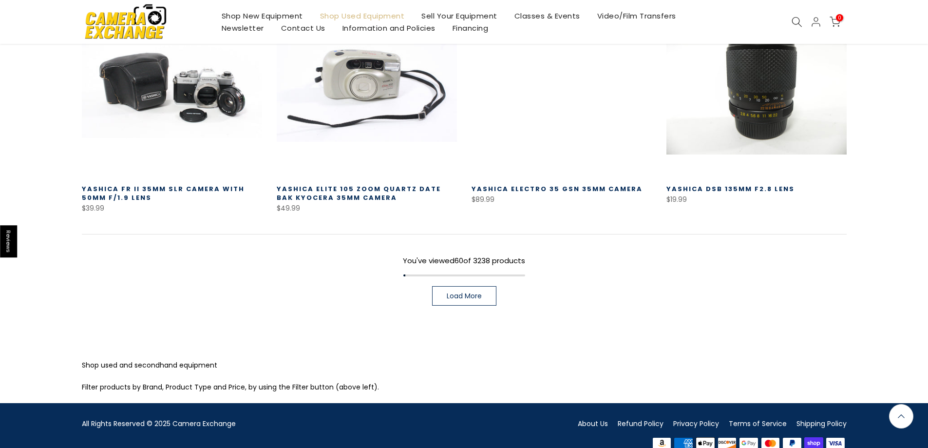
click at [451, 286] on link "Load More" at bounding box center [464, 295] width 64 height 19
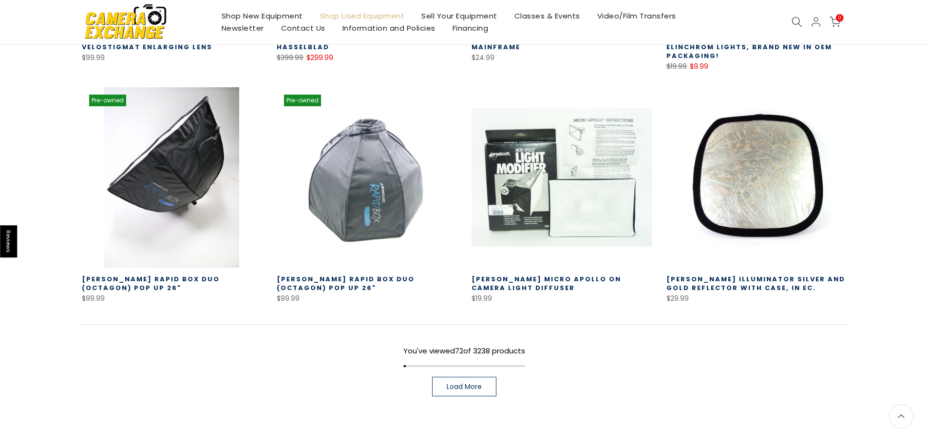
scroll to position [4174, 0]
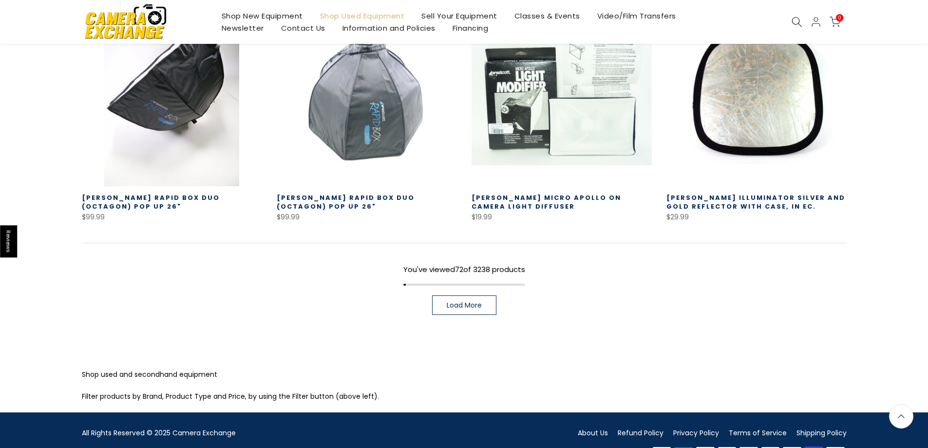
click at [464, 301] on span "Load More" at bounding box center [464, 304] width 35 height 7
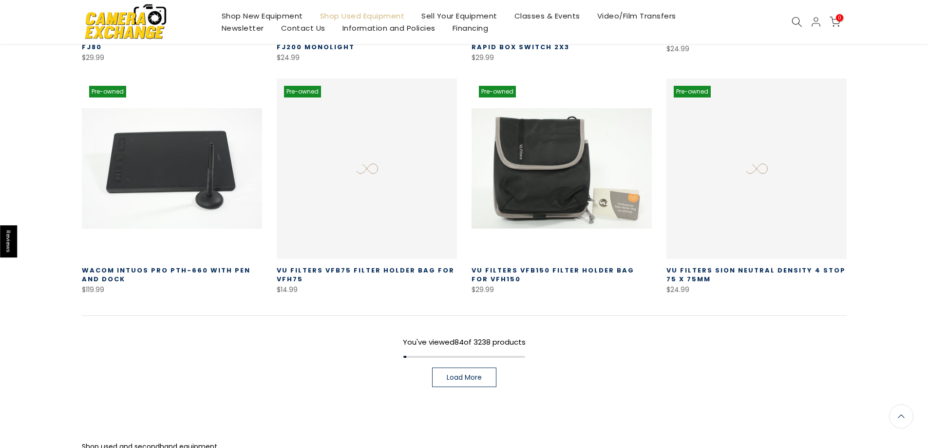
scroll to position [4869, 0]
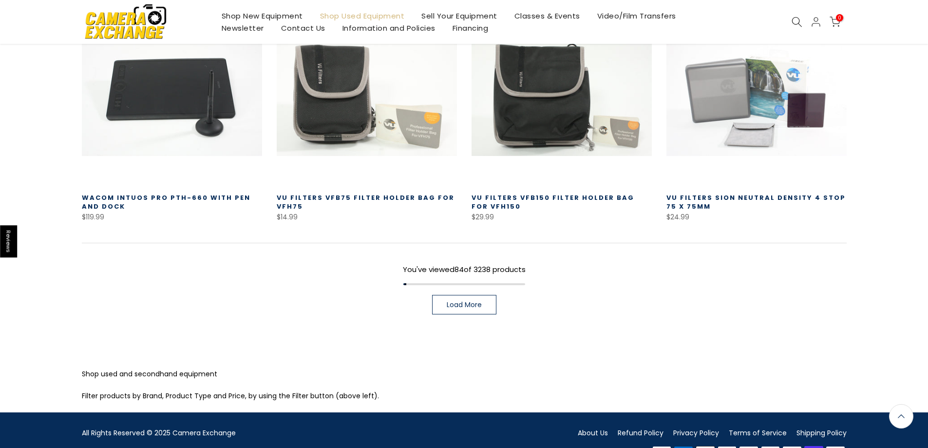
click at [478, 301] on span "Load More" at bounding box center [464, 304] width 35 height 7
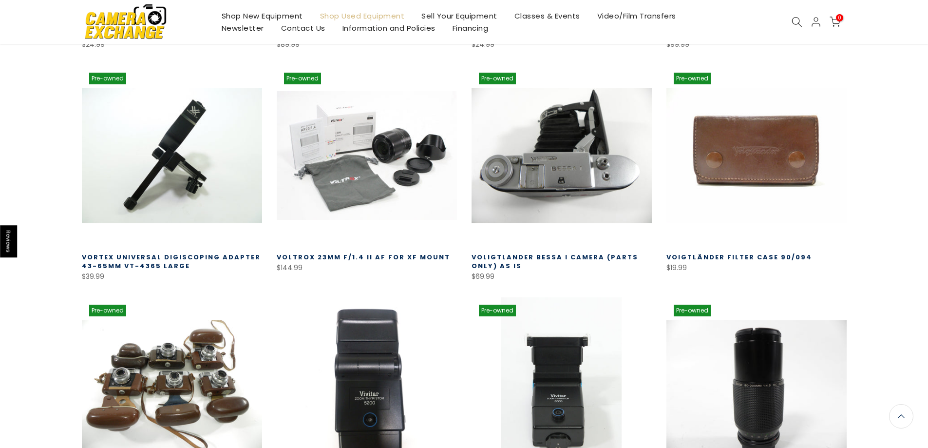
scroll to position [5273, 0]
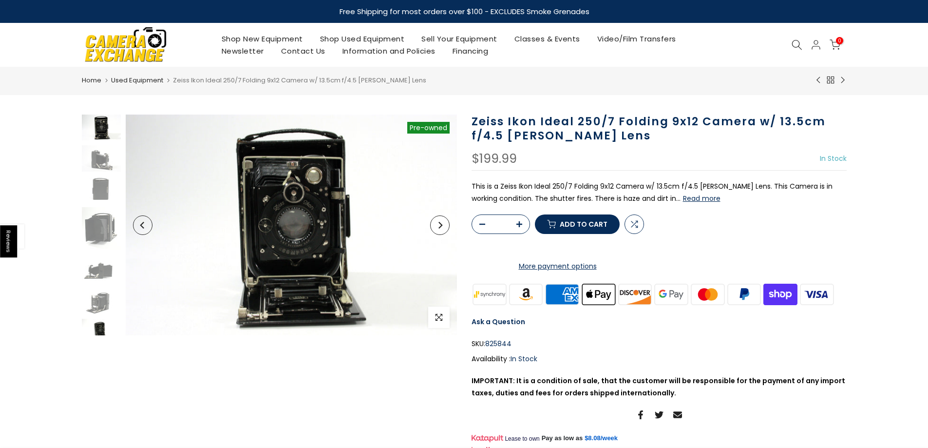
click at [101, 331] on img at bounding box center [101, 332] width 39 height 26
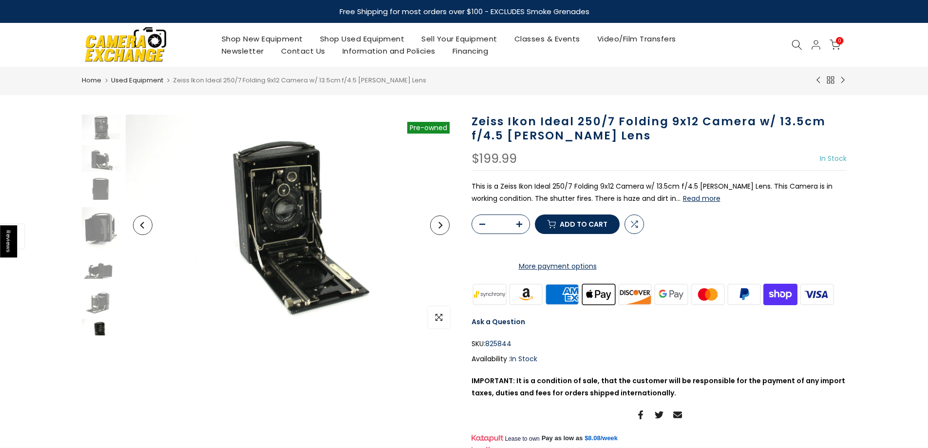
scroll to position [102, 0]
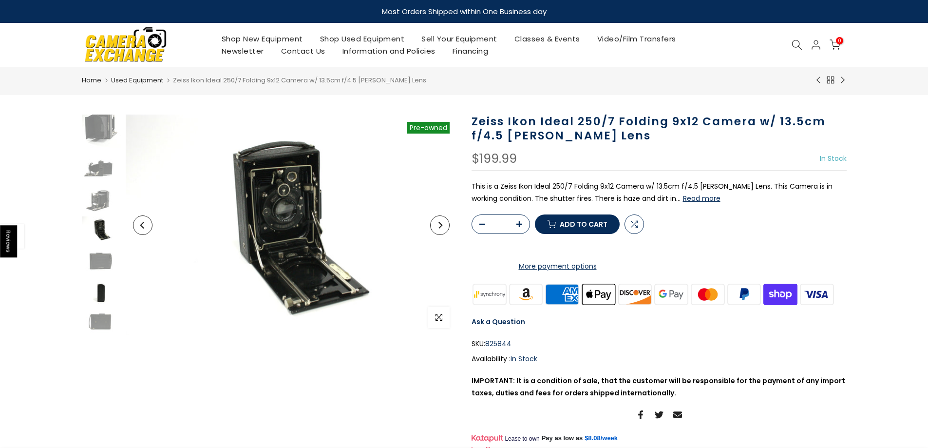
click at [98, 295] on img at bounding box center [101, 291] width 39 height 26
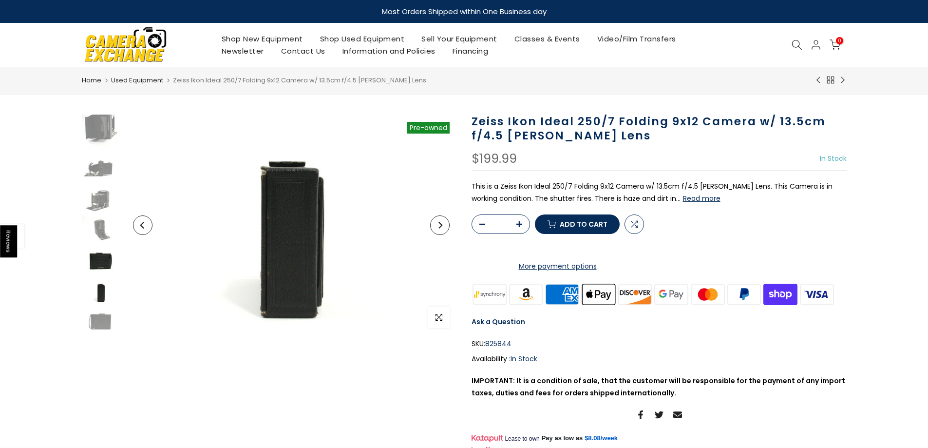
click at [98, 261] on img at bounding box center [101, 260] width 39 height 26
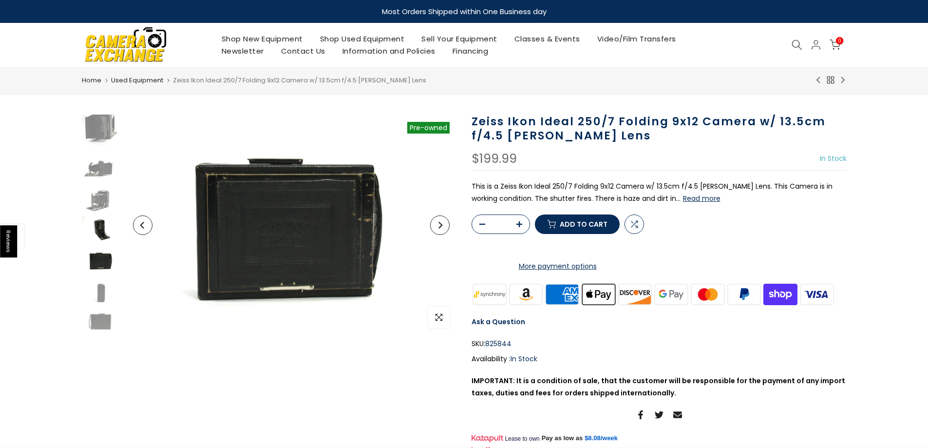
click at [105, 233] on img at bounding box center [101, 229] width 39 height 26
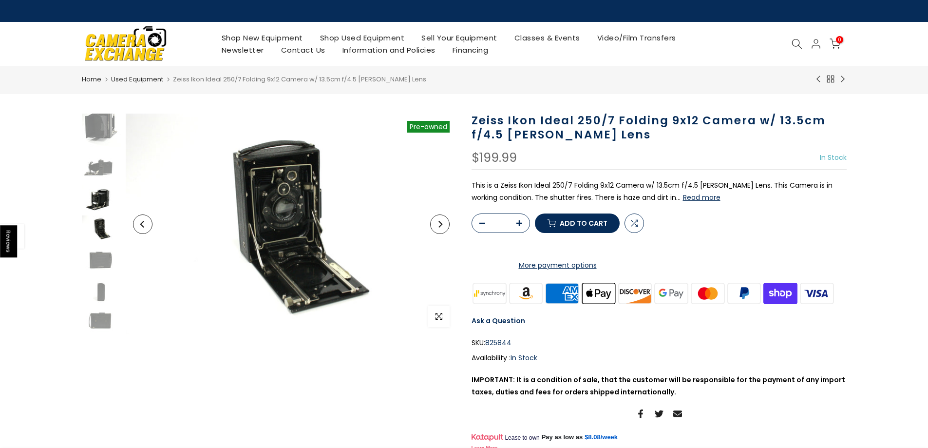
click at [97, 202] on img at bounding box center [101, 198] width 39 height 26
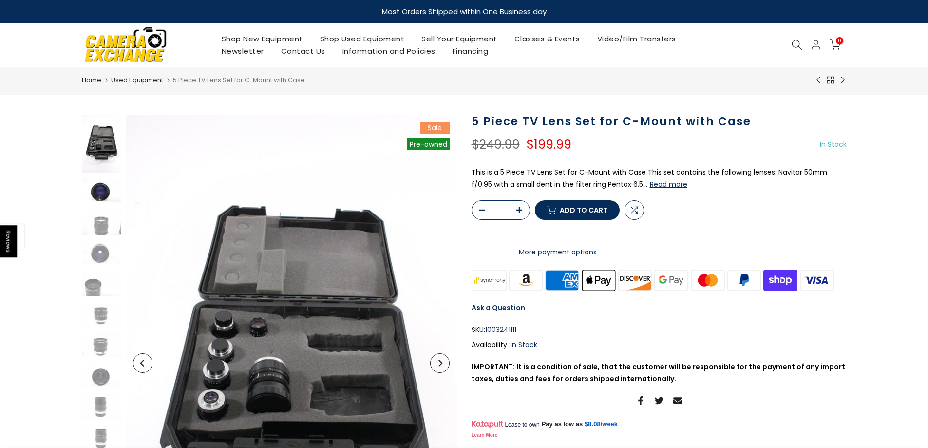
click at [98, 192] on img at bounding box center [101, 191] width 39 height 26
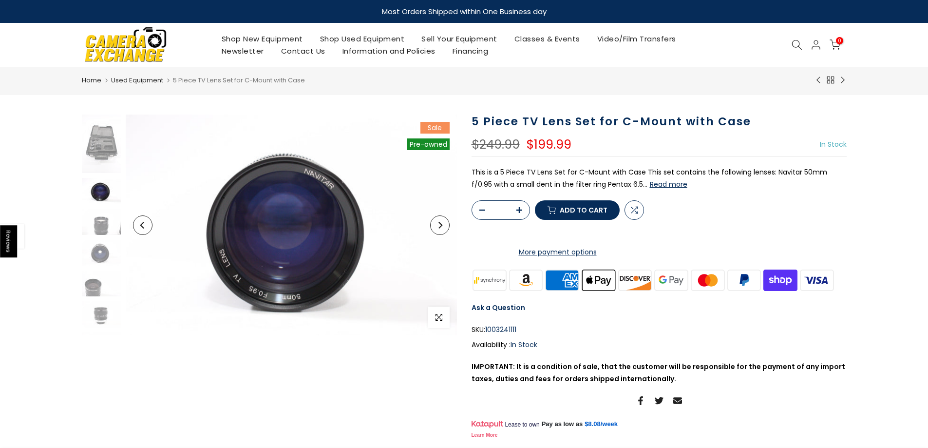
scroll to position [15, 0]
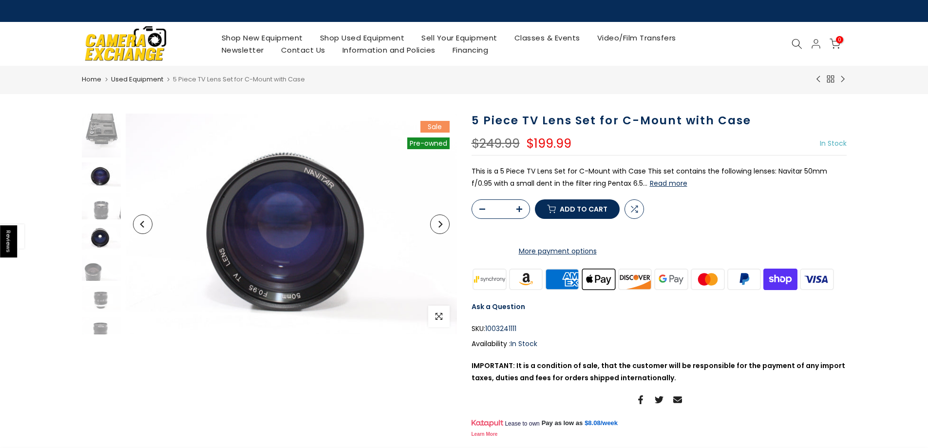
click at [94, 242] on img at bounding box center [101, 237] width 39 height 26
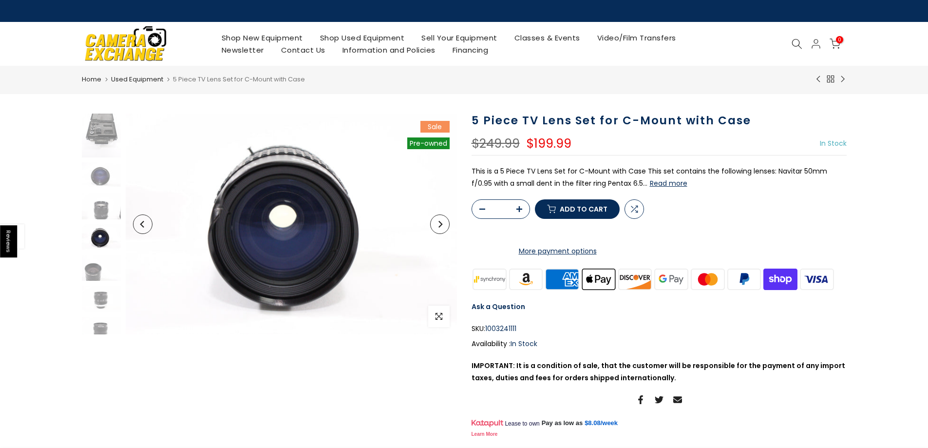
scroll to position [76, 0]
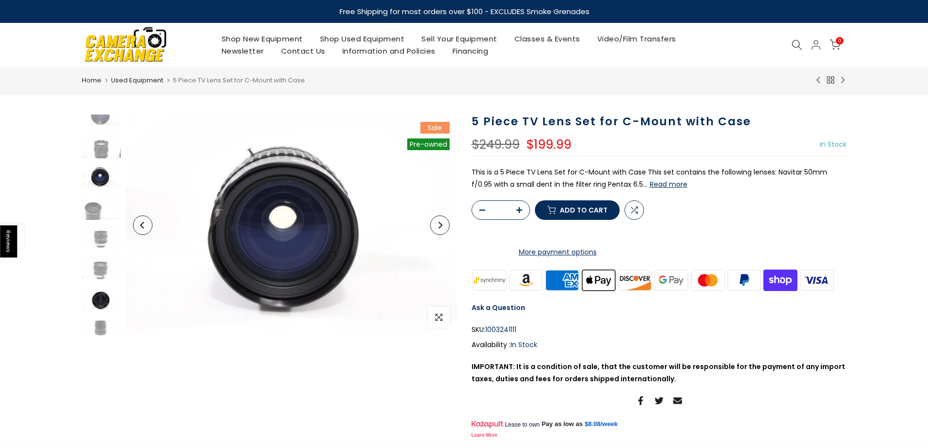
click at [98, 300] on img at bounding box center [101, 299] width 39 height 26
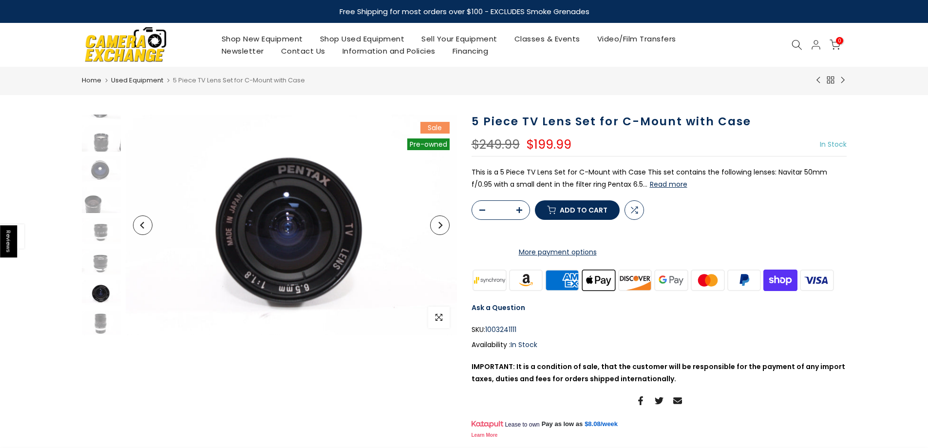
scroll to position [177, 0]
click at [96, 317] on img at bounding box center [101, 322] width 39 height 26
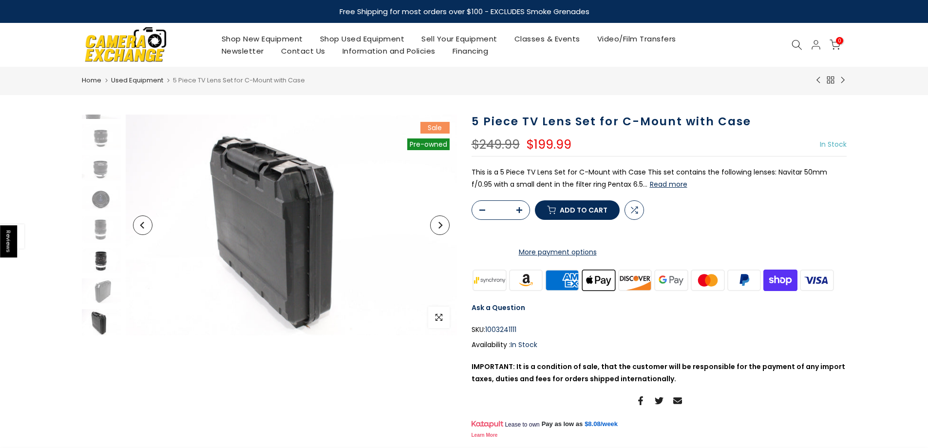
click at [102, 263] on img at bounding box center [101, 260] width 39 height 26
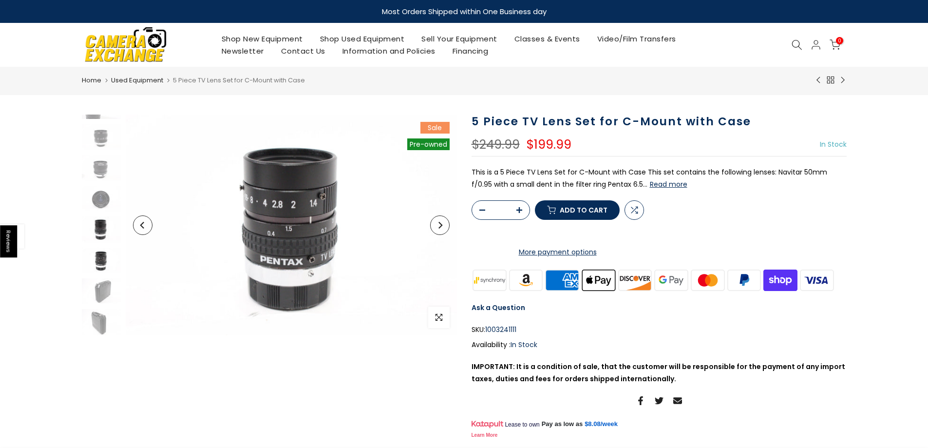
click at [104, 233] on img at bounding box center [101, 229] width 39 height 26
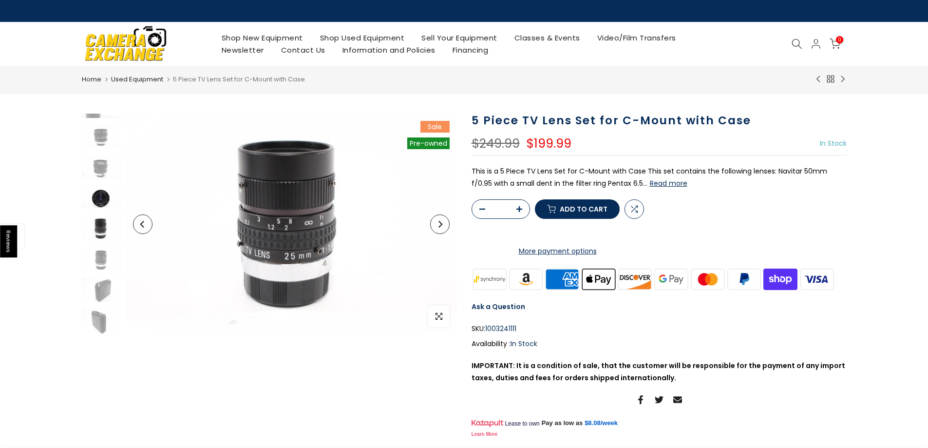
click at [97, 199] on img at bounding box center [101, 198] width 39 height 26
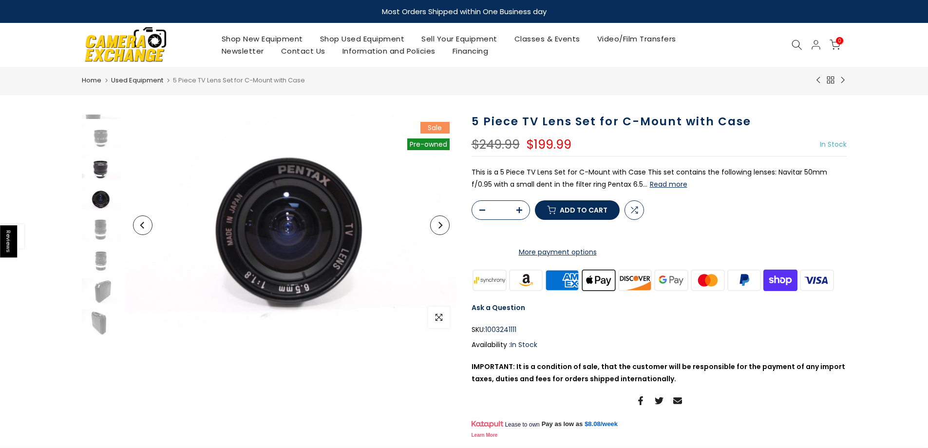
click at [101, 165] on img at bounding box center [101, 168] width 39 height 26
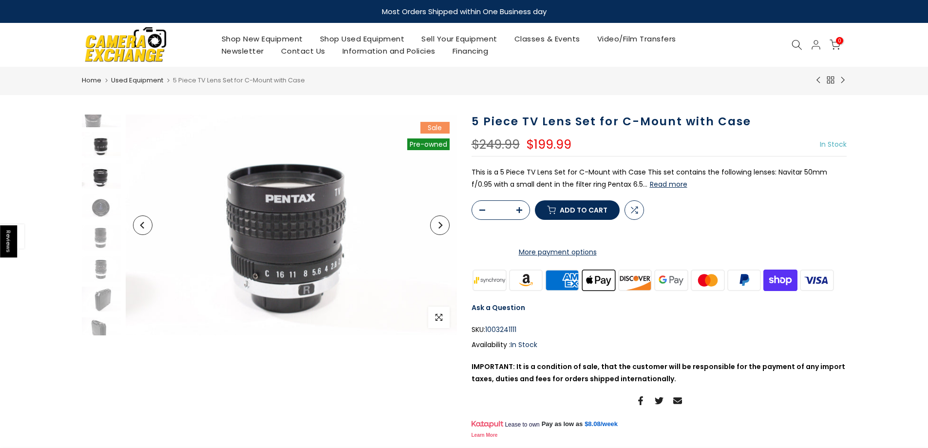
click at [100, 146] on img at bounding box center [101, 145] width 39 height 26
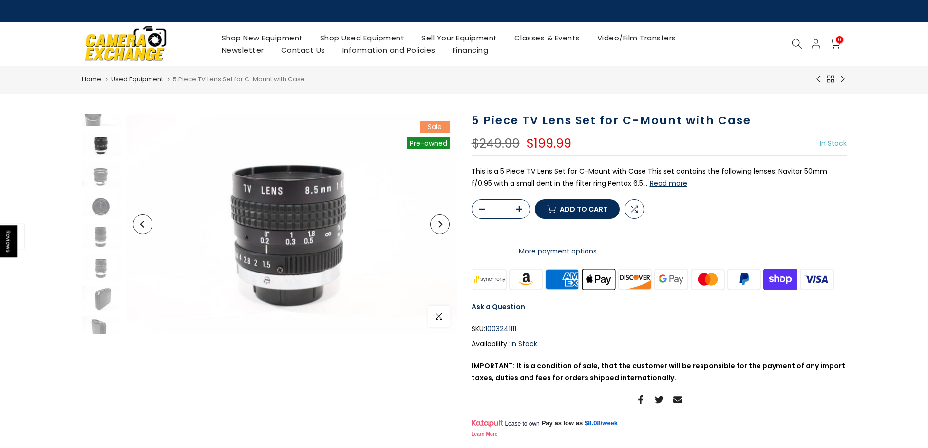
scroll to position [138, 0]
click at [94, 119] on img at bounding box center [101, 114] width 39 height 26
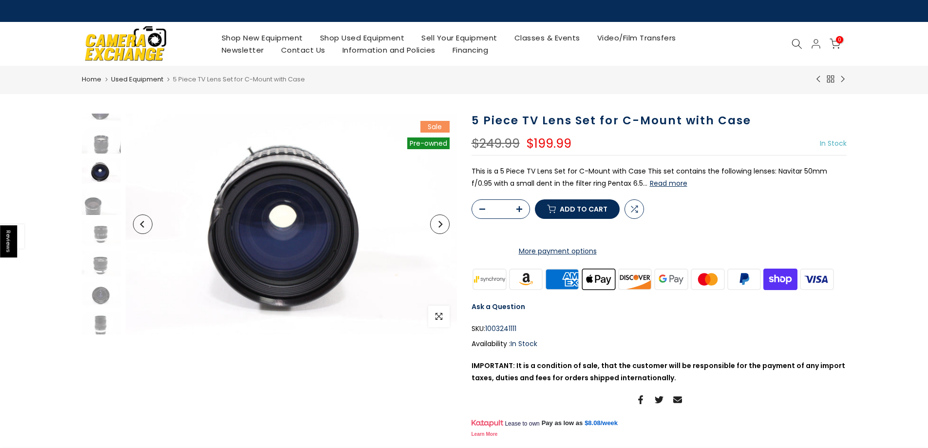
scroll to position [76, 0]
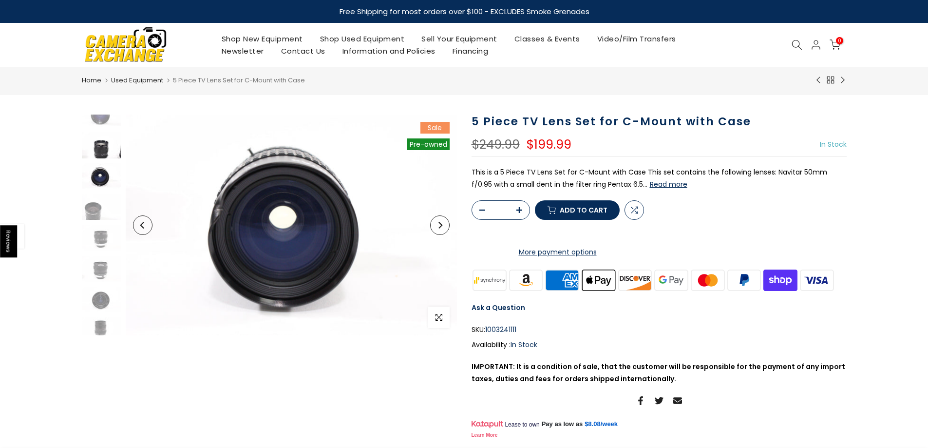
click at [96, 149] on img at bounding box center [101, 145] width 39 height 26
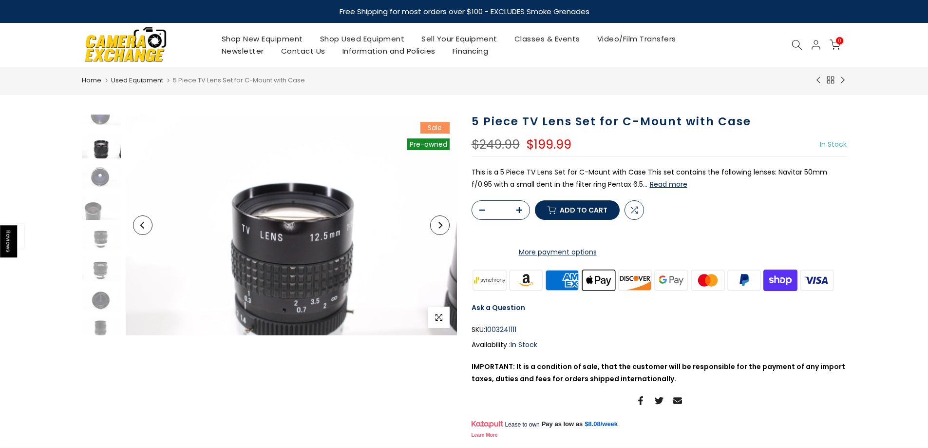
scroll to position [45, 0]
click at [96, 149] on img at bounding box center [101, 145] width 39 height 26
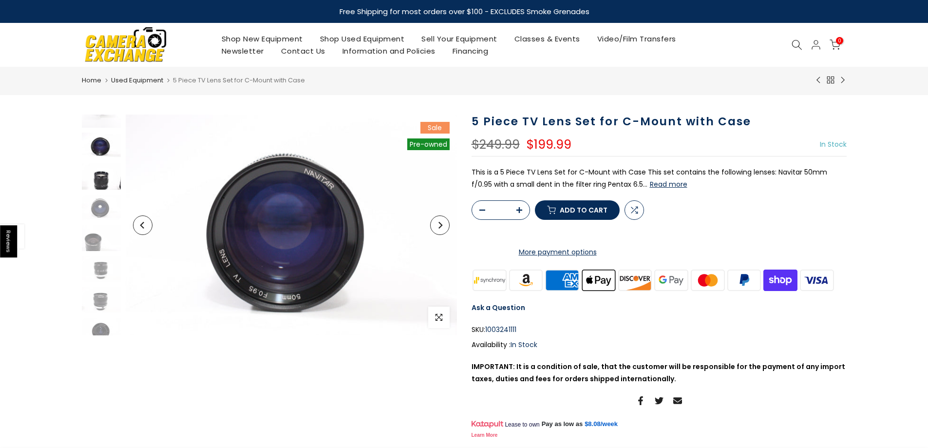
scroll to position [15, 0]
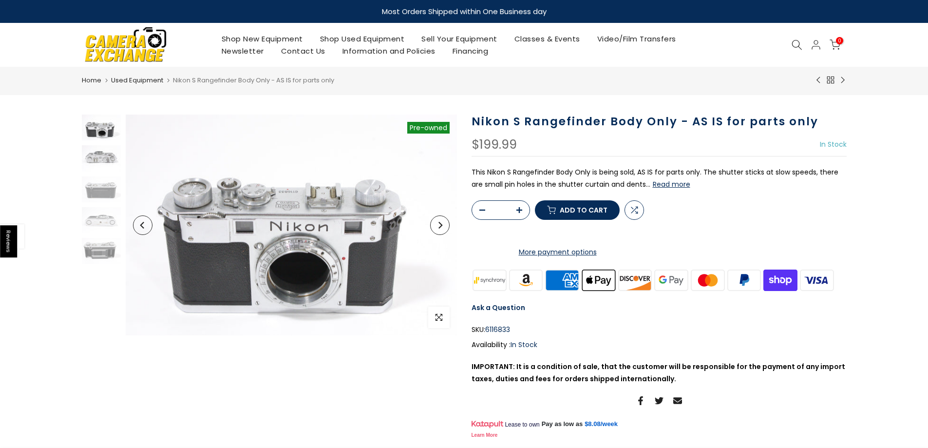
click at [99, 154] on img at bounding box center [101, 158] width 39 height 26
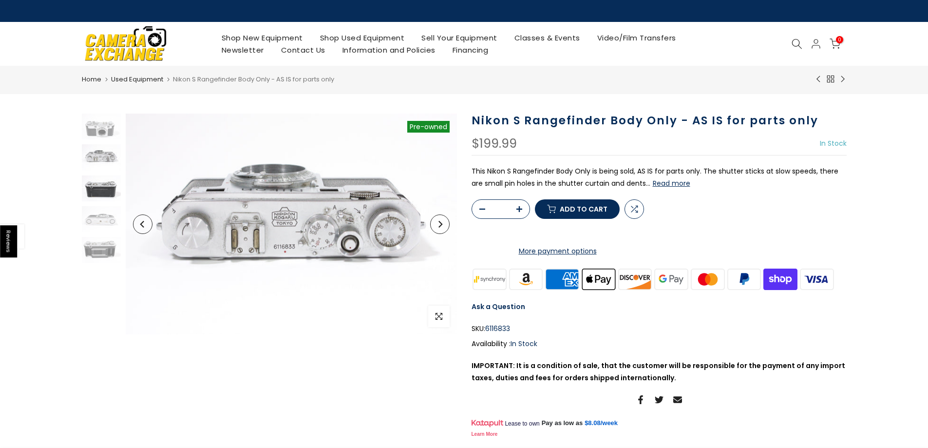
click at [98, 188] on img at bounding box center [101, 188] width 39 height 26
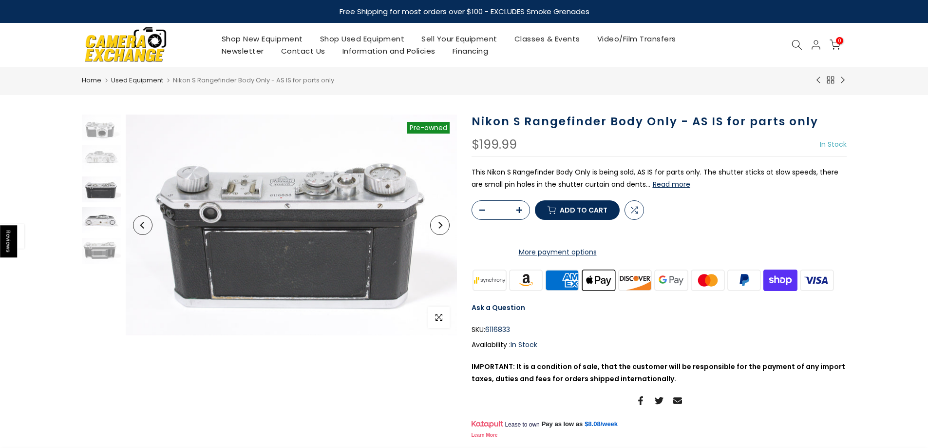
click at [99, 222] on img at bounding box center [101, 220] width 39 height 26
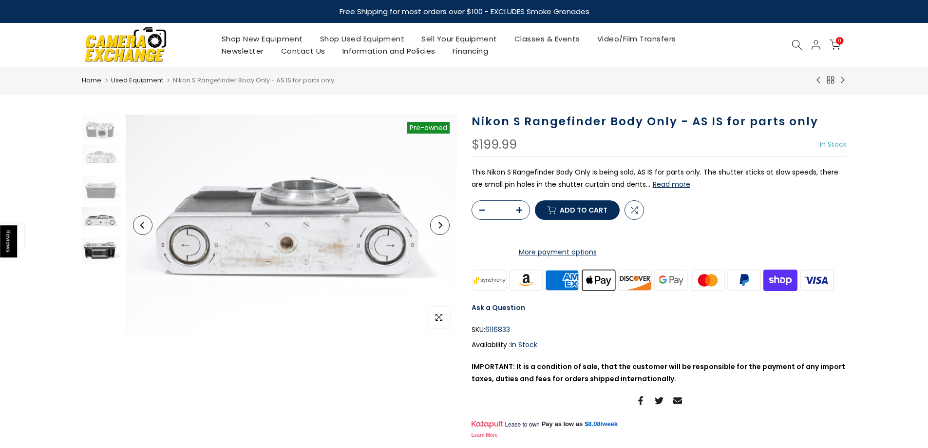
click at [100, 253] on img at bounding box center [101, 251] width 39 height 26
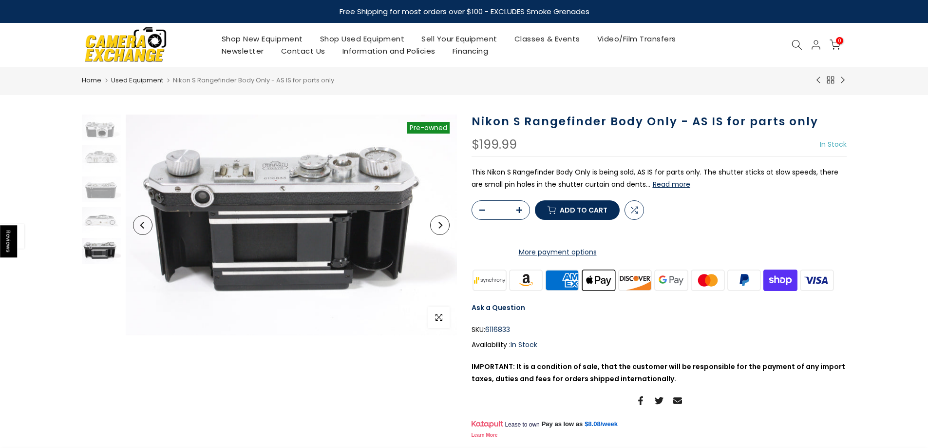
click at [666, 186] on button "Read more" at bounding box center [672, 184] width 38 height 9
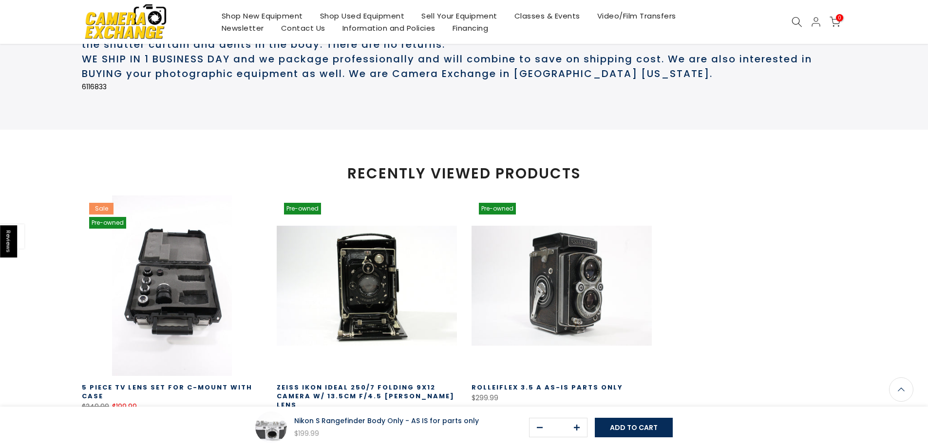
scroll to position [507, 0]
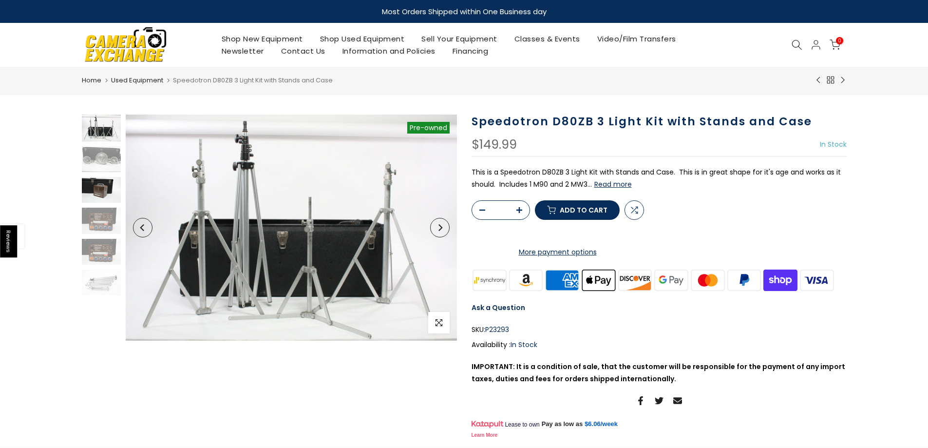
click at [91, 193] on img at bounding box center [101, 190] width 39 height 26
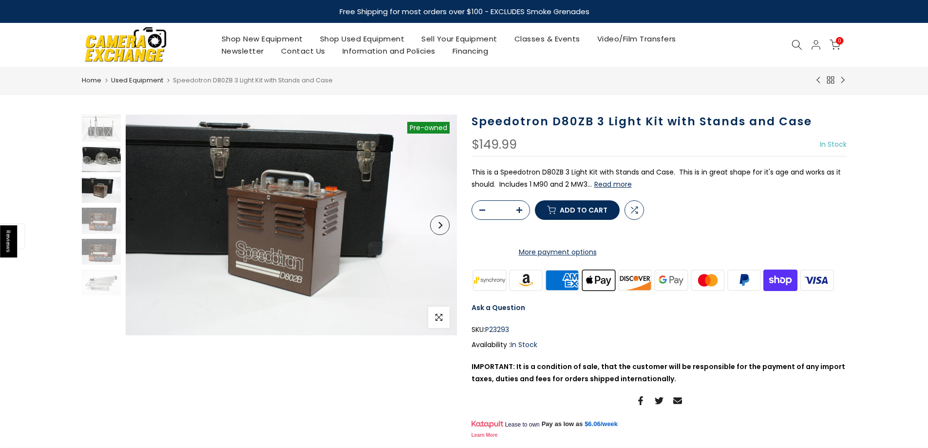
click at [94, 164] on img at bounding box center [101, 159] width 39 height 26
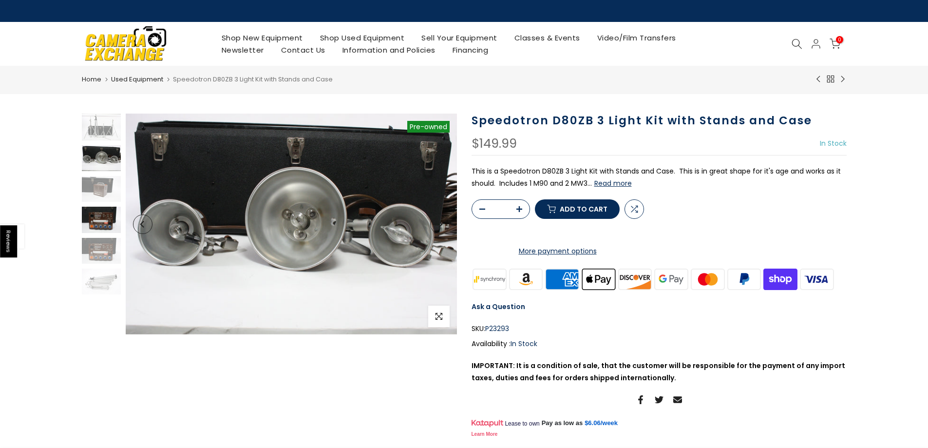
click at [97, 224] on img at bounding box center [101, 220] width 39 height 26
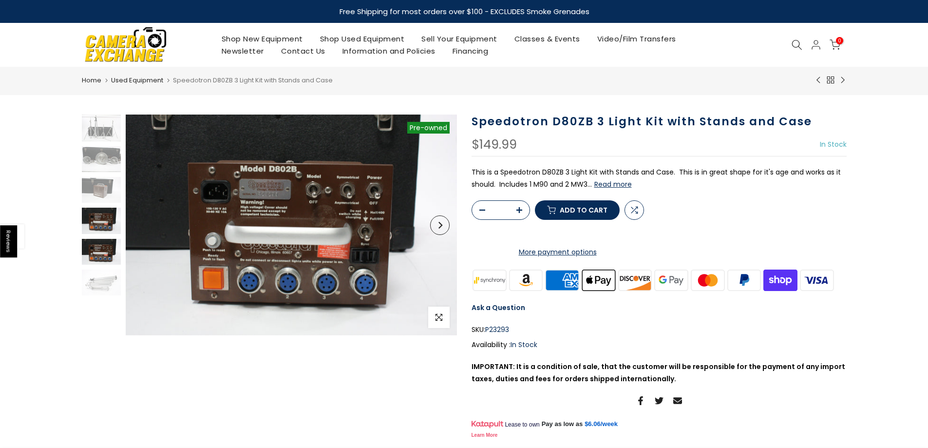
click at [91, 250] on img at bounding box center [101, 252] width 39 height 26
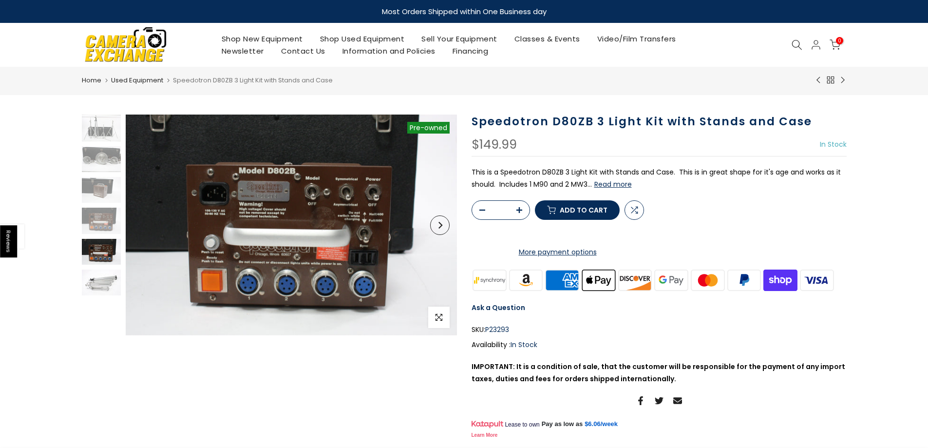
click at [99, 283] on img at bounding box center [101, 282] width 39 height 26
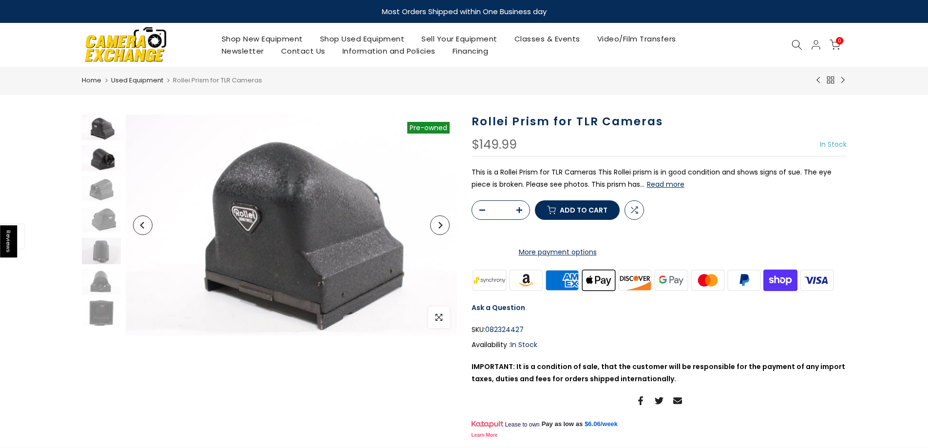
click at [103, 157] on img at bounding box center [101, 158] width 39 height 26
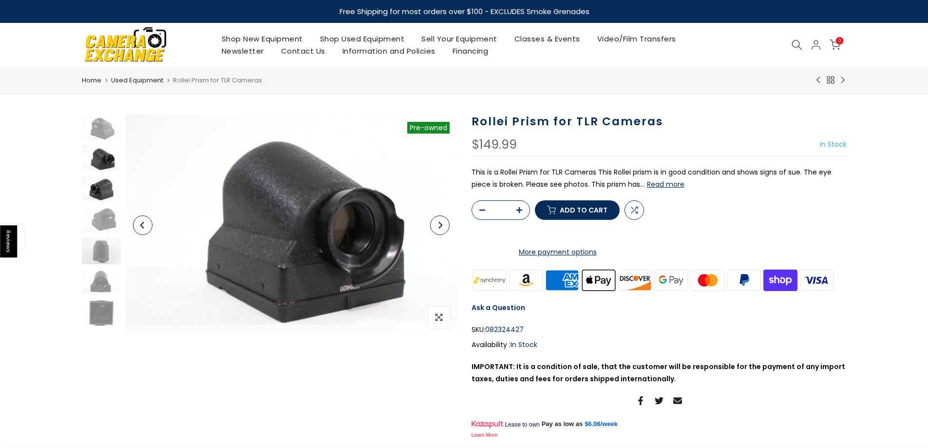
click at [97, 187] on img at bounding box center [101, 189] width 39 height 26
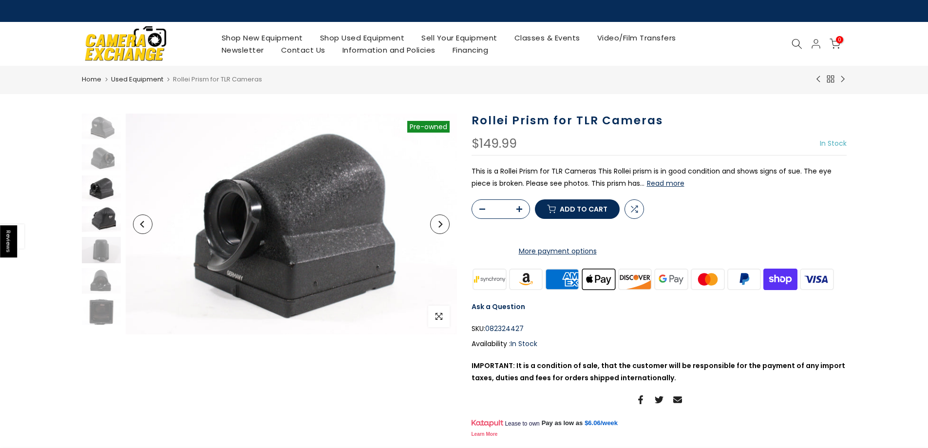
click at [104, 225] on img at bounding box center [101, 219] width 39 height 26
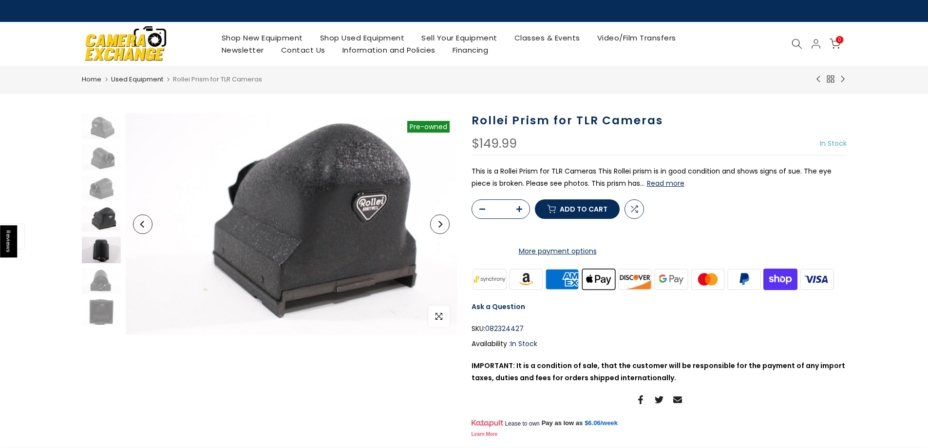
click at [103, 248] on img at bounding box center [101, 250] width 39 height 26
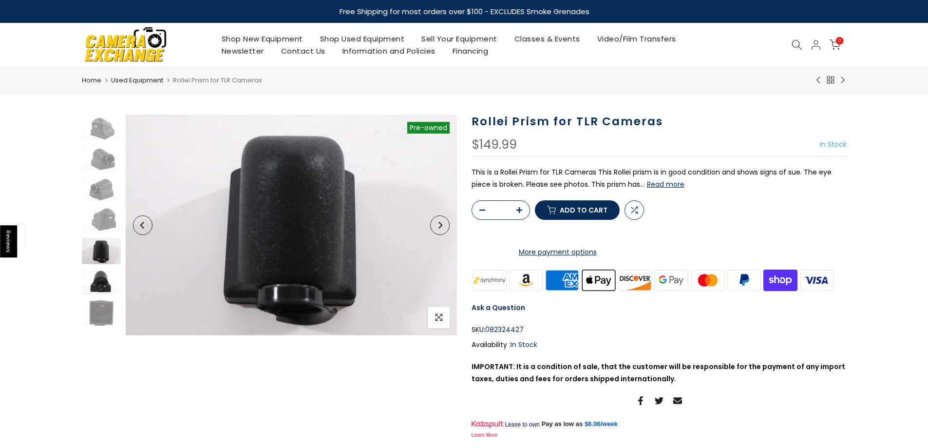
click at [103, 279] on img at bounding box center [101, 282] width 39 height 26
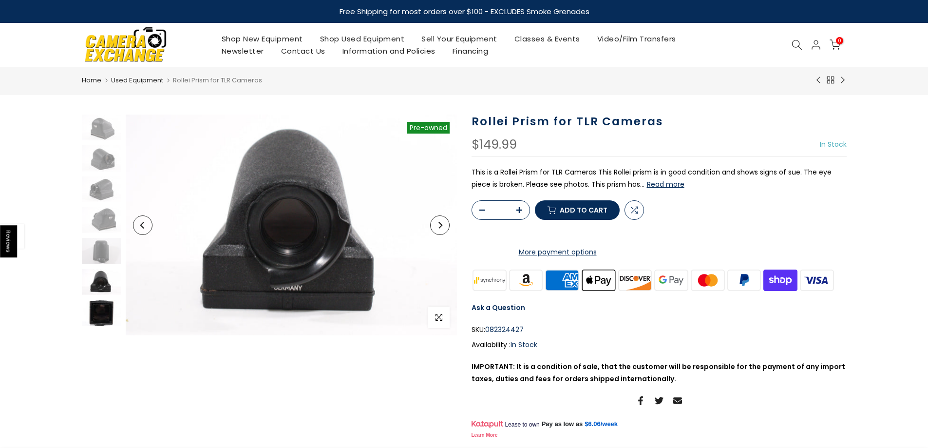
click at [104, 323] on img at bounding box center [101, 313] width 39 height 26
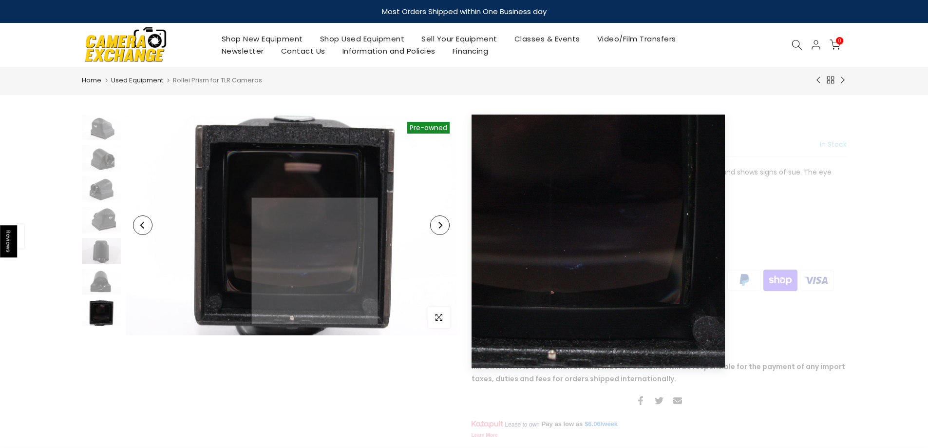
click at [315, 261] on img at bounding box center [291, 224] width 331 height 221
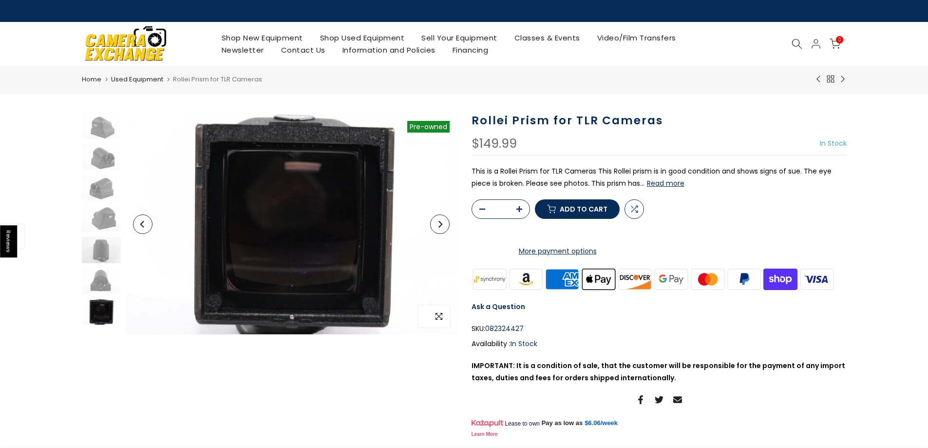
click at [438, 317] on icon "button" at bounding box center [438, 316] width 7 height 7
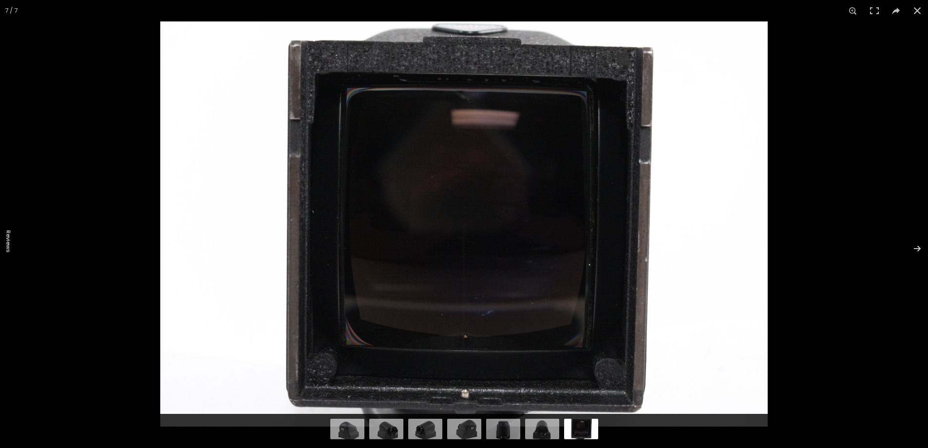
click at [488, 322] on img at bounding box center [463, 223] width 607 height 405
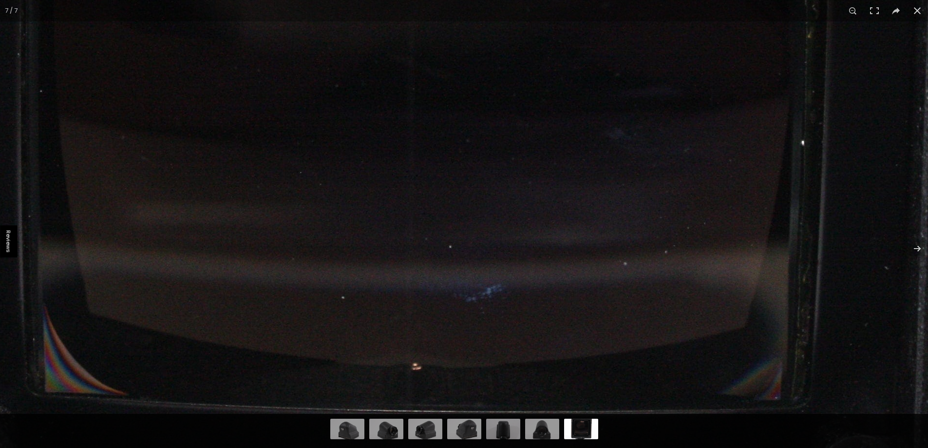
scroll to position [132, 0]
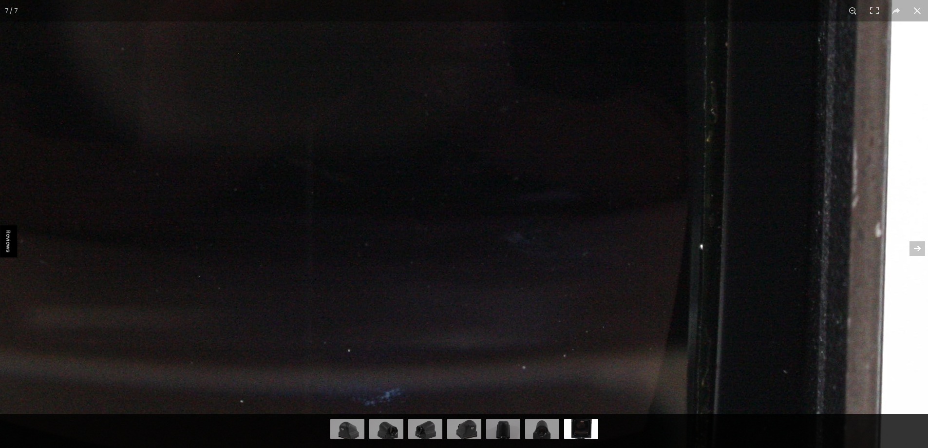
click at [736, 315] on html "Reviews Skip to content Free Shipping for most orders over $100 - EXCLUDES Smok…" at bounding box center [464, 92] width 928 height 448
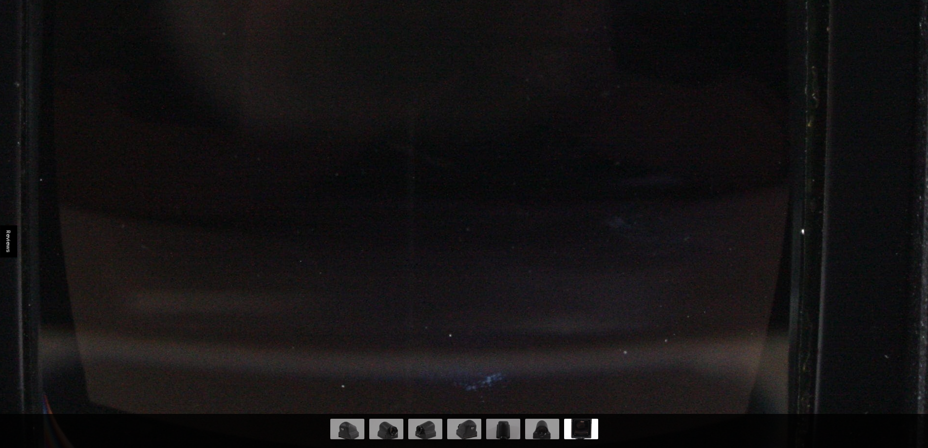
scroll to position [131, 0]
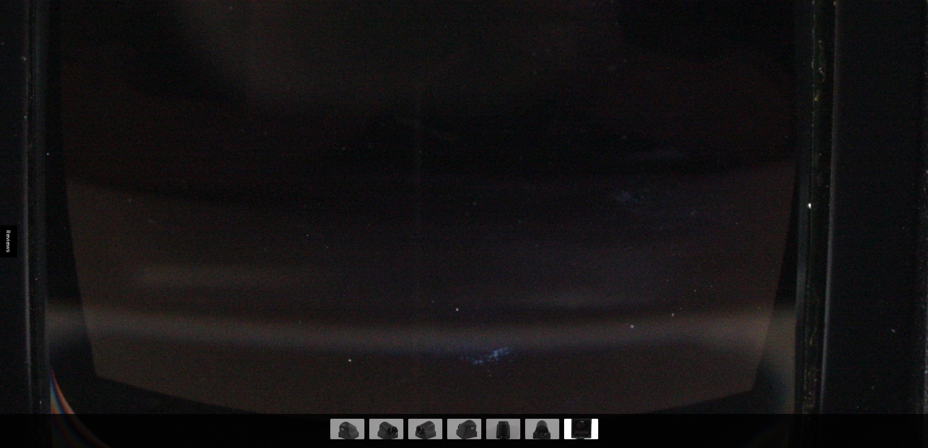
click at [897, 43] on img at bounding box center [419, 78] width 1894 height 1262
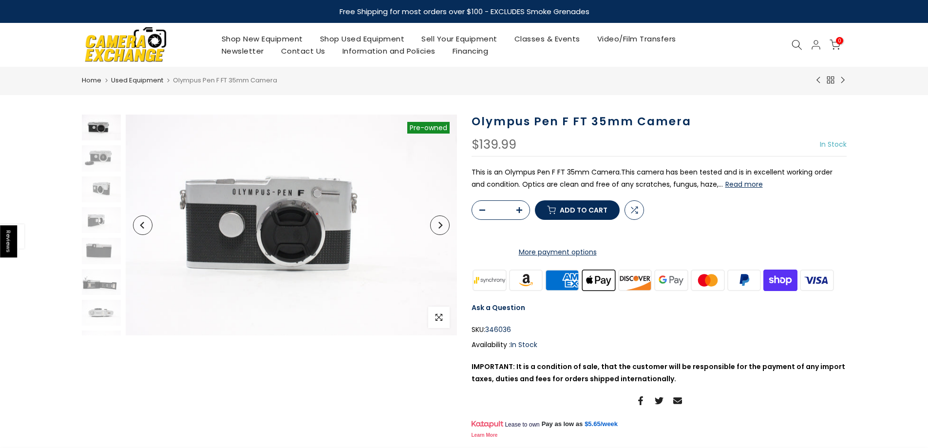
click at [332, 216] on img at bounding box center [291, 224] width 331 height 221
click at [438, 318] on icon "button" at bounding box center [438, 317] width 7 height 8
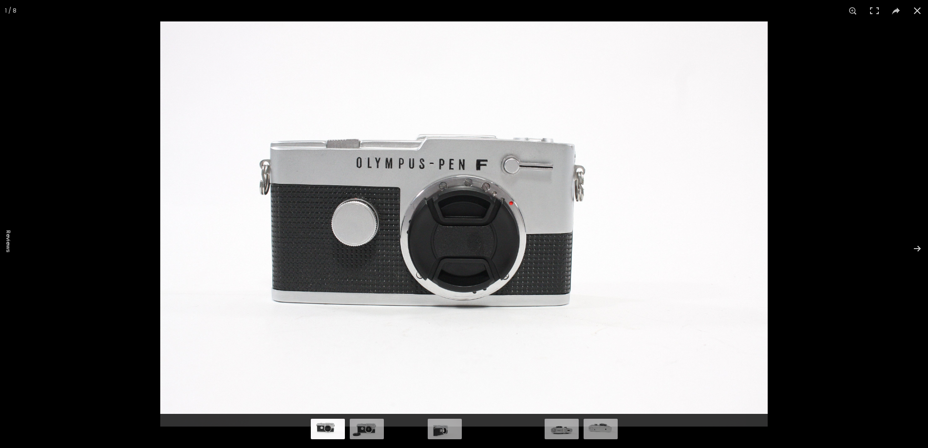
click at [665, 300] on img at bounding box center [463, 223] width 607 height 405
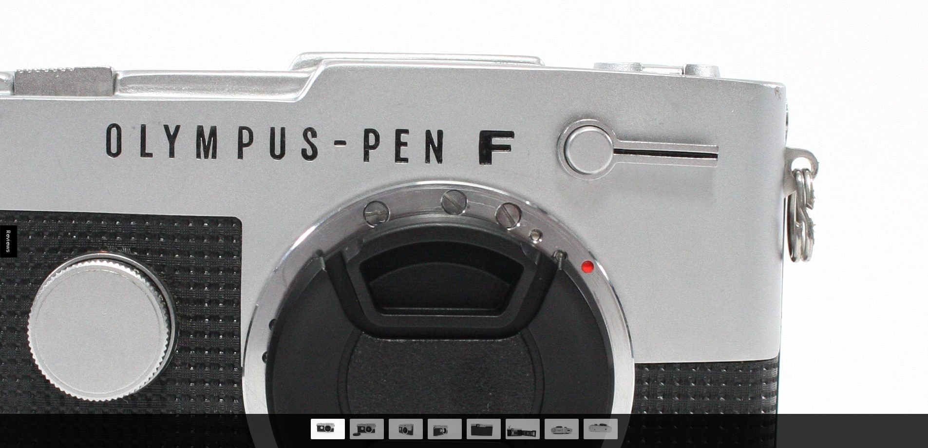
click at [927, 445] on html "Reviews Skip to content Free Shipping for most orders over $100 - EXCLUDES Smok…" at bounding box center [464, 224] width 928 height 448
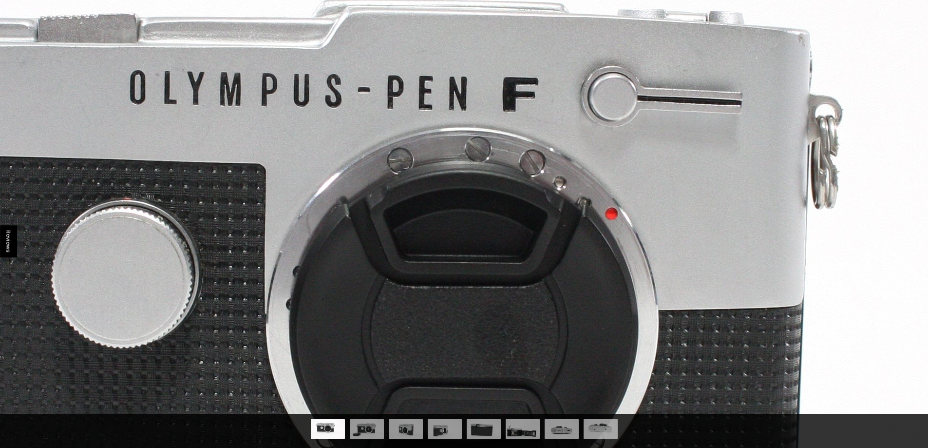
click at [895, 261] on div "1 / 8" at bounding box center [464, 224] width 928 height 448
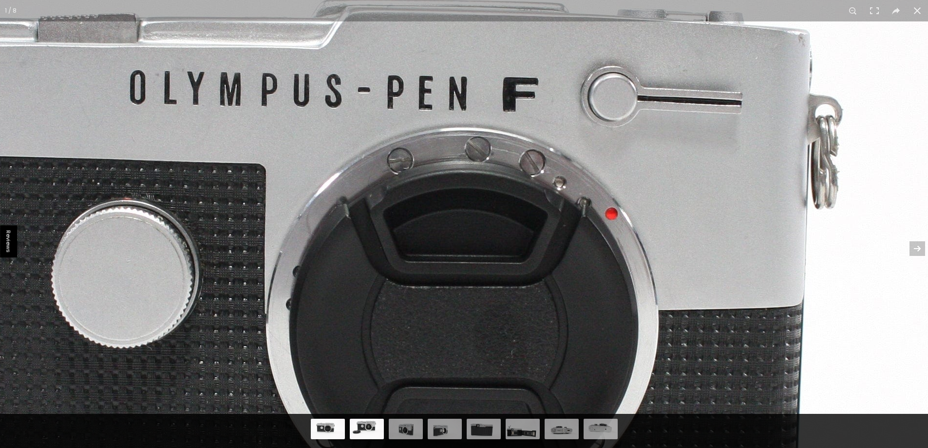
click at [372, 426] on img at bounding box center [367, 427] width 34 height 23
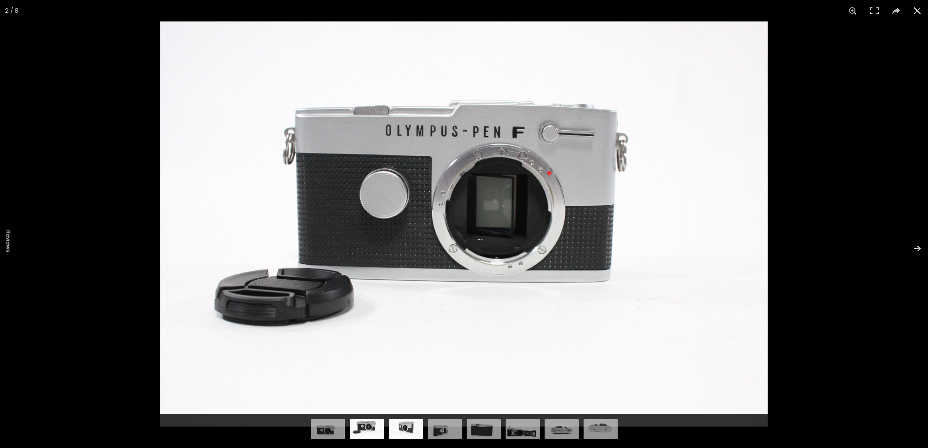
click at [416, 438] on img at bounding box center [406, 427] width 34 height 23
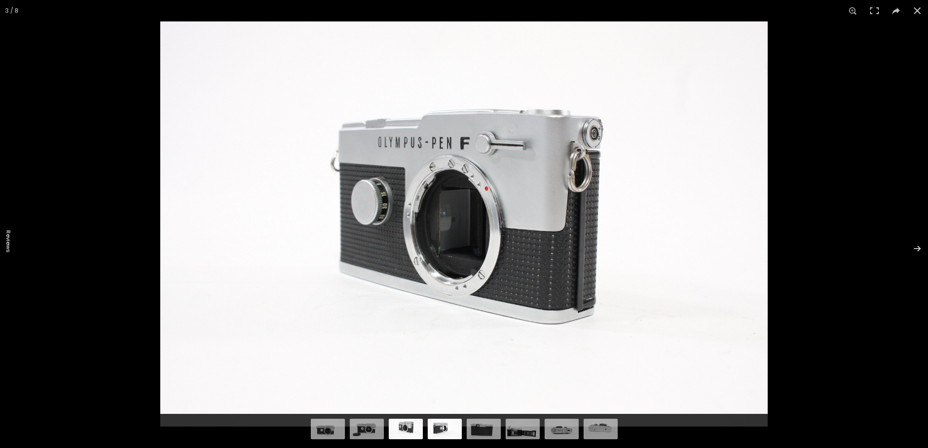
click at [453, 431] on img at bounding box center [445, 427] width 34 height 23
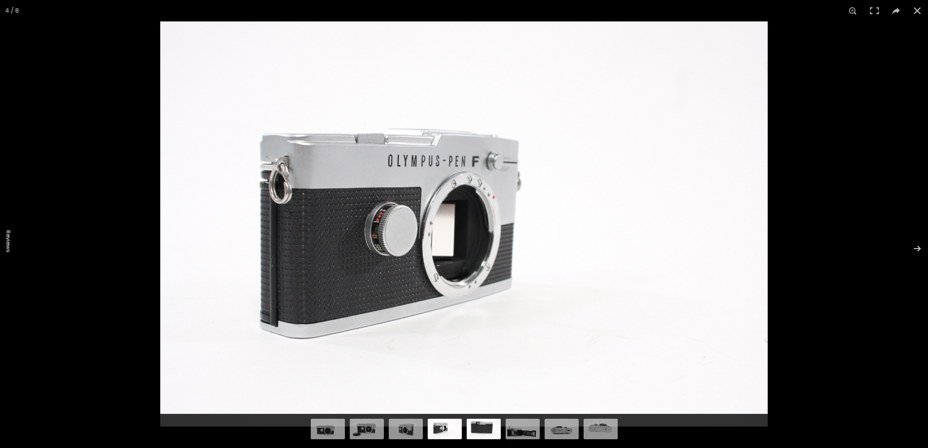
click at [488, 429] on img at bounding box center [484, 427] width 34 height 23
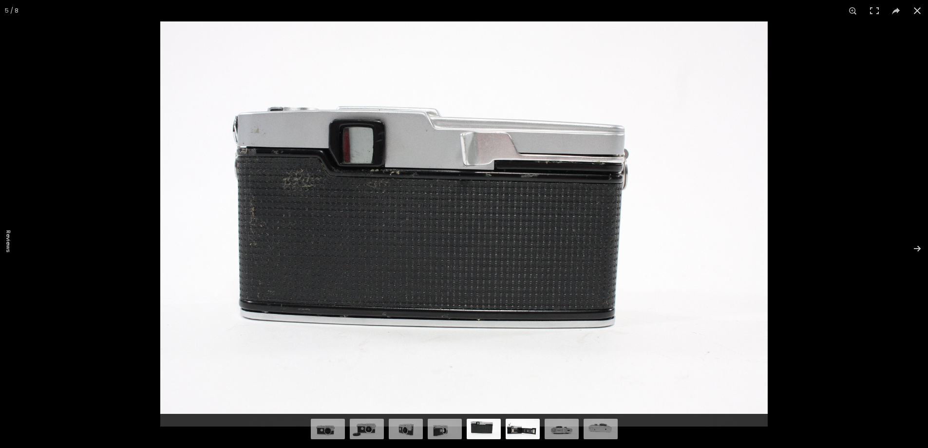
click at [532, 429] on img at bounding box center [523, 427] width 34 height 23
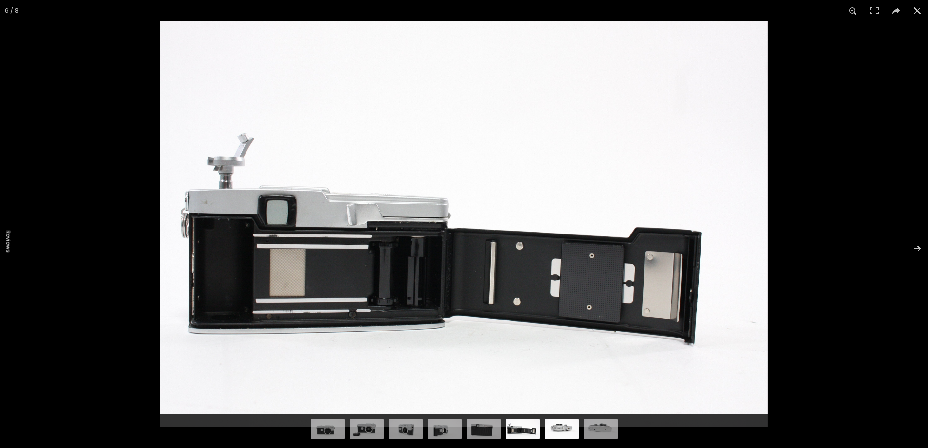
click at [571, 434] on img at bounding box center [562, 427] width 34 height 23
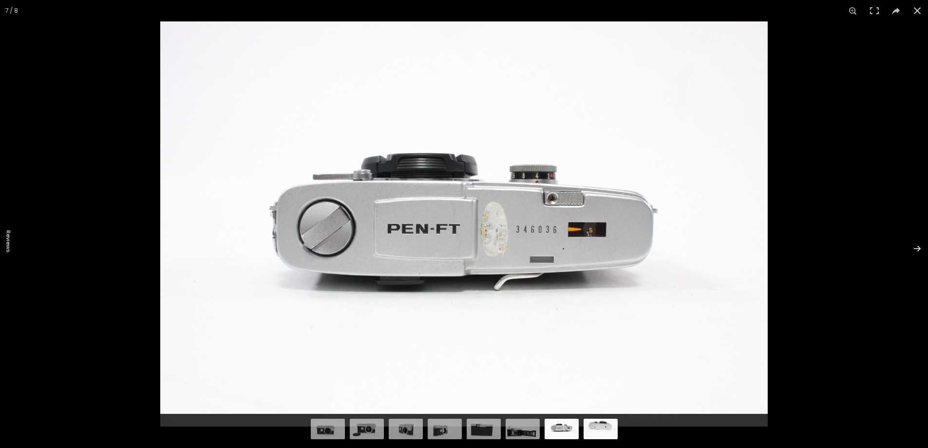
click at [598, 432] on img at bounding box center [600, 427] width 34 height 23
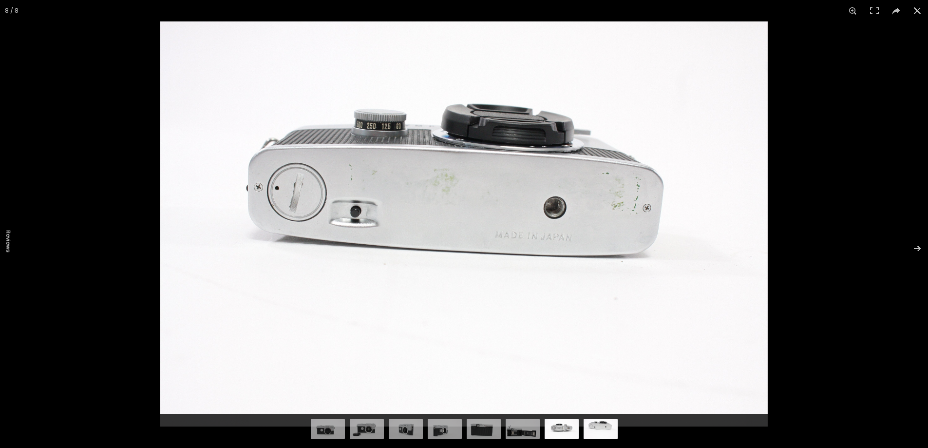
click at [559, 428] on img at bounding box center [562, 427] width 34 height 23
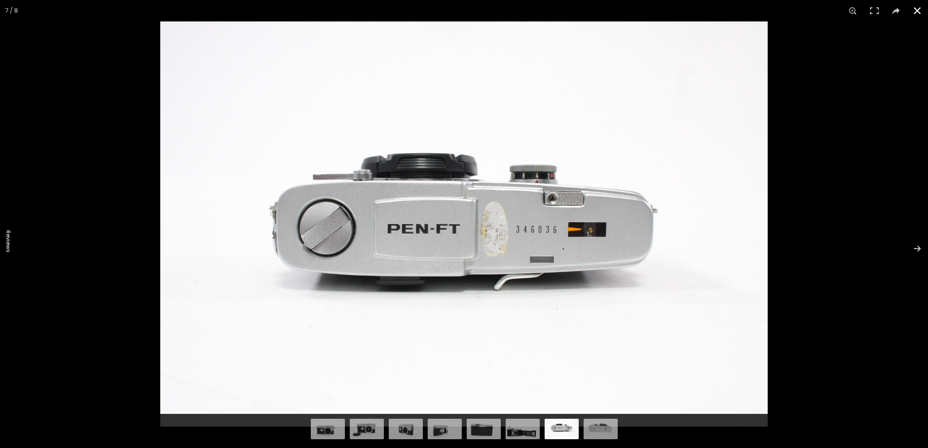
click at [916, 9] on button at bounding box center [916, 10] width 21 height 21
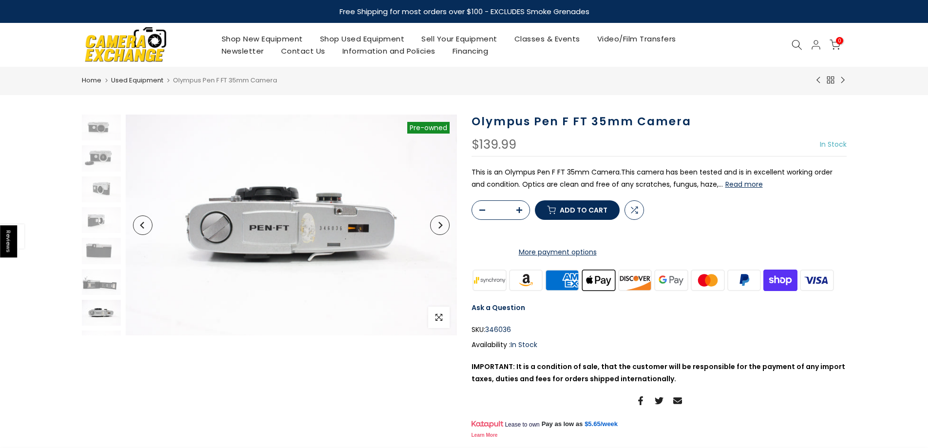
scroll to position [21, 0]
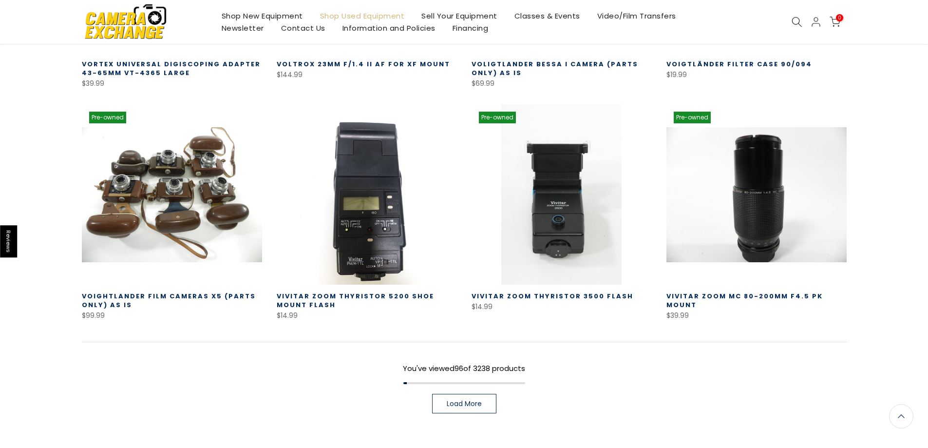
scroll to position [5468, 0]
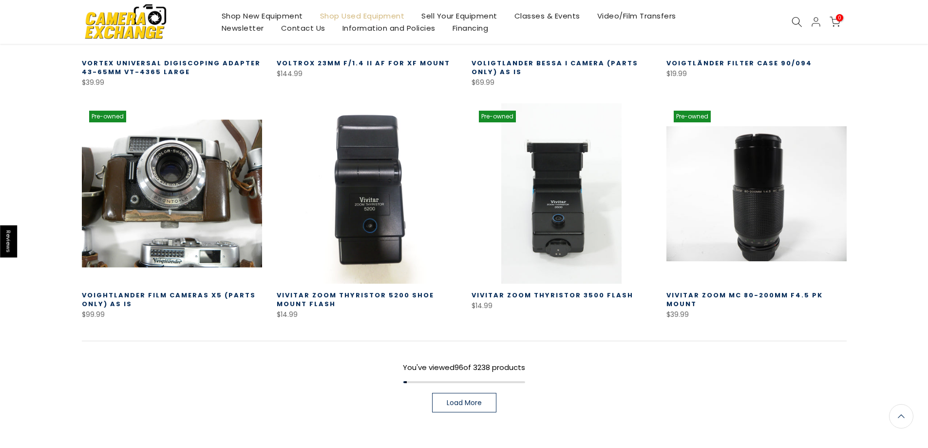
click at [191, 210] on link at bounding box center [172, 193] width 180 height 180
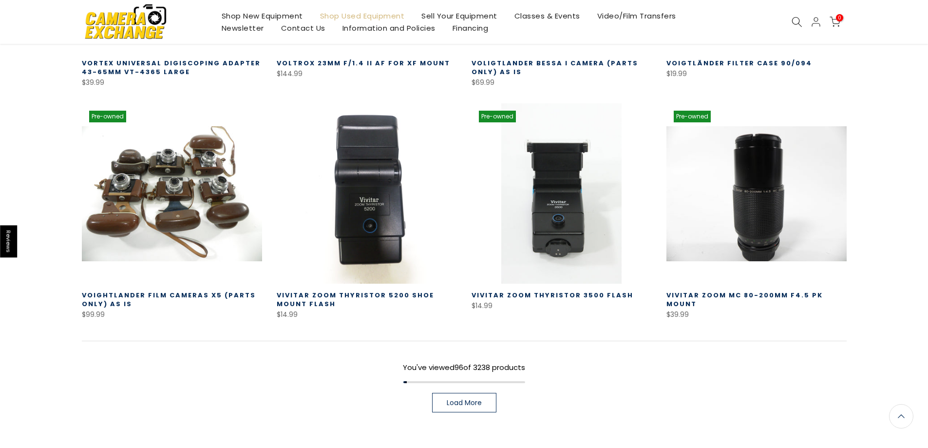
click at [451, 399] on span "Load More" at bounding box center [464, 402] width 35 height 7
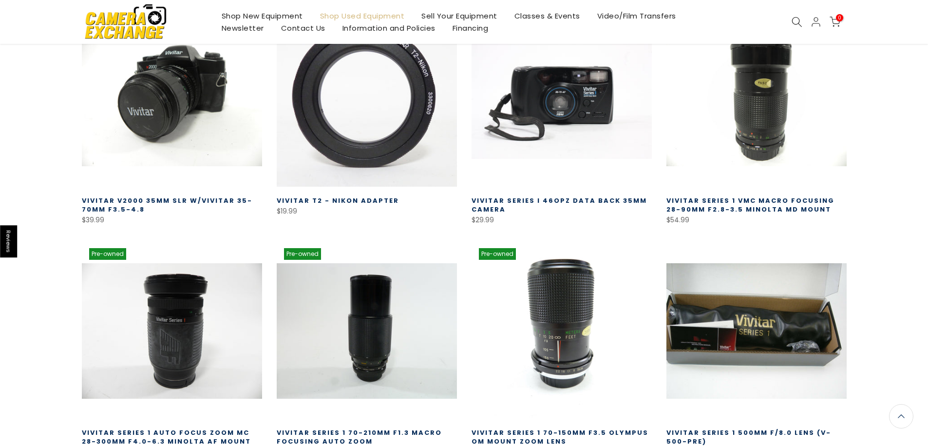
scroll to position [6198, 0]
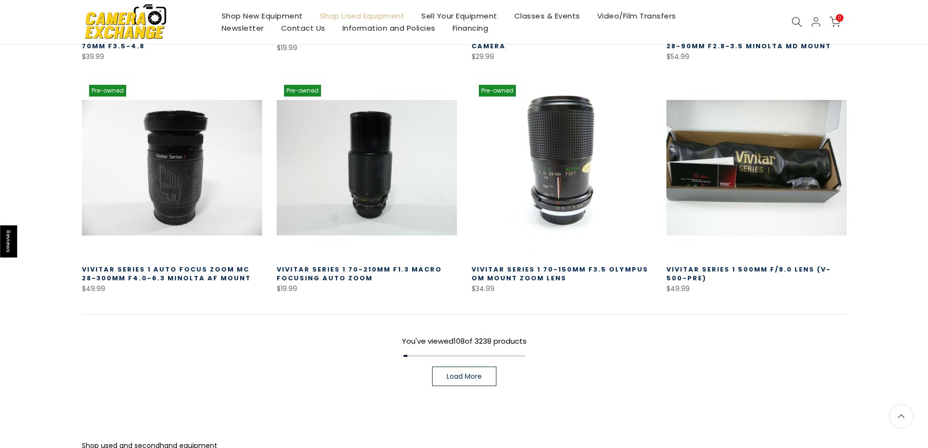
click at [458, 373] on span "Load More" at bounding box center [464, 376] width 35 height 7
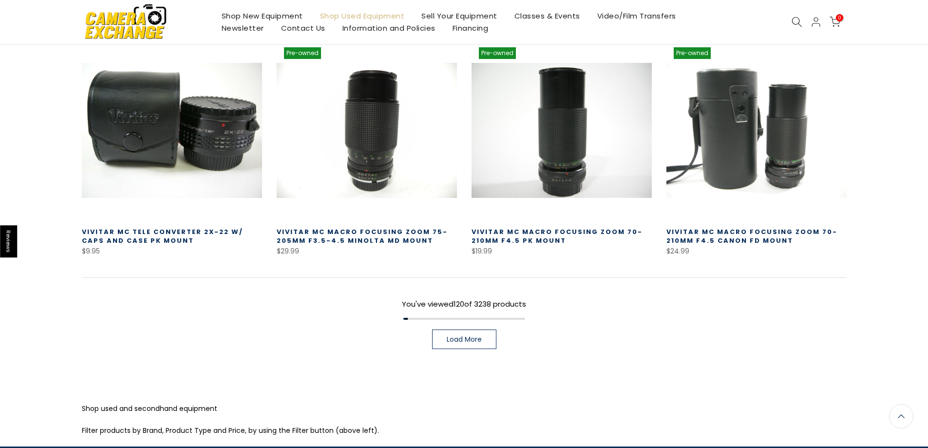
scroll to position [6966, 0]
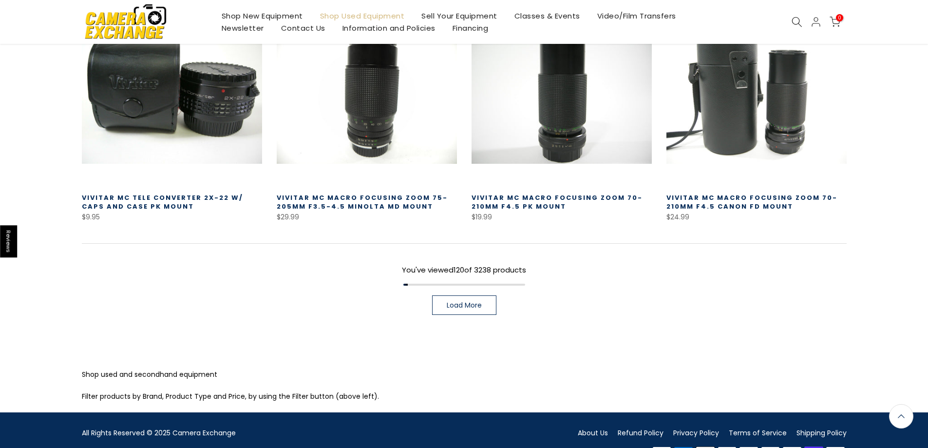
click at [482, 295] on link "Load More" at bounding box center [464, 304] width 64 height 19
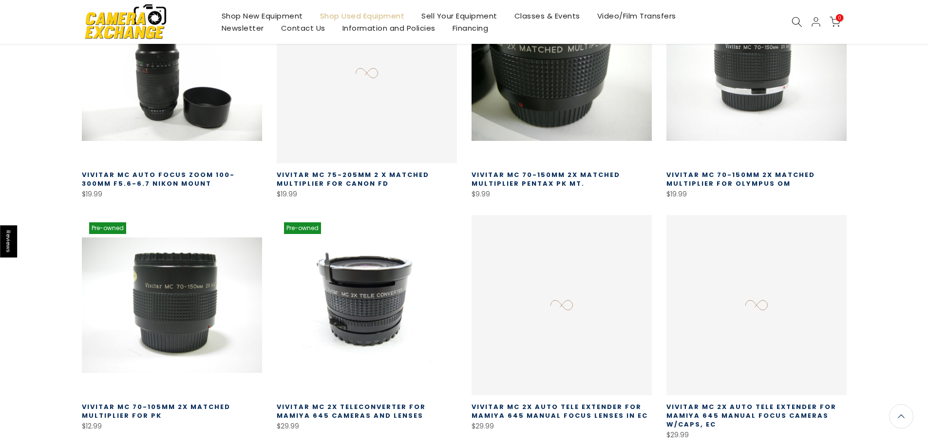
scroll to position [7671, 0]
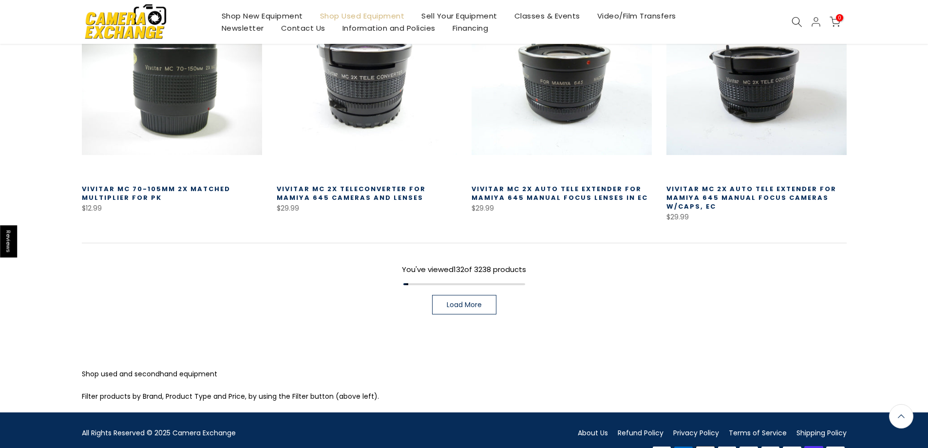
click at [465, 301] on span "Load More" at bounding box center [464, 304] width 35 height 7
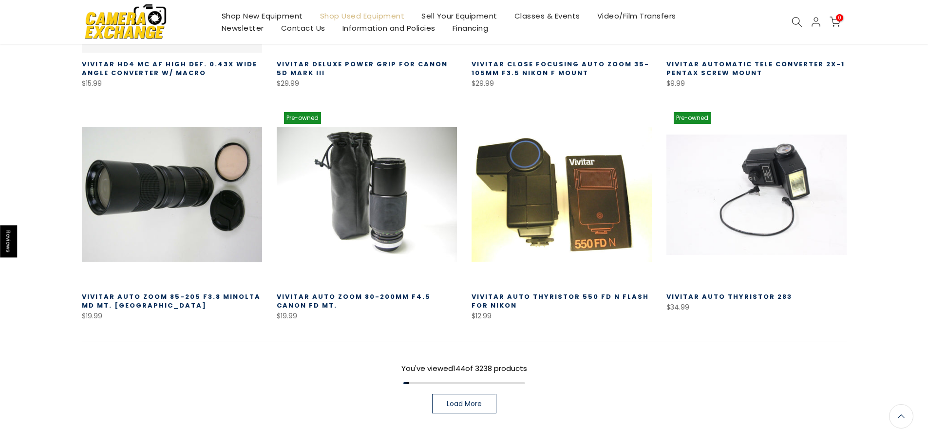
scroll to position [8375, 0]
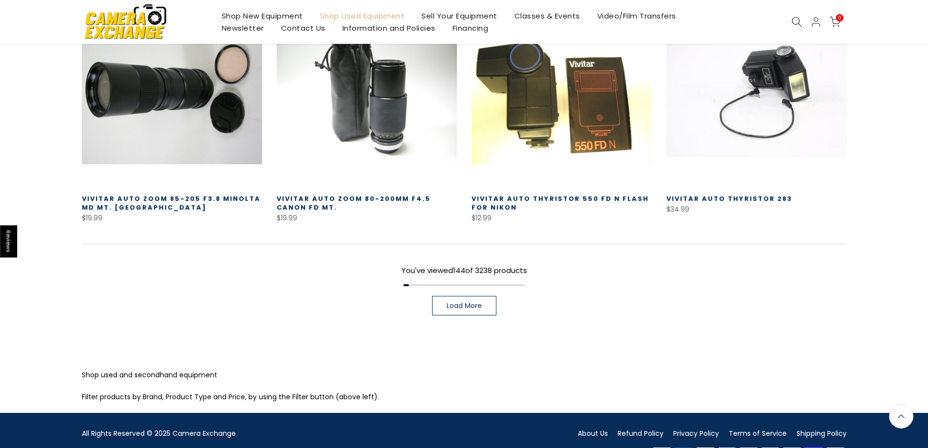
click at [463, 302] on span "Load More" at bounding box center [464, 305] width 35 height 7
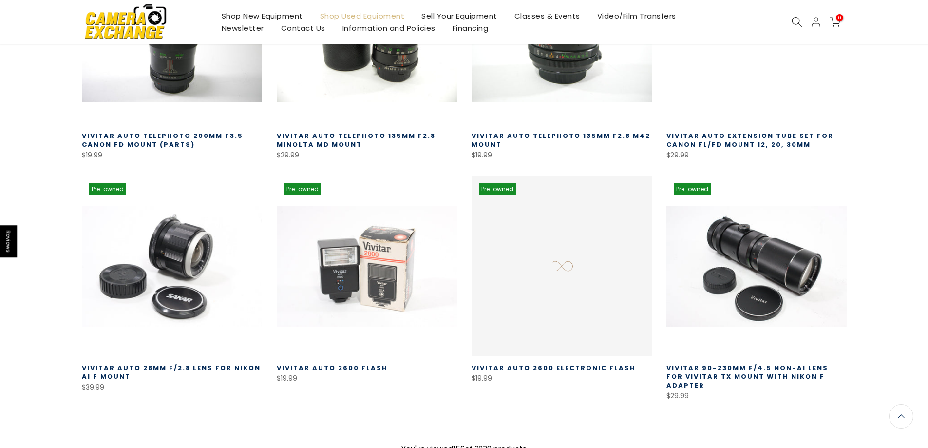
scroll to position [9071, 0]
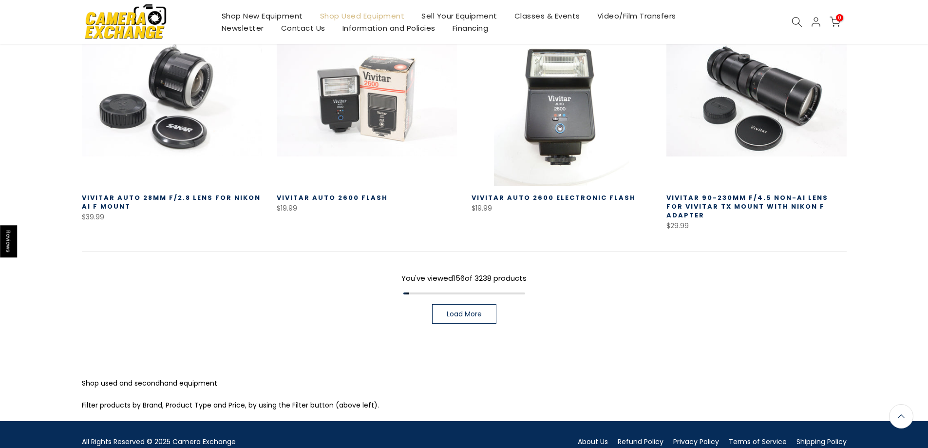
click at [447, 310] on span "Load More" at bounding box center [464, 313] width 35 height 7
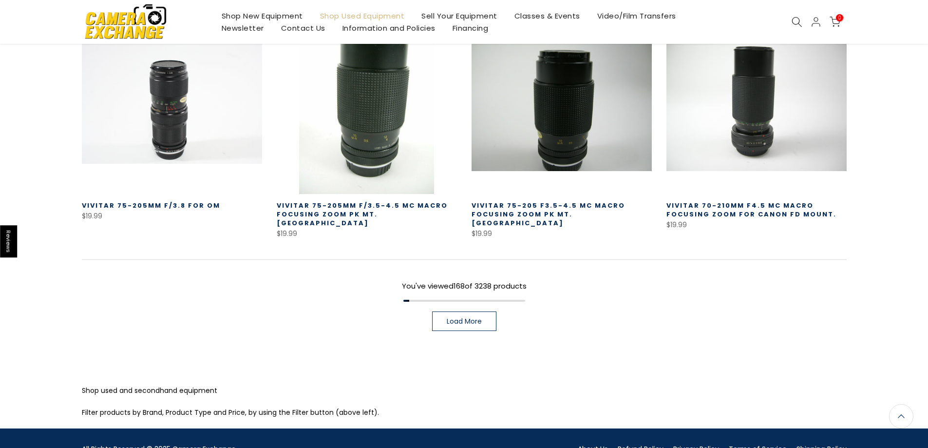
scroll to position [9775, 0]
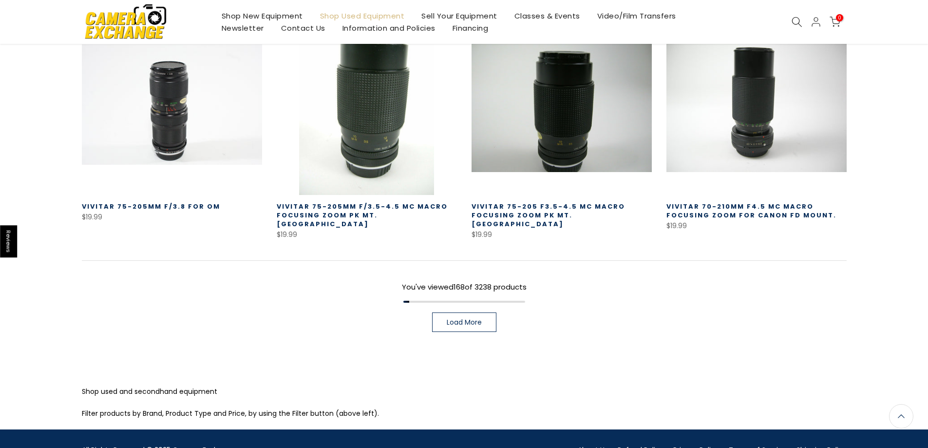
click at [470, 312] on link "Load More" at bounding box center [464, 321] width 64 height 19
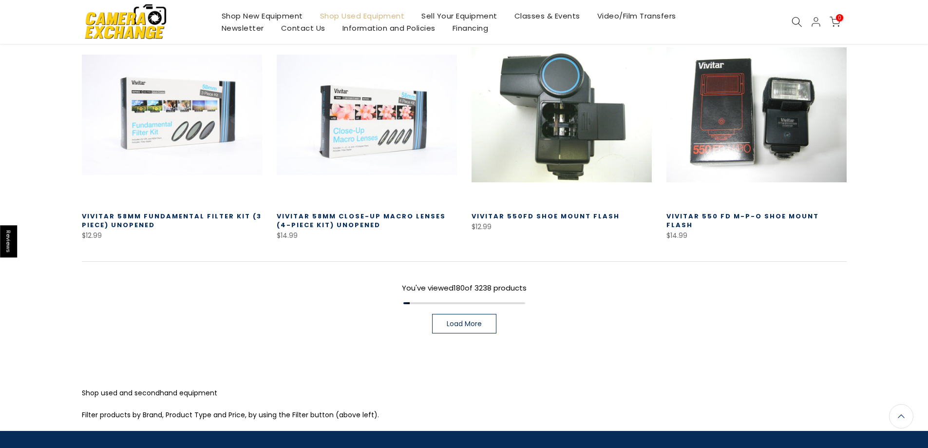
scroll to position [10480, 0]
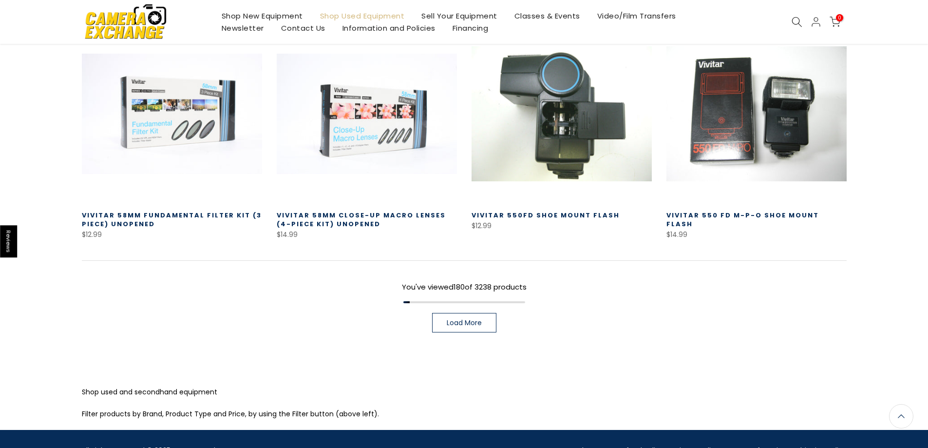
click at [465, 313] on link "Load More" at bounding box center [464, 322] width 64 height 19
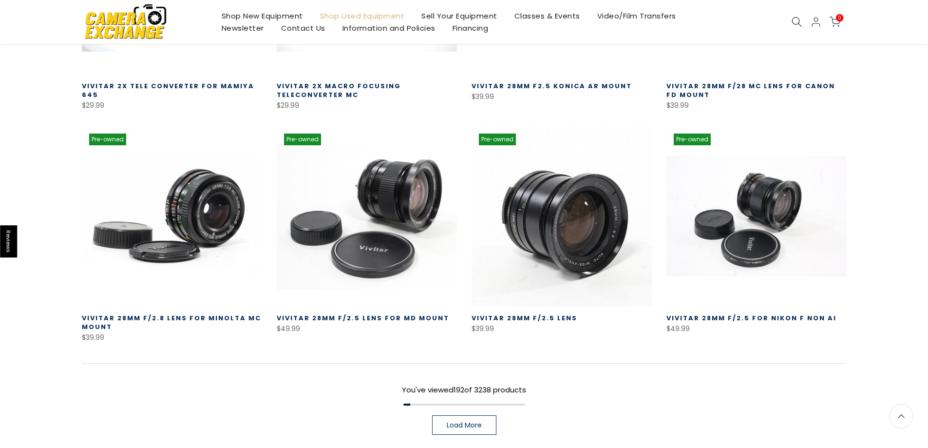
scroll to position [11176, 0]
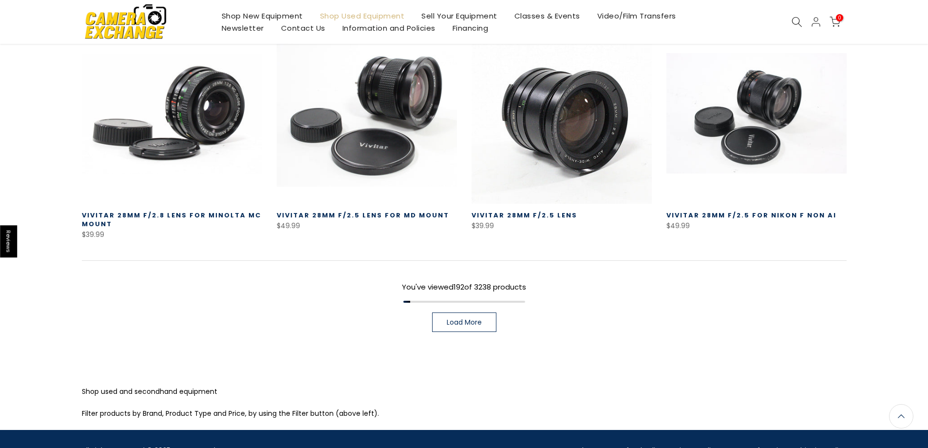
click at [475, 319] on span "Load More" at bounding box center [464, 322] width 35 height 7
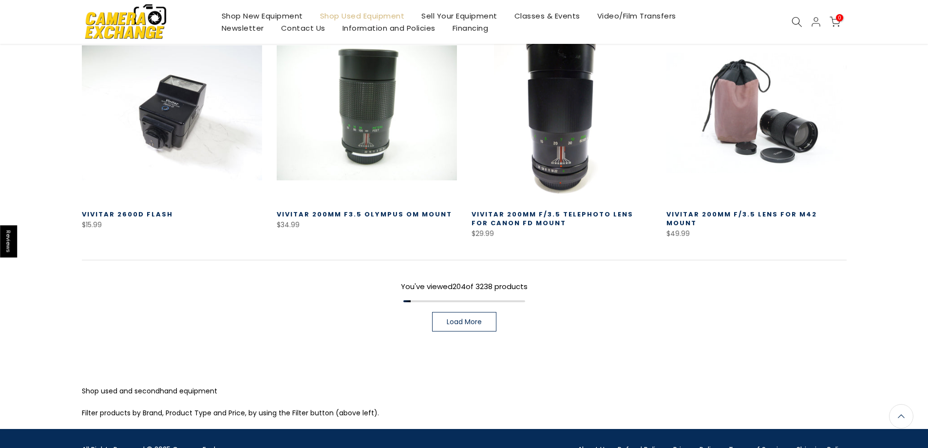
scroll to position [11870, 0]
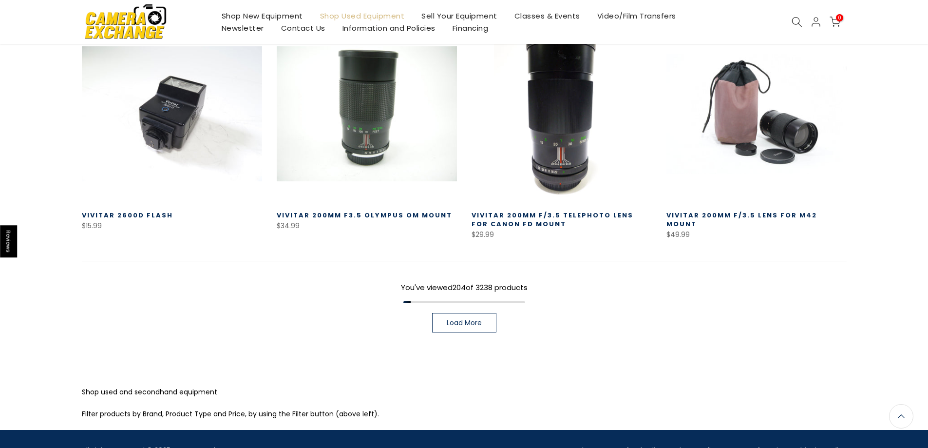
click at [453, 319] on span "Load More" at bounding box center [464, 322] width 35 height 7
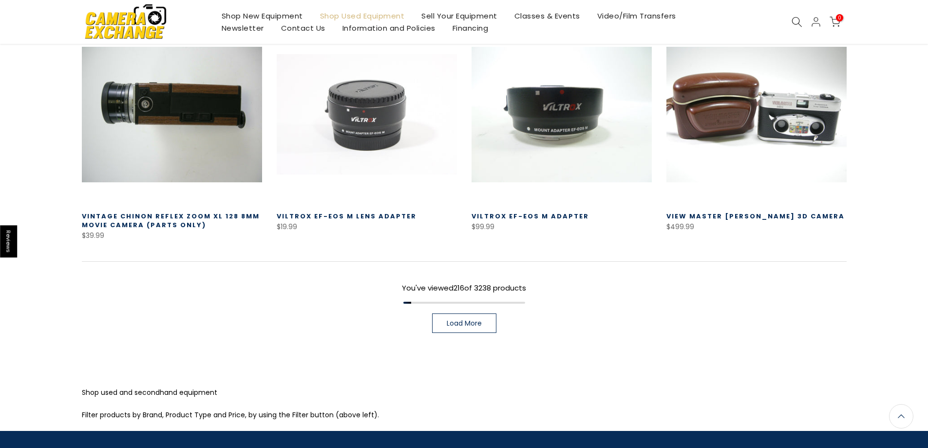
scroll to position [12567, 0]
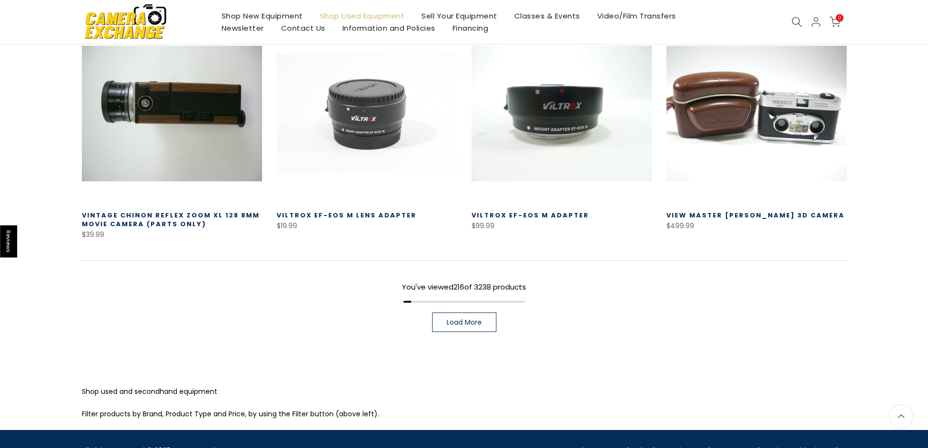
drag, startPoint x: 442, startPoint y: 266, endPoint x: 447, endPoint y: 282, distance: 15.7
click at [447, 282] on div "You've viewed 216 of 3238 products Load More" at bounding box center [464, 296] width 765 height 72
click at [447, 319] on span "Load More" at bounding box center [464, 322] width 35 height 7
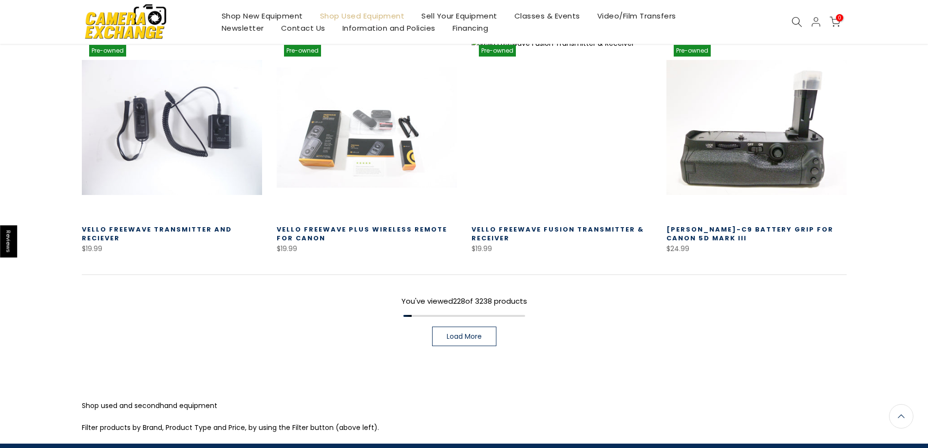
scroll to position [13248, 0]
click at [454, 333] on span "Load More" at bounding box center [464, 336] width 35 height 7
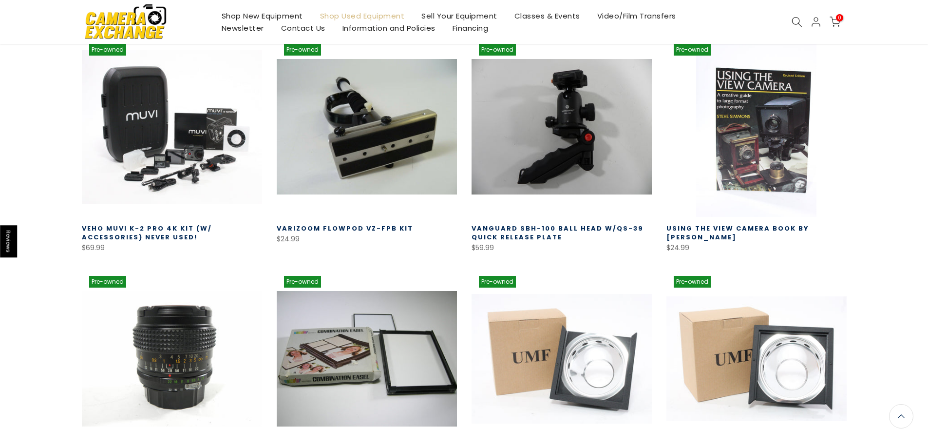
scroll to position [13968, 0]
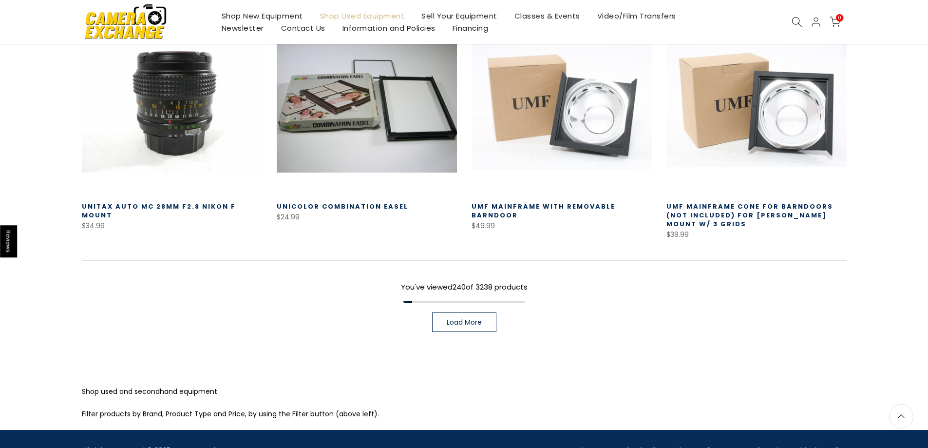
click at [442, 312] on link "Load More" at bounding box center [464, 321] width 64 height 19
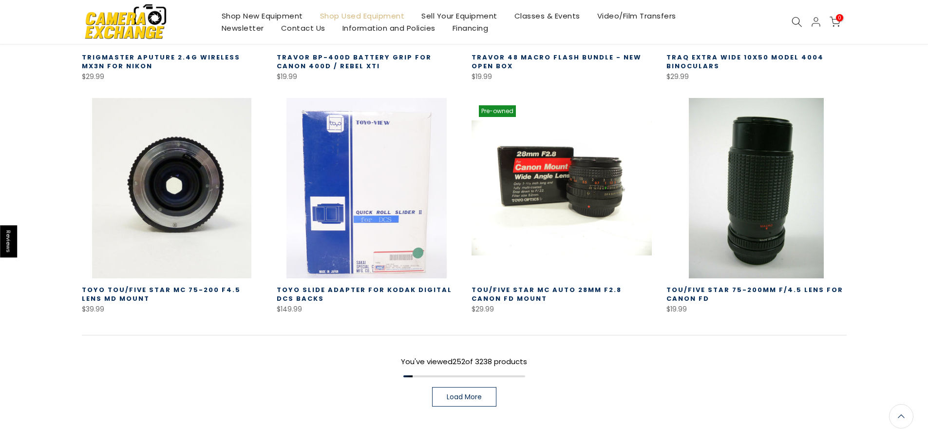
scroll to position [14664, 0]
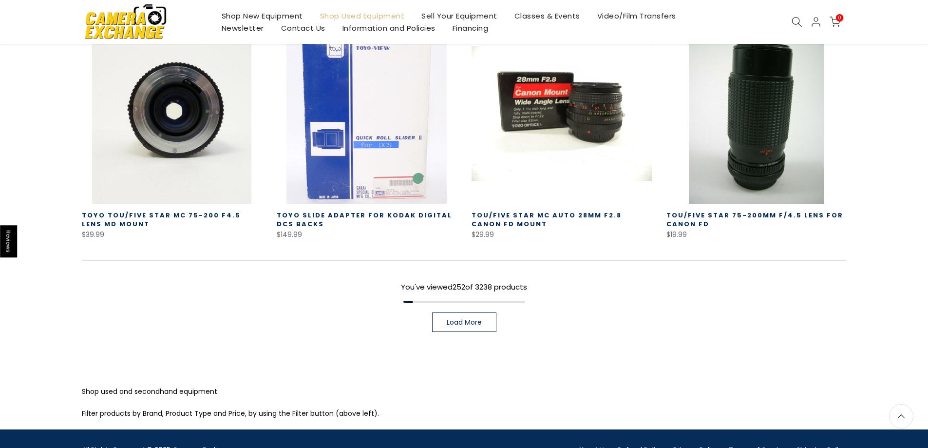
click at [479, 319] on span "Load More" at bounding box center [464, 322] width 35 height 7
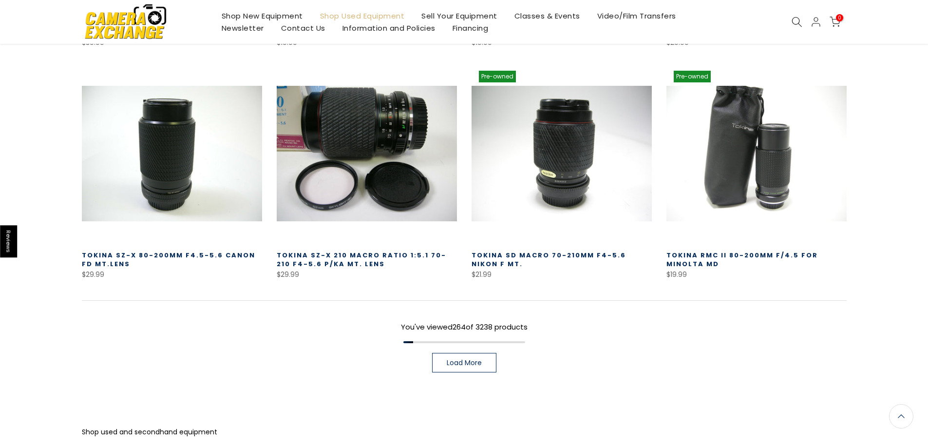
scroll to position [15358, 0]
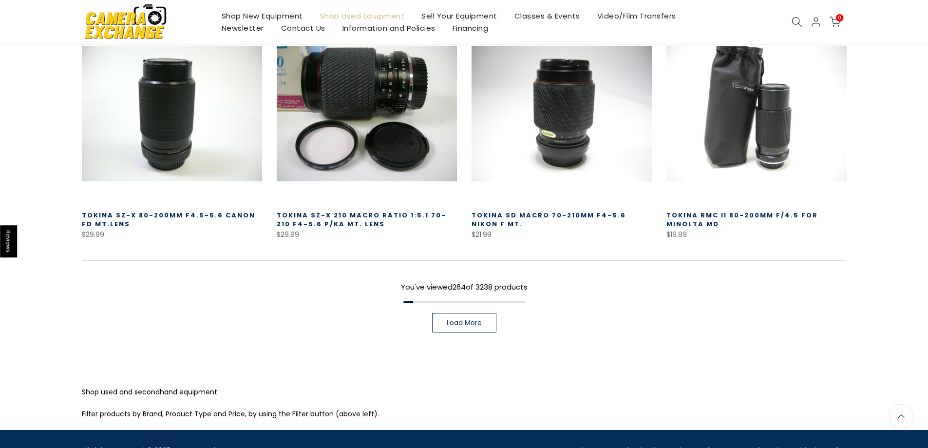
click at [482, 313] on link "Load More" at bounding box center [464, 322] width 64 height 19
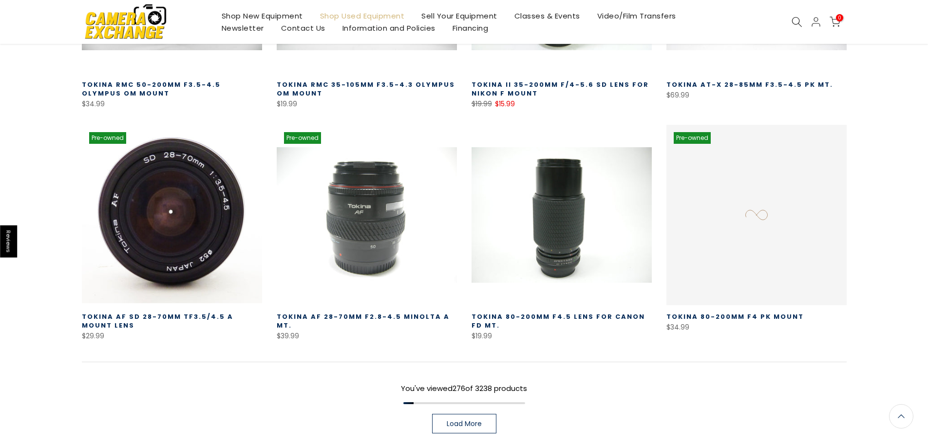
scroll to position [16055, 0]
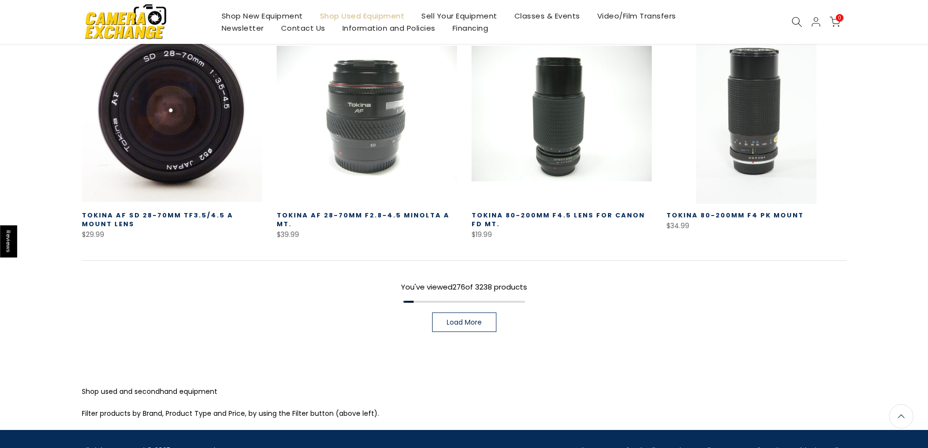
click at [477, 319] on span "Load More" at bounding box center [464, 322] width 35 height 7
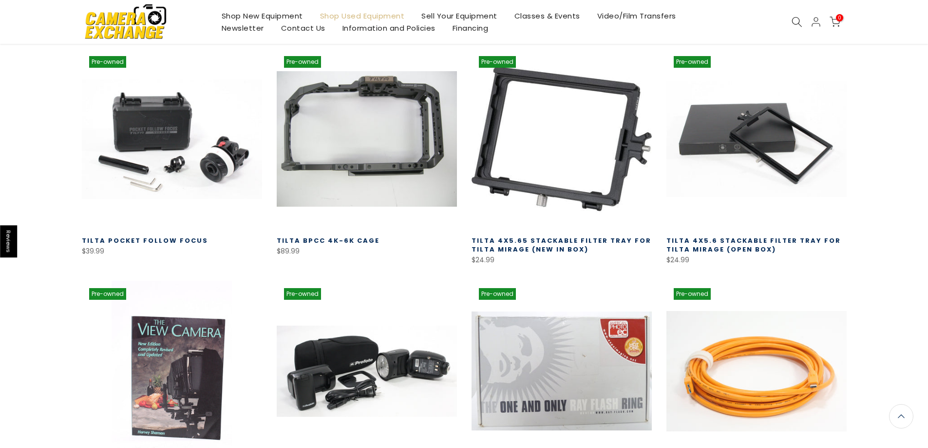
scroll to position [16750, 0]
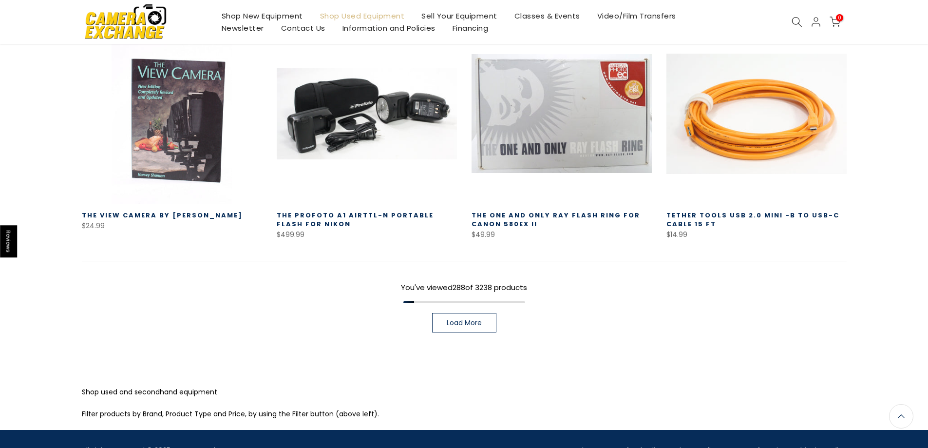
click at [481, 313] on link "Load More" at bounding box center [464, 322] width 64 height 19
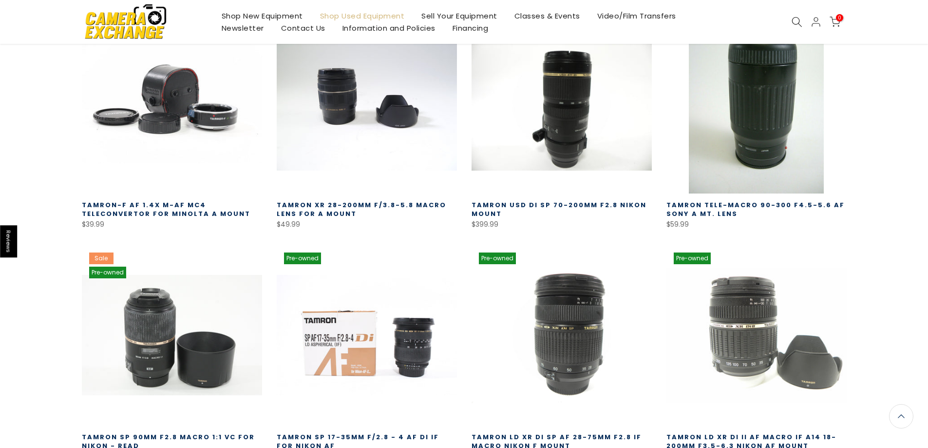
scroll to position [17446, 0]
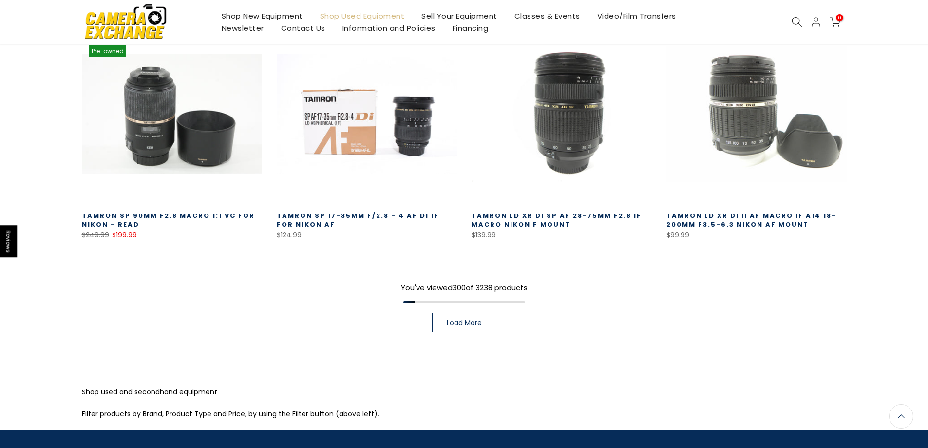
click at [477, 319] on span "Load More" at bounding box center [464, 322] width 35 height 7
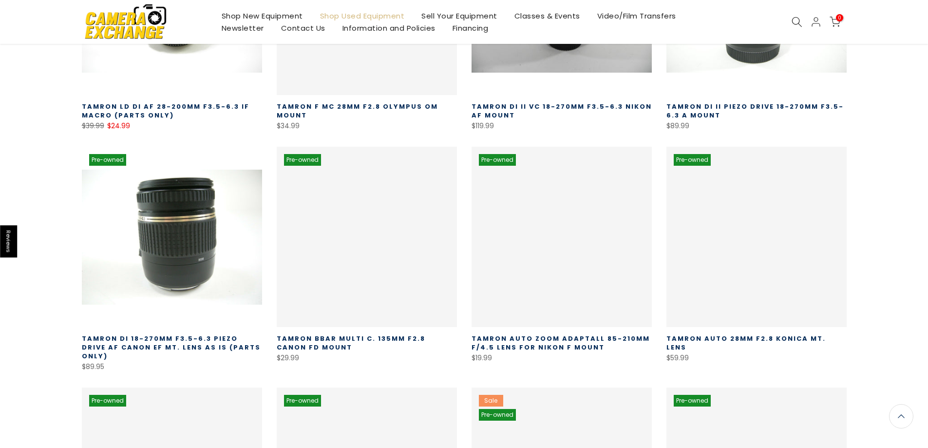
scroll to position [18142, 0]
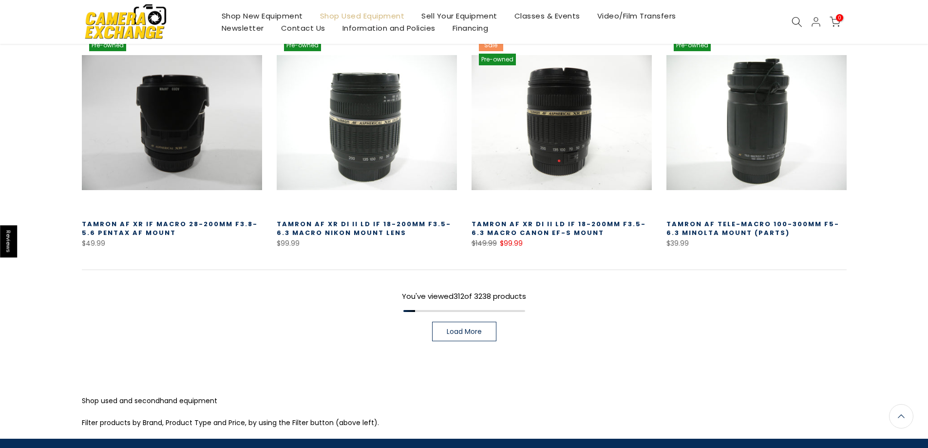
click at [457, 328] on span "Load More" at bounding box center [464, 331] width 35 height 7
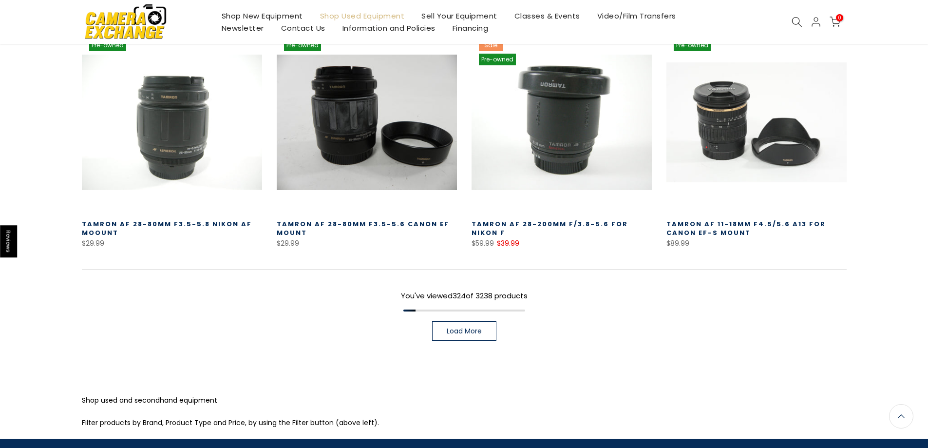
scroll to position [18837, 0]
click at [467, 327] on span "Load More" at bounding box center [464, 330] width 35 height 7
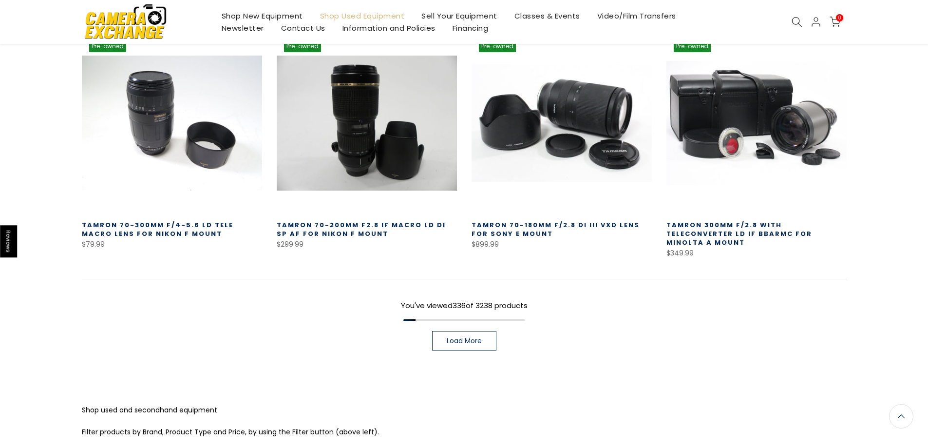
scroll to position [19534, 0]
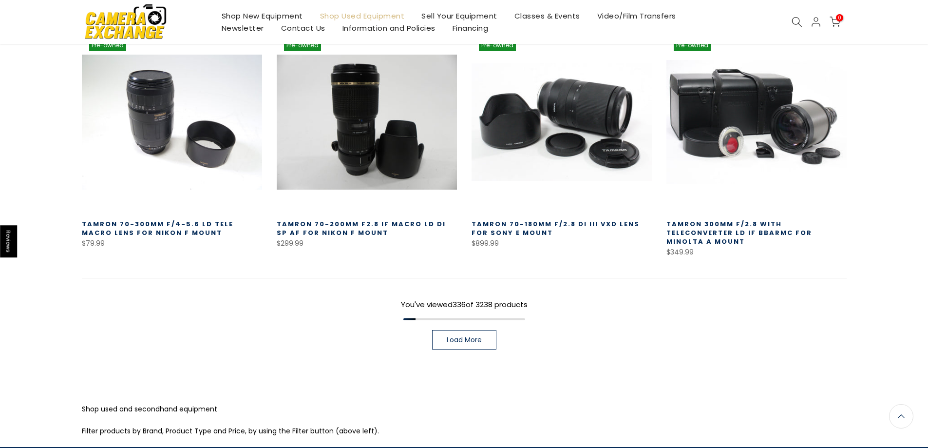
click at [453, 336] on span "Load More" at bounding box center [464, 339] width 35 height 7
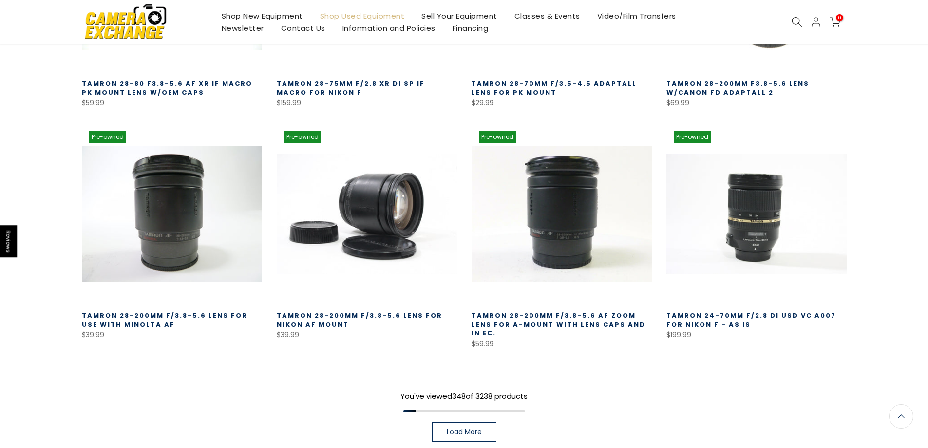
scroll to position [20229, 0]
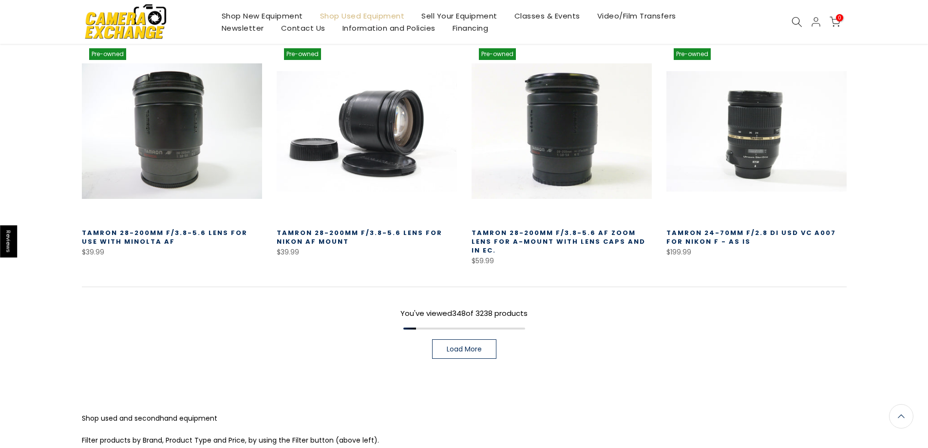
click at [470, 339] on link "Load More" at bounding box center [464, 348] width 64 height 19
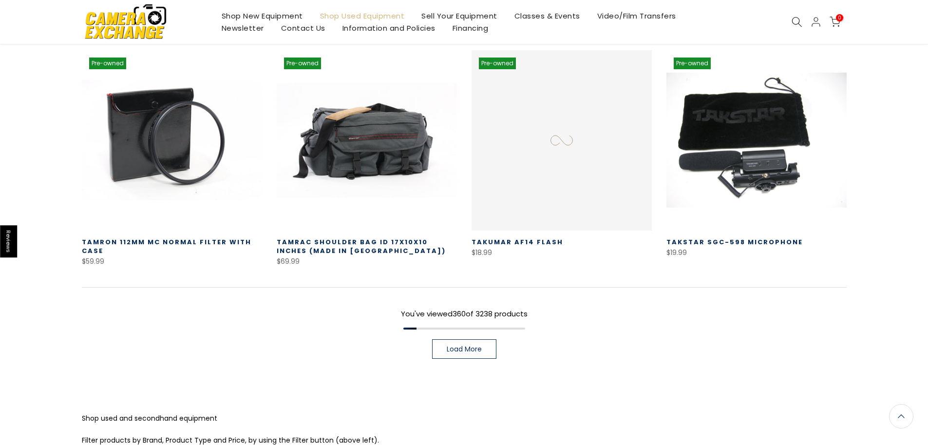
scroll to position [20924, 0]
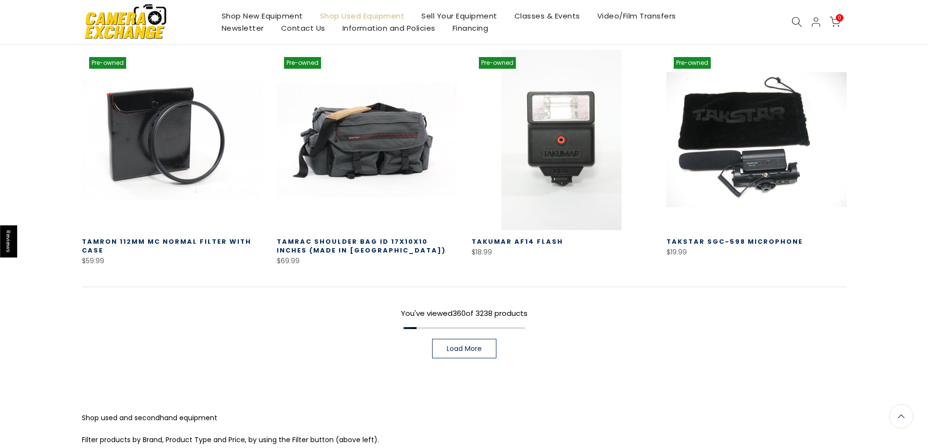
click at [479, 345] on span "Load More" at bounding box center [464, 348] width 35 height 7
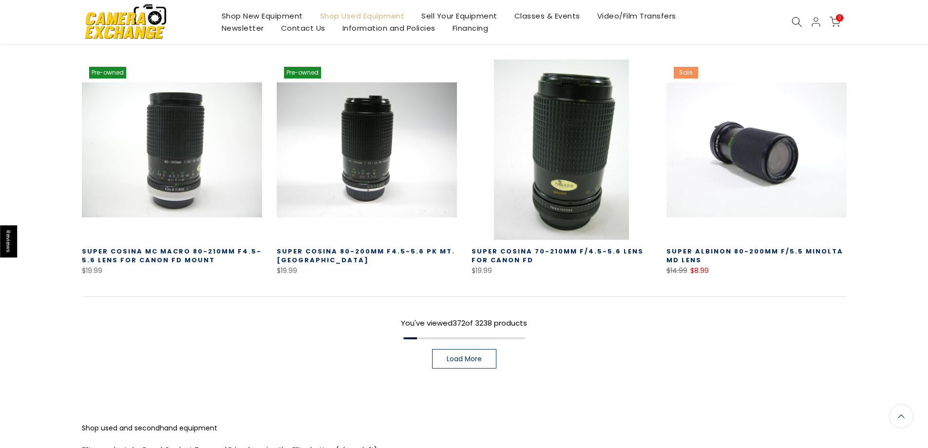
scroll to position [21621, 0]
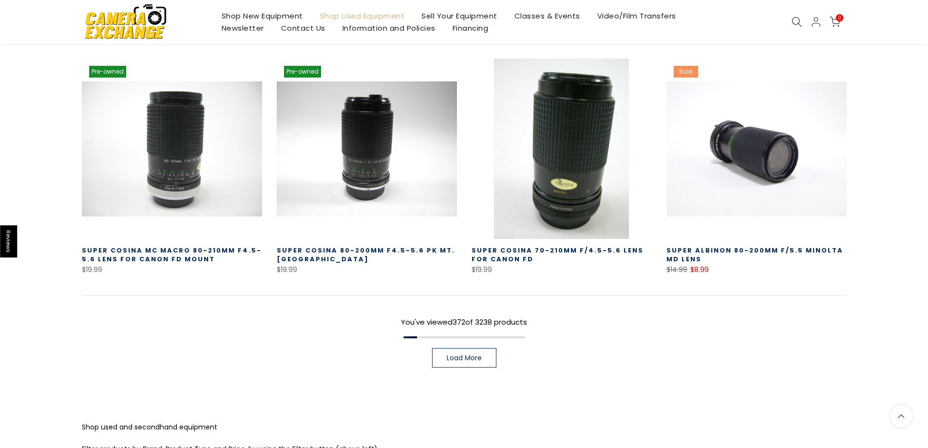
click at [491, 348] on link "Load More" at bounding box center [464, 357] width 64 height 19
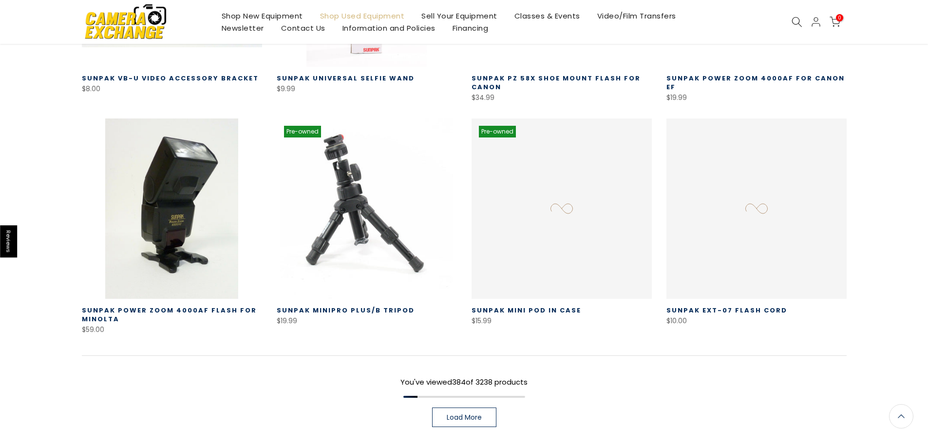
scroll to position [22326, 0]
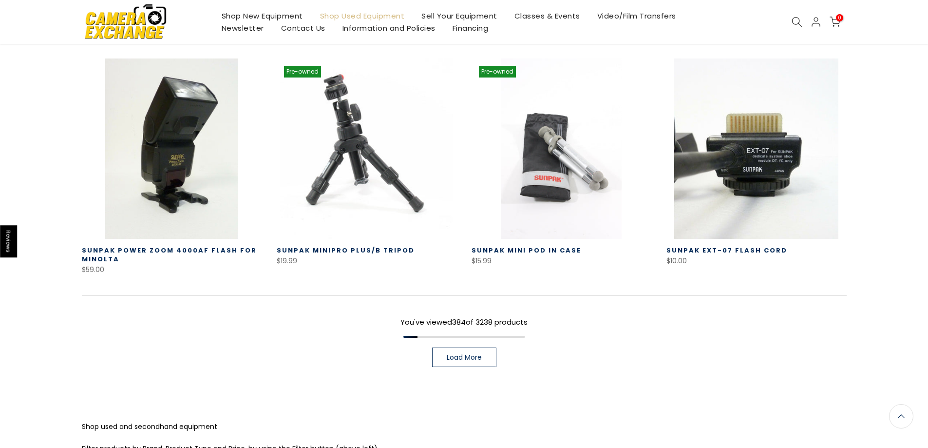
click at [479, 354] on span "Load More" at bounding box center [464, 357] width 35 height 7
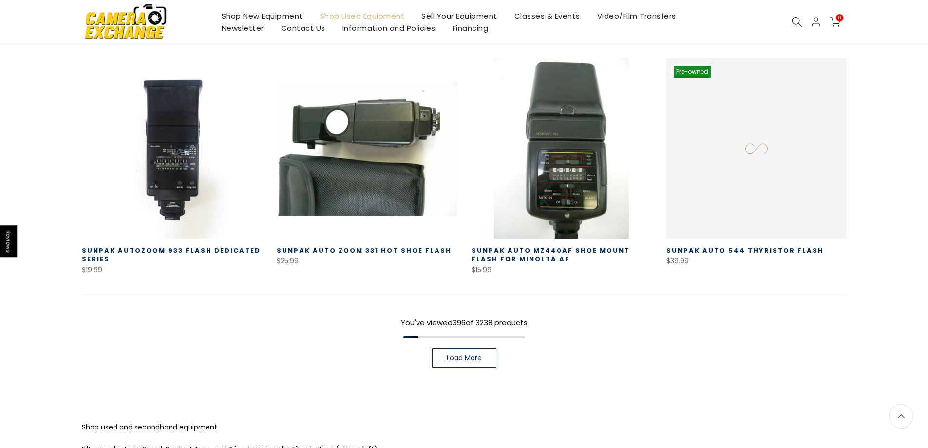
scroll to position [23011, 0]
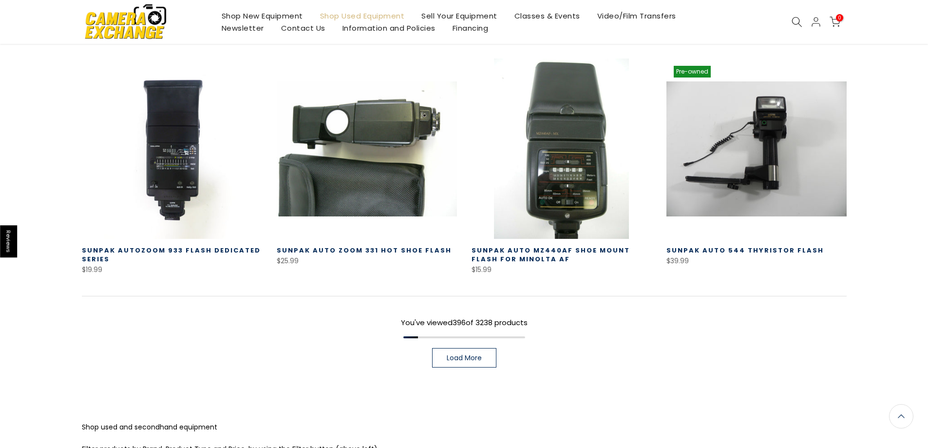
click at [445, 348] on link "Load More" at bounding box center [464, 357] width 64 height 19
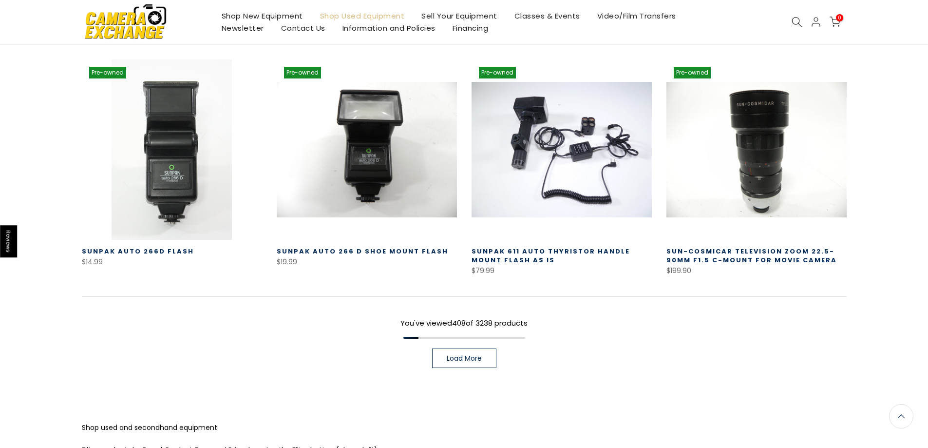
scroll to position [23708, 0]
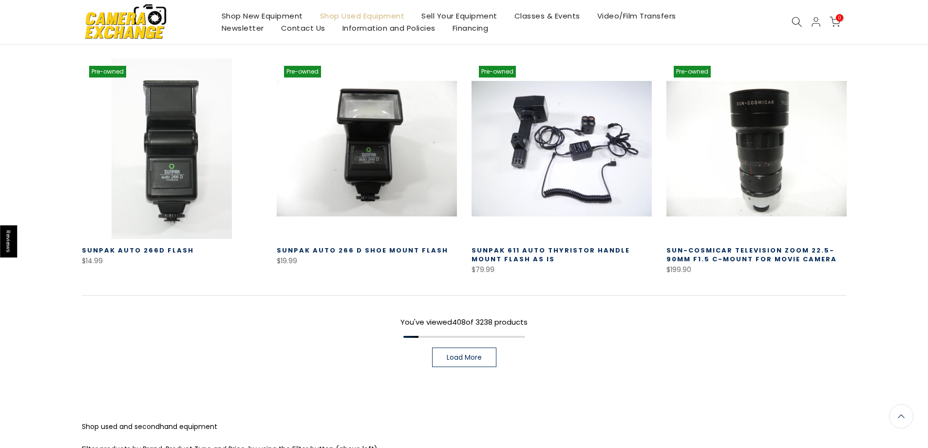
click at [480, 295] on div "You've viewed 408 of 3238 products Load More" at bounding box center [464, 331] width 765 height 72
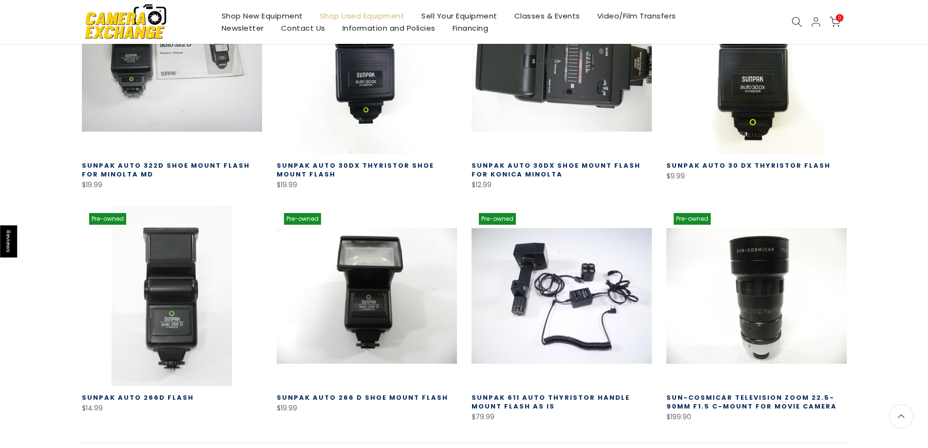
scroll to position [23562, 0]
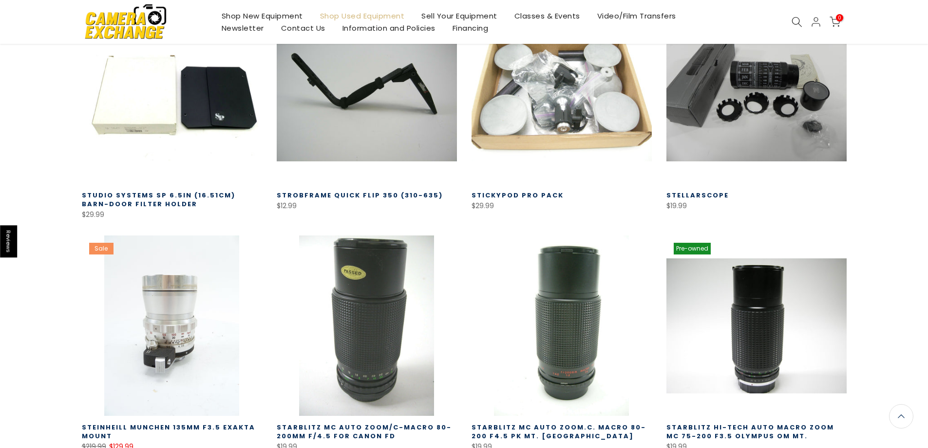
scroll to position [24293, 0]
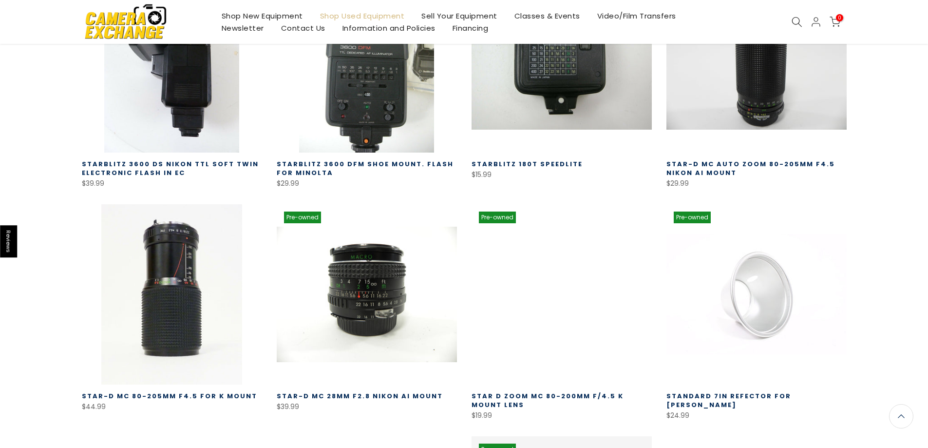
scroll to position [25116, 0]
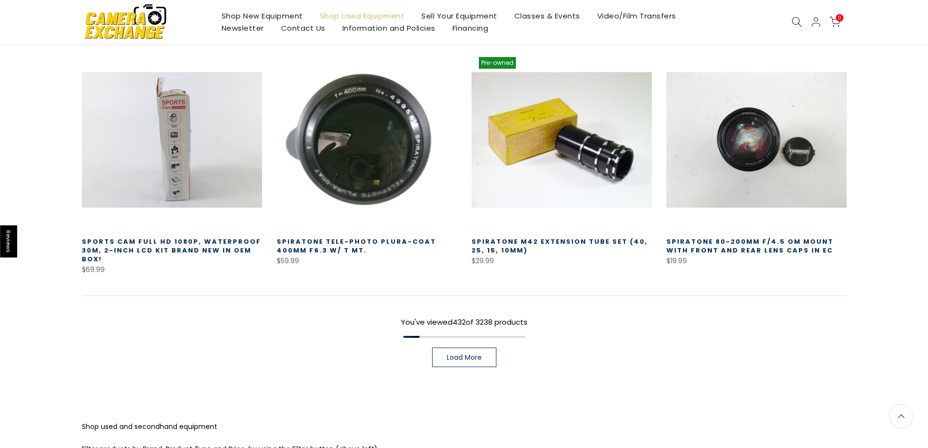
click at [472, 354] on span "Load More" at bounding box center [464, 357] width 35 height 7
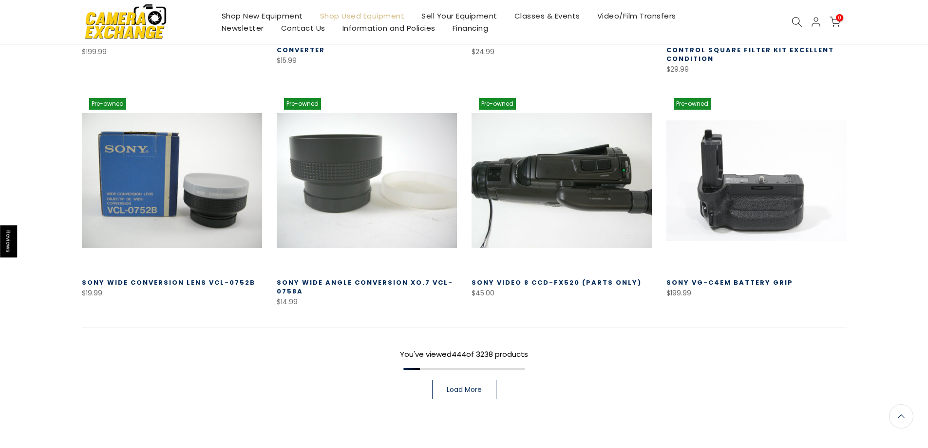
scroll to position [25813, 0]
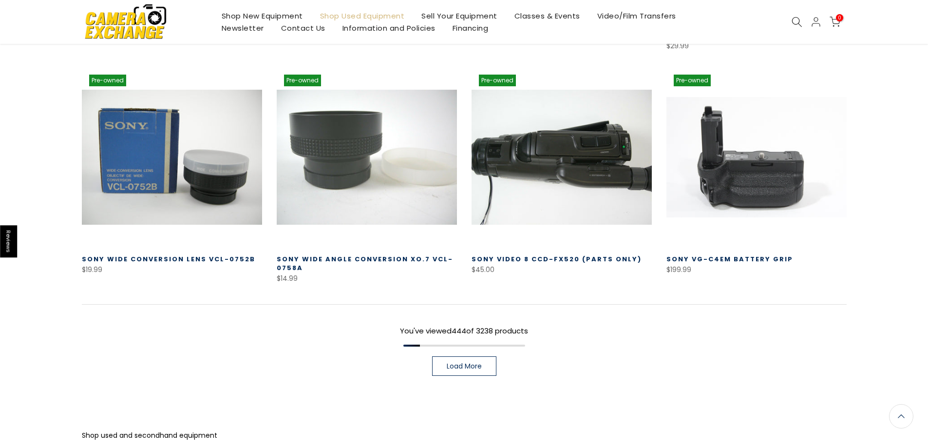
click at [459, 356] on link "Load More" at bounding box center [464, 365] width 64 height 19
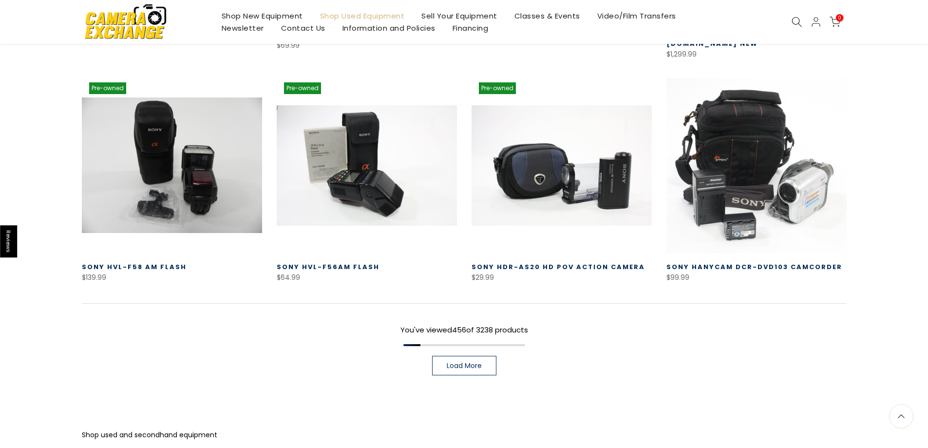
scroll to position [26508, 0]
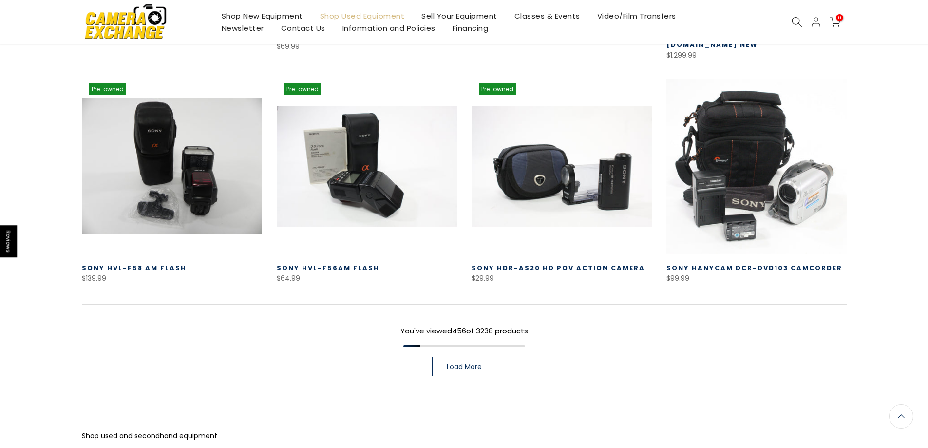
click at [451, 357] on link "Load More" at bounding box center [464, 366] width 64 height 19
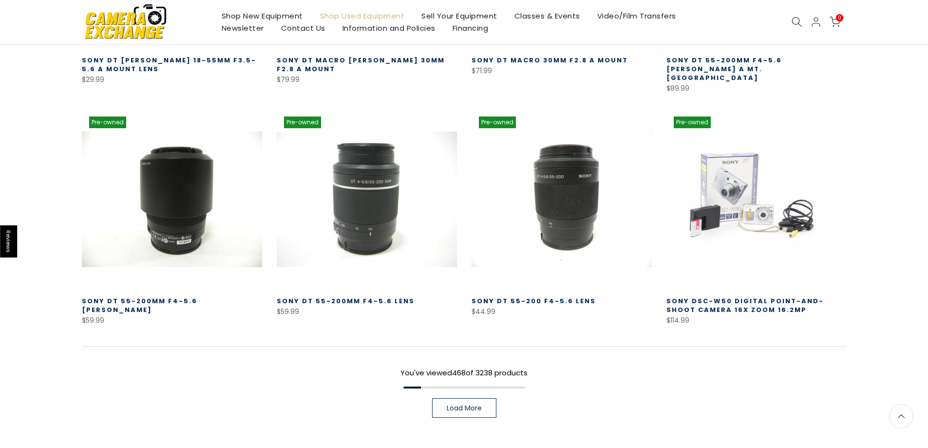
scroll to position [27214, 0]
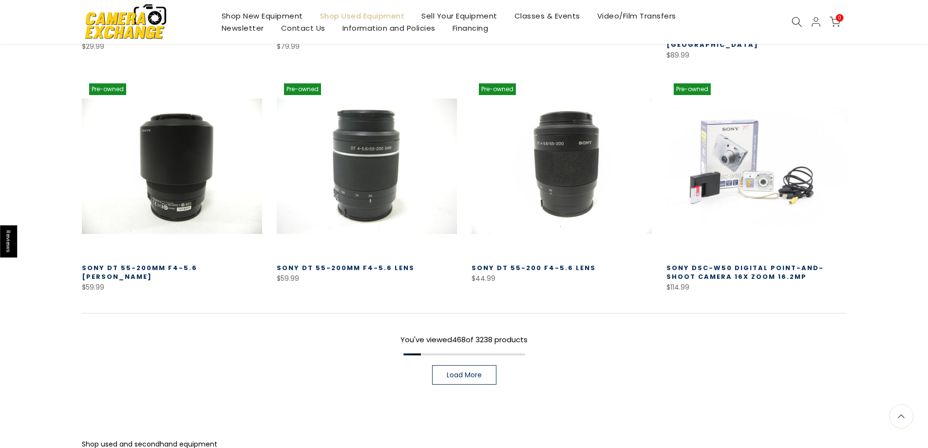
click at [460, 371] on span "Load More" at bounding box center [464, 374] width 35 height 7
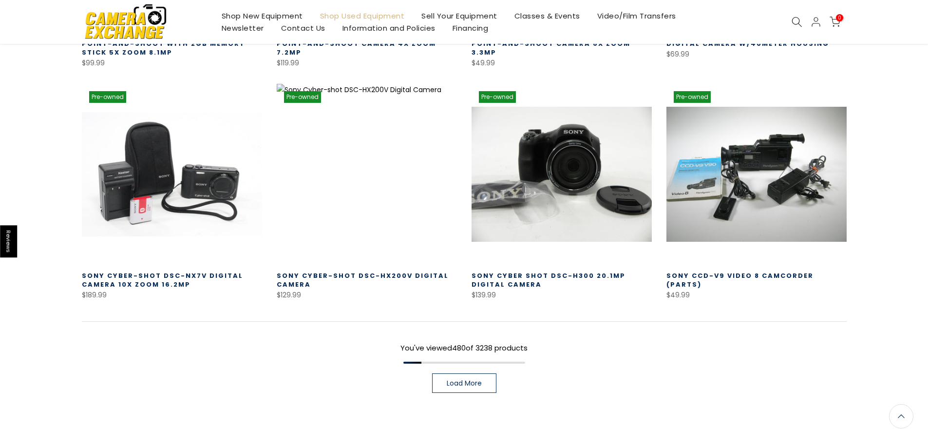
scroll to position [27917, 0]
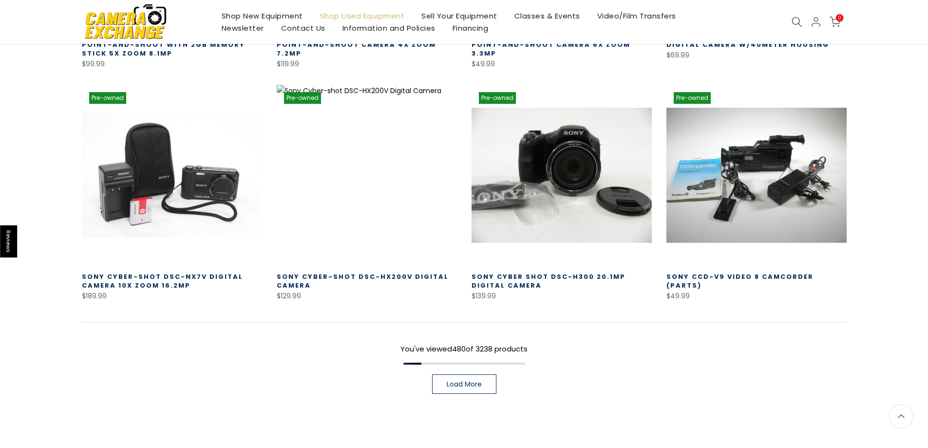
click at [459, 380] on span "Load More" at bounding box center [464, 383] width 35 height 7
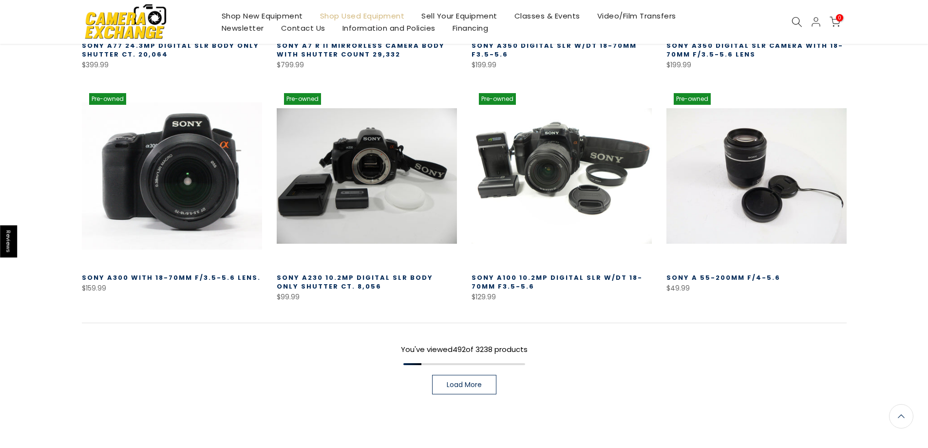
scroll to position [28614, 0]
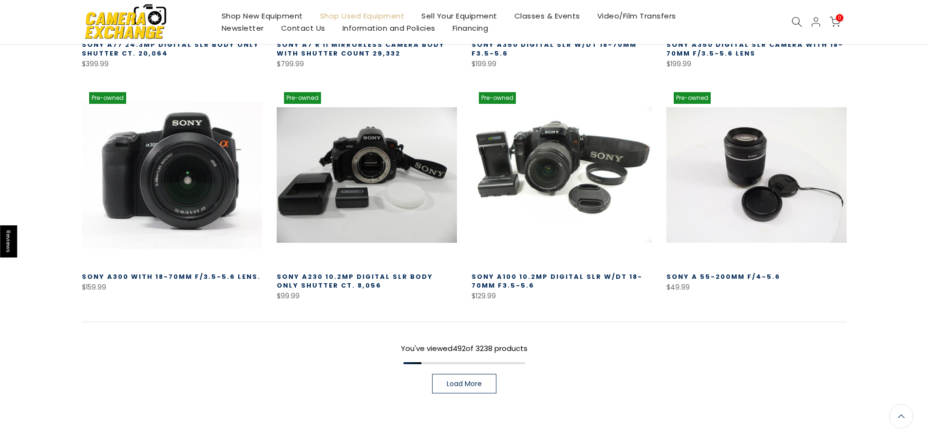
click at [466, 374] on link "Load More" at bounding box center [464, 383] width 64 height 19
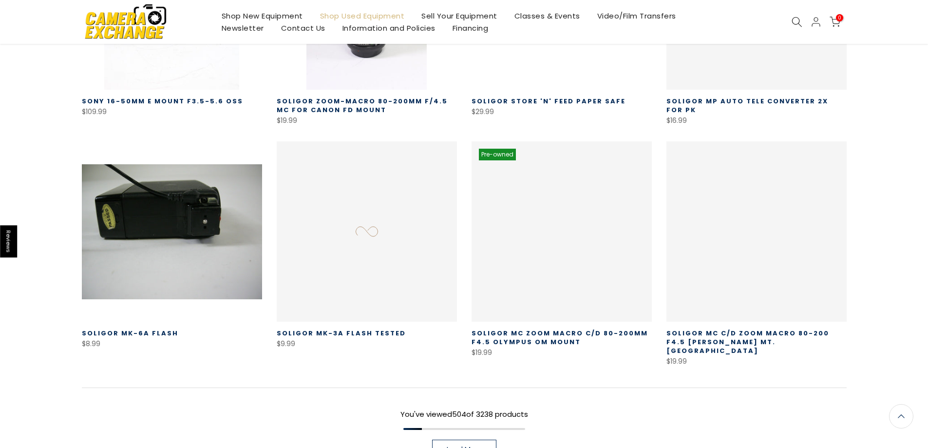
scroll to position [29309, 0]
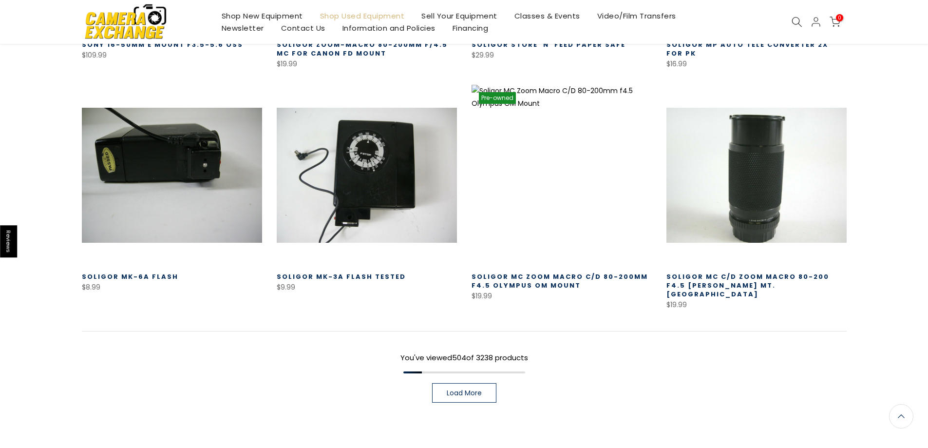
click at [468, 389] on span "Load More" at bounding box center [464, 392] width 35 height 7
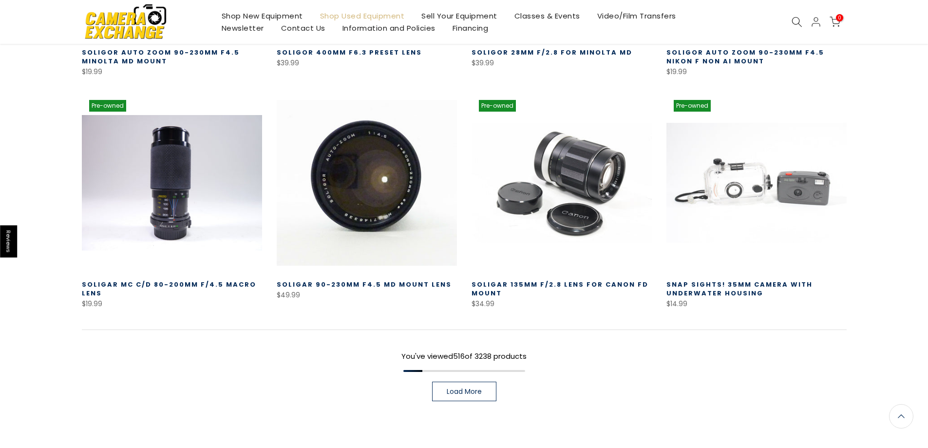
click at [477, 388] on span "Load More" at bounding box center [464, 391] width 35 height 7
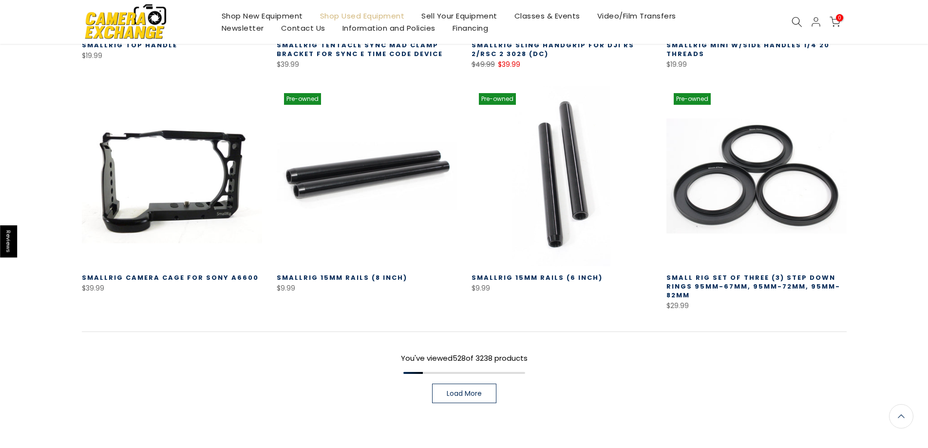
scroll to position [30719, 0]
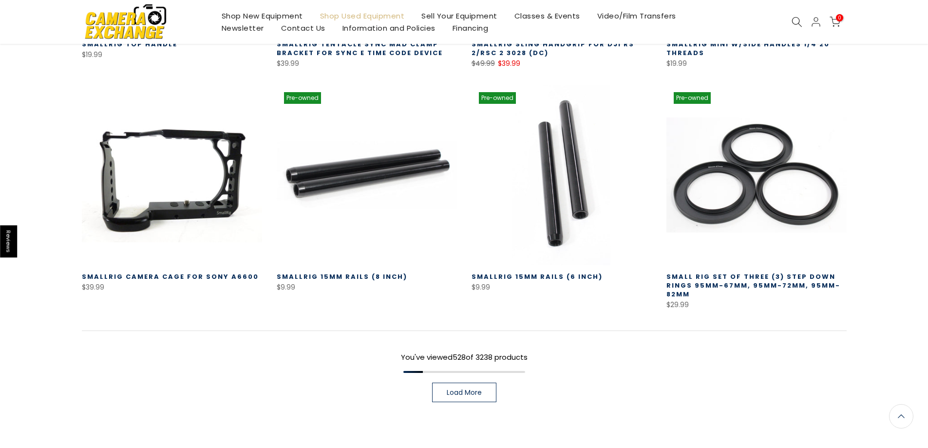
click at [497, 330] on div "You've viewed 528 of 3238 products Load More" at bounding box center [464, 366] width 765 height 72
click at [494, 382] on link "Load More" at bounding box center [464, 391] width 64 height 19
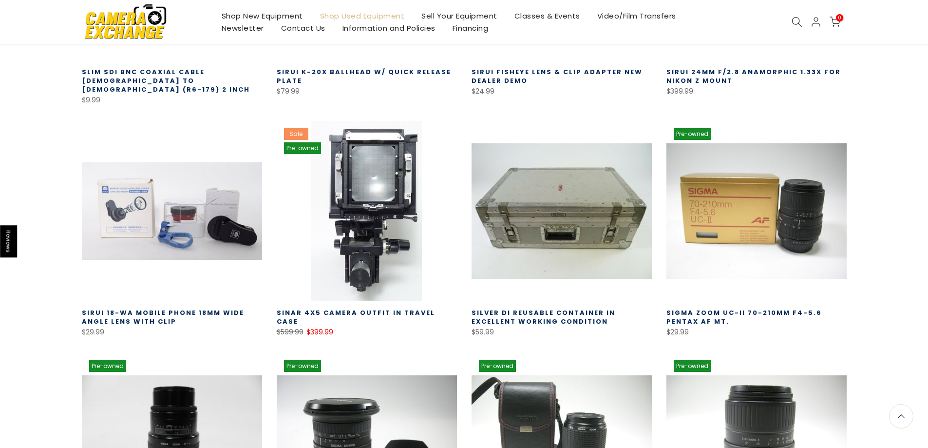
scroll to position [31414, 0]
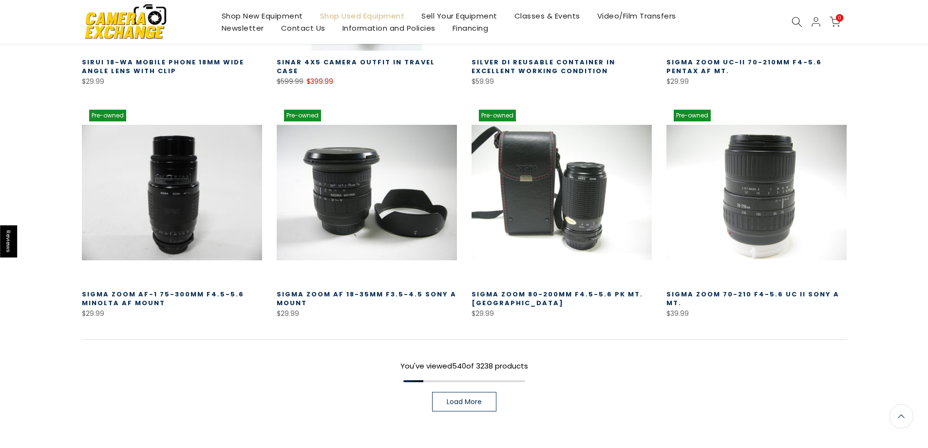
click at [456, 398] on span "Load More" at bounding box center [464, 401] width 35 height 7
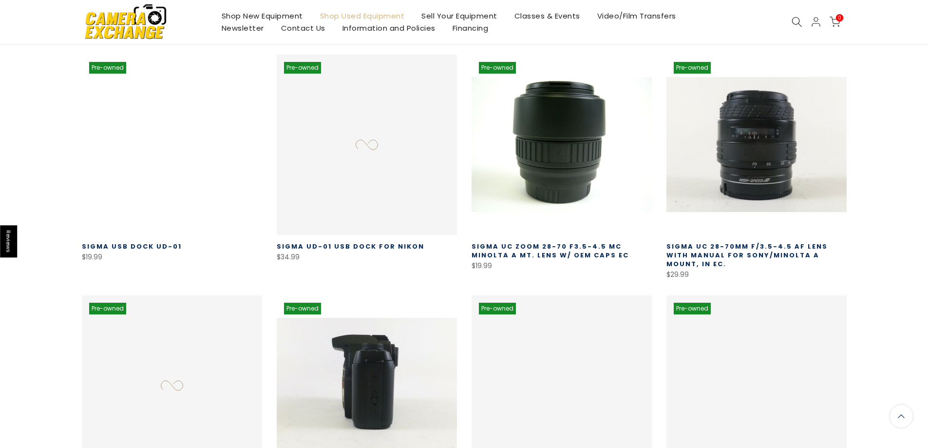
scroll to position [32118, 0]
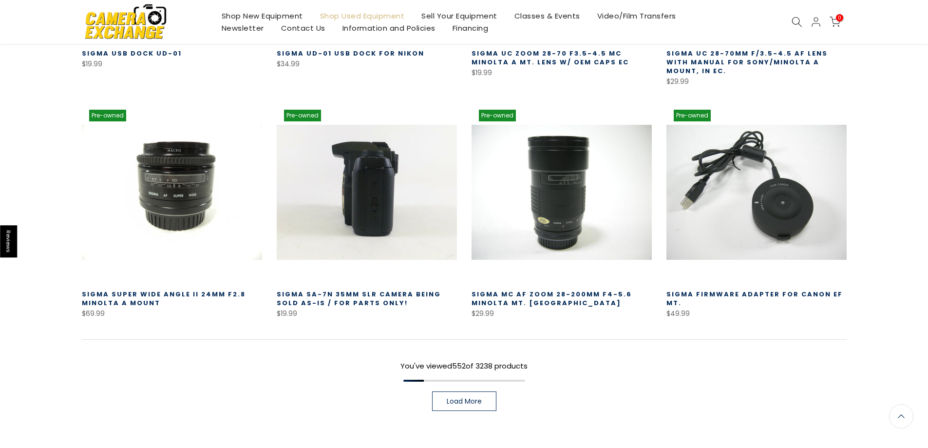
click at [465, 397] on span "Load More" at bounding box center [464, 400] width 35 height 7
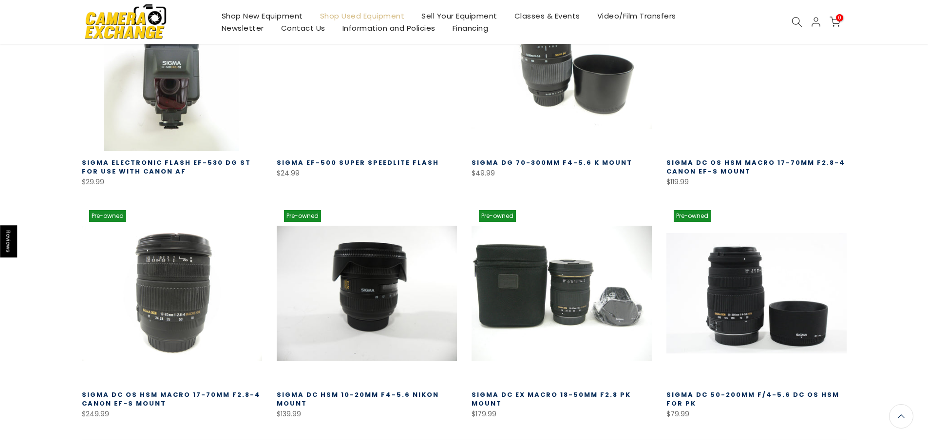
scroll to position [32814, 0]
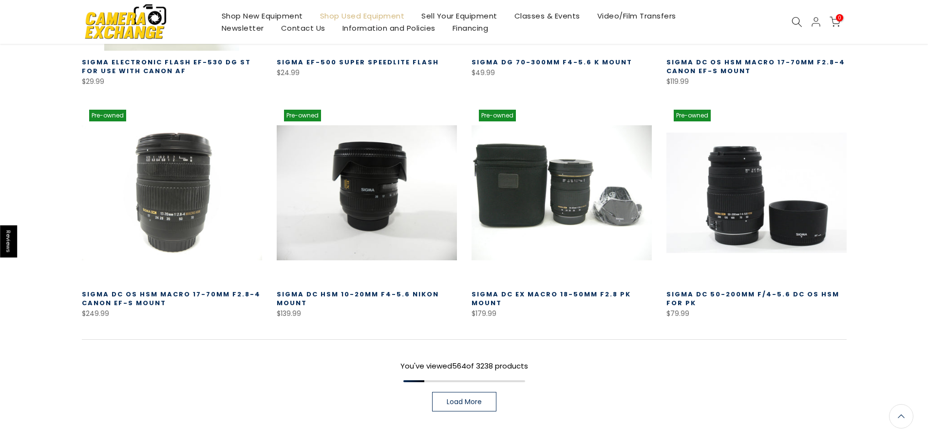
click at [465, 398] on span "Load More" at bounding box center [464, 401] width 35 height 7
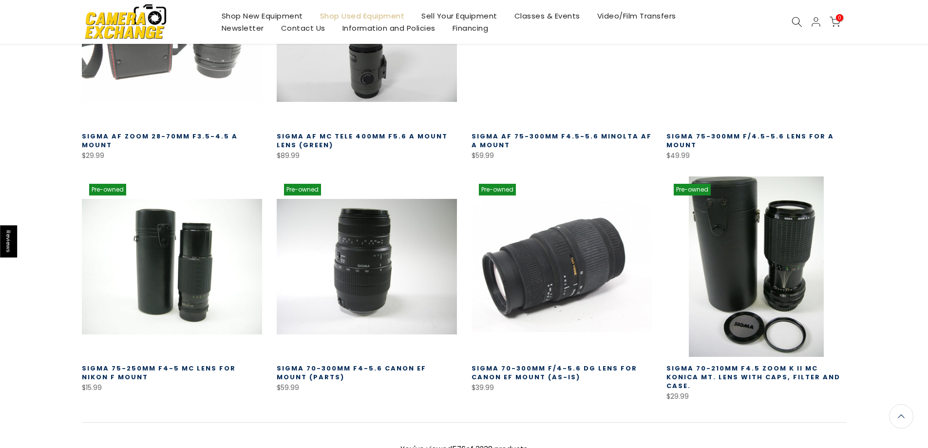
scroll to position [33447, 0]
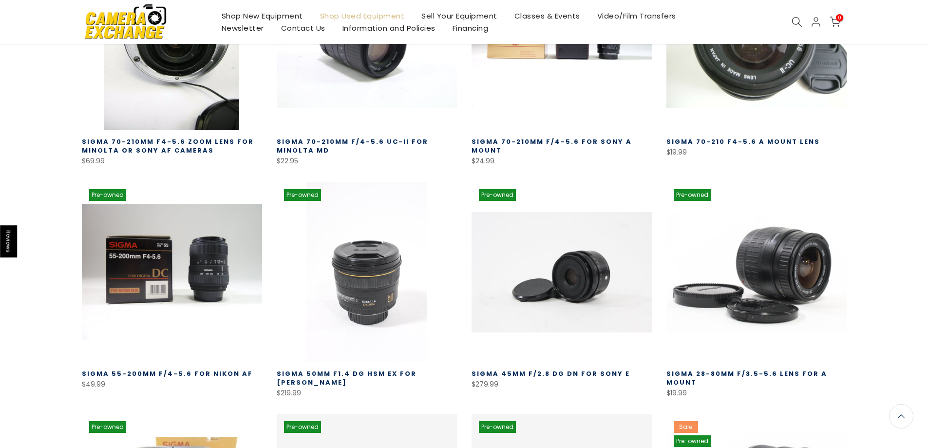
scroll to position [34215, 0]
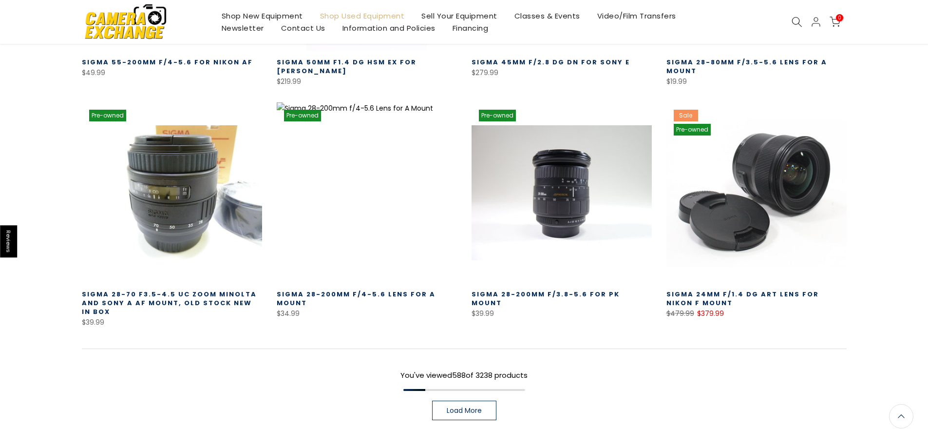
click at [473, 407] on span "Load More" at bounding box center [464, 410] width 35 height 7
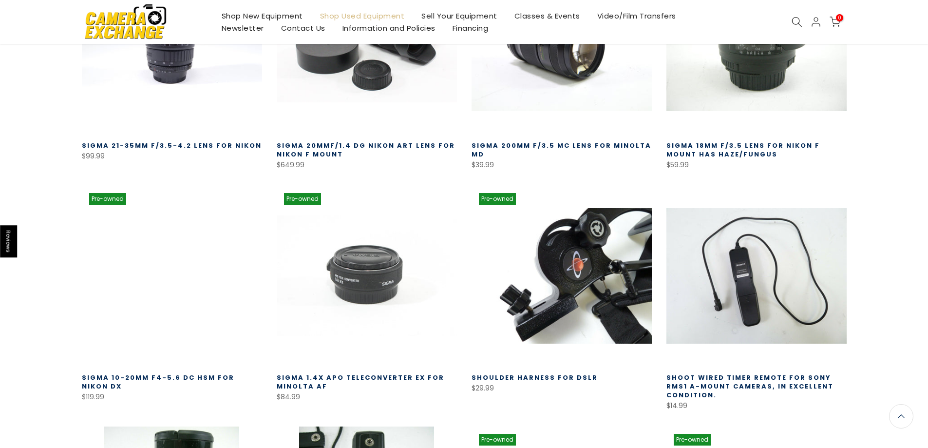
scroll to position [34919, 0]
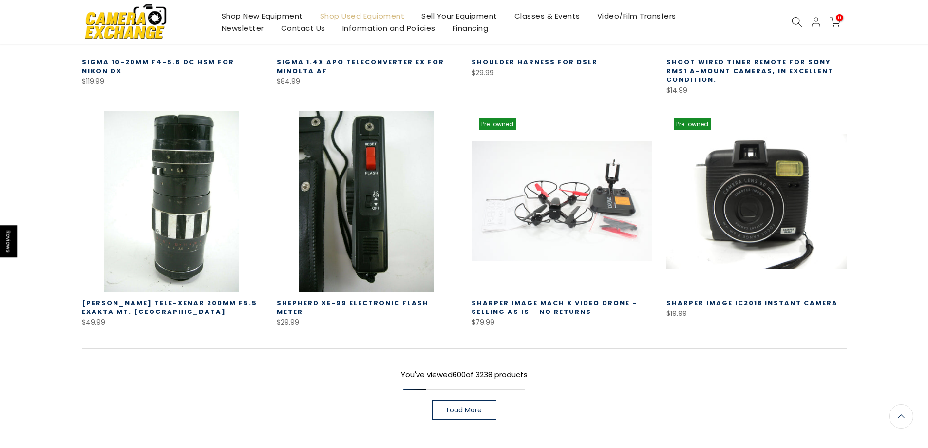
click at [470, 406] on span "Load More" at bounding box center [464, 409] width 35 height 7
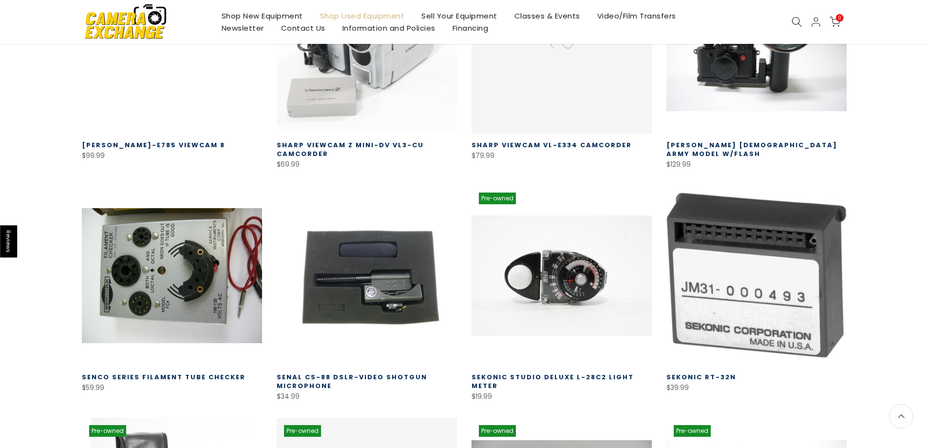
scroll to position [35605, 0]
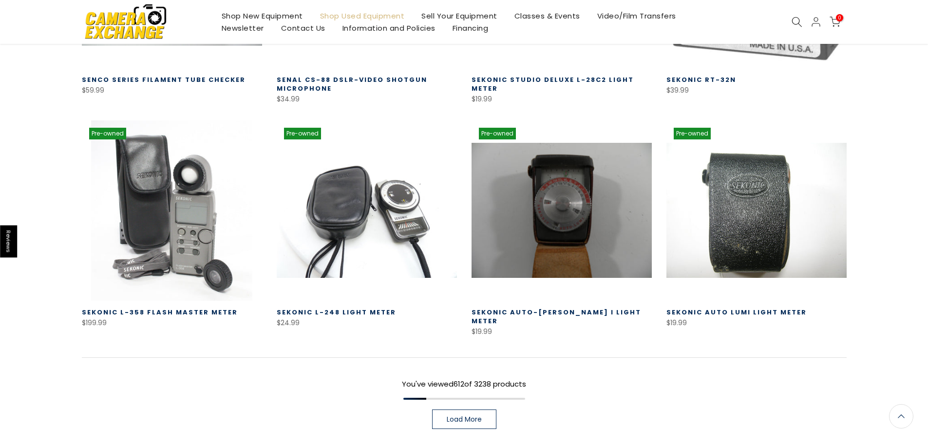
click at [460, 415] on span "Load More" at bounding box center [464, 418] width 35 height 7
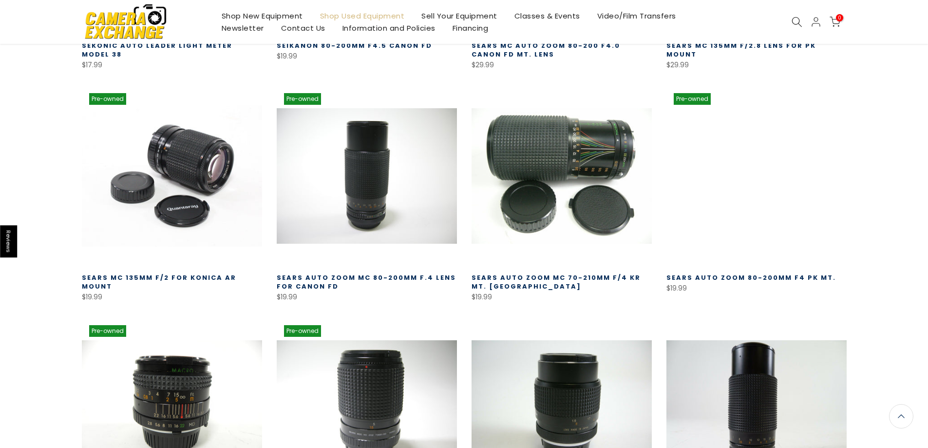
scroll to position [36302, 0]
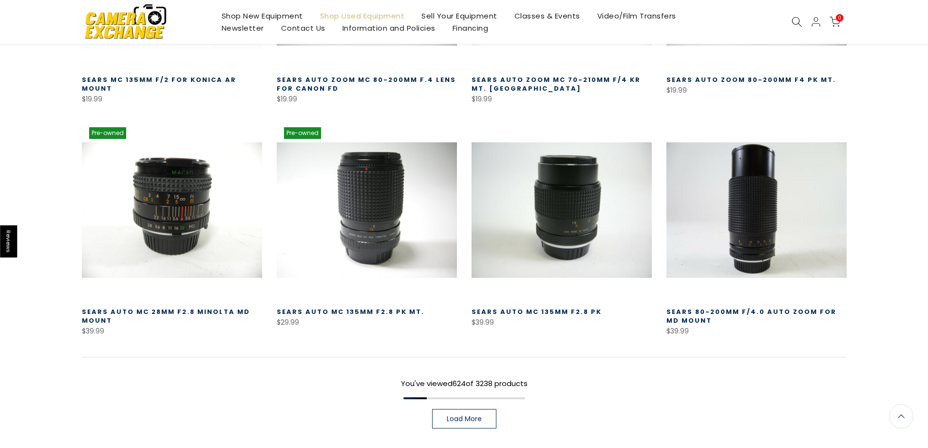
click at [474, 409] on link "Load More" at bounding box center [464, 418] width 64 height 19
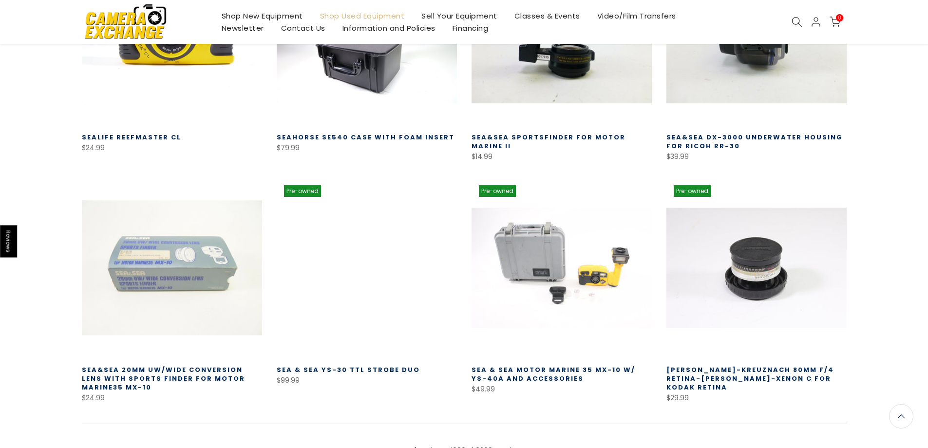
scroll to position [36997, 0]
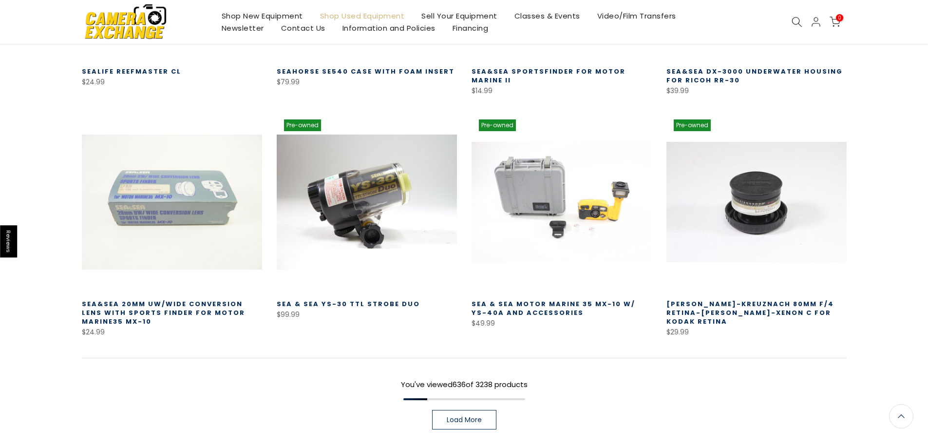
click at [457, 416] on span "Load More" at bounding box center [464, 419] width 35 height 7
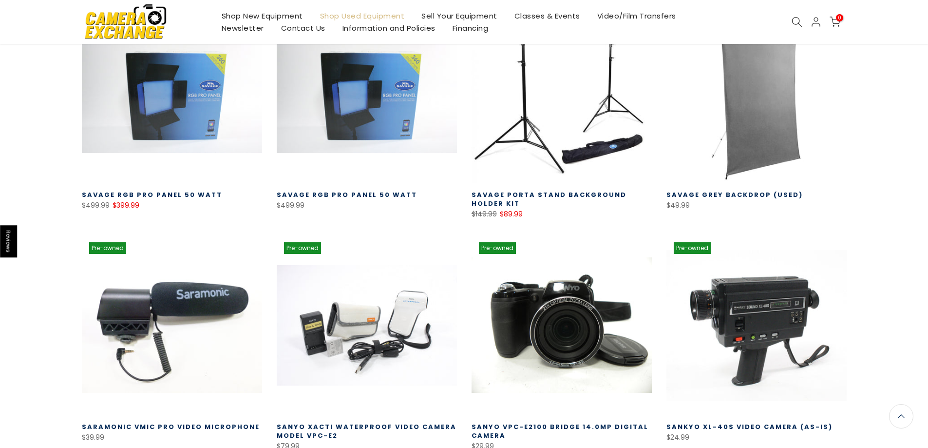
scroll to position [37631, 0]
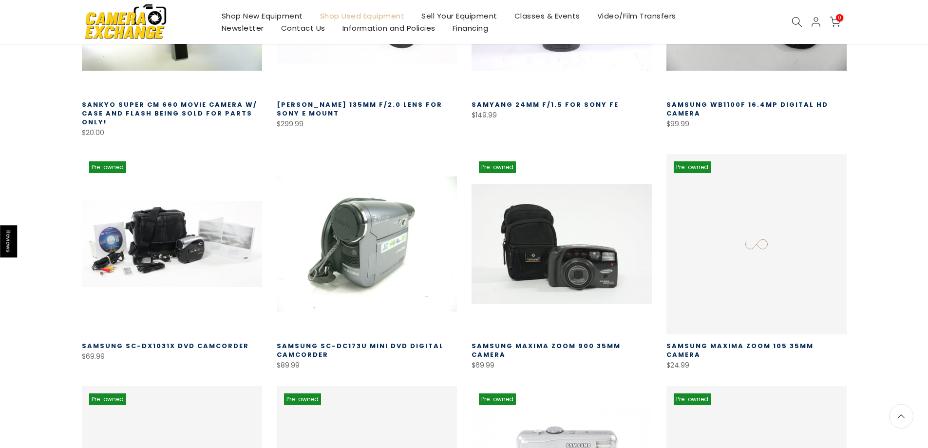
scroll to position [38361, 0]
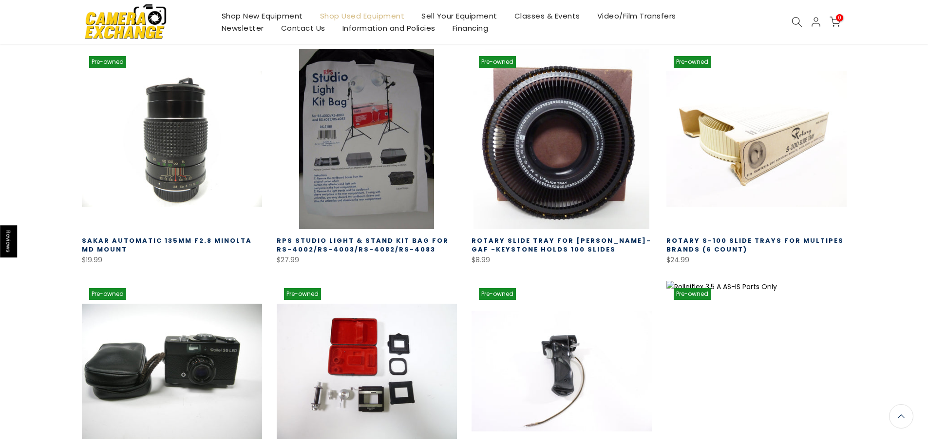
scroll to position [38943, 0]
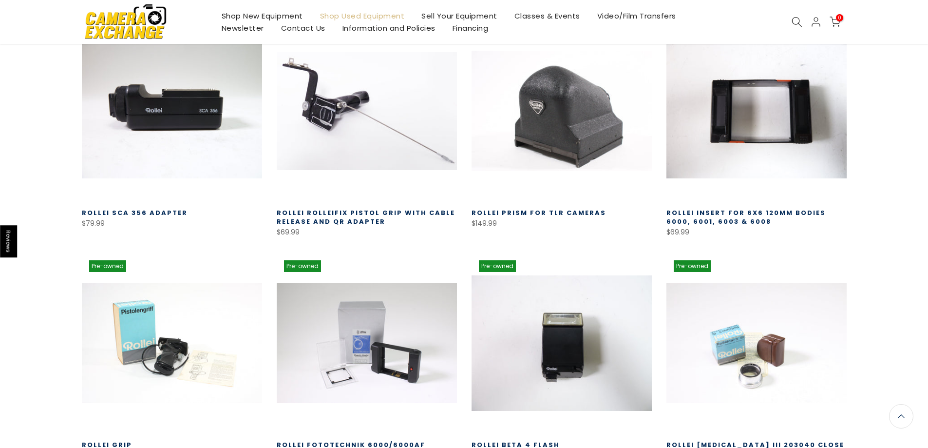
scroll to position [39672, 0]
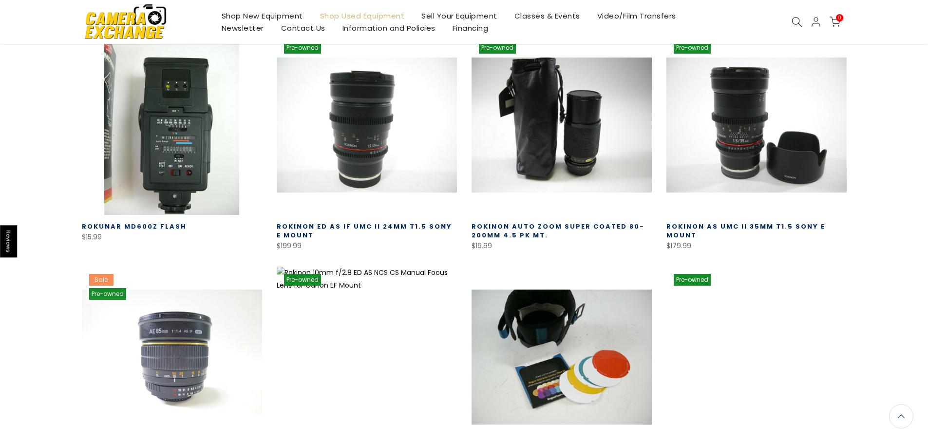
scroll to position [40354, 0]
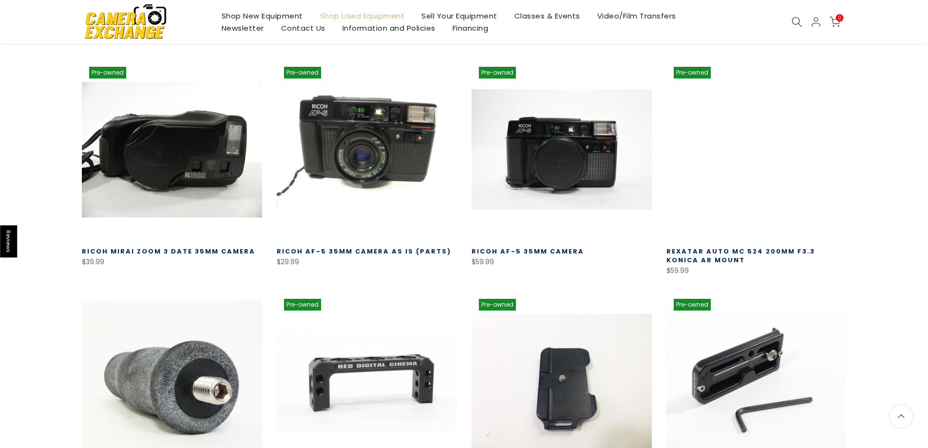
scroll to position [41037, 0]
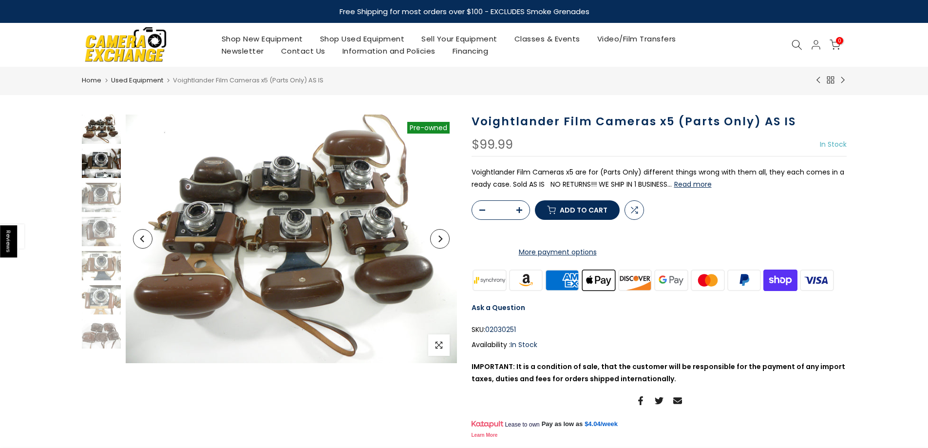
click at [106, 164] on img at bounding box center [101, 163] width 39 height 29
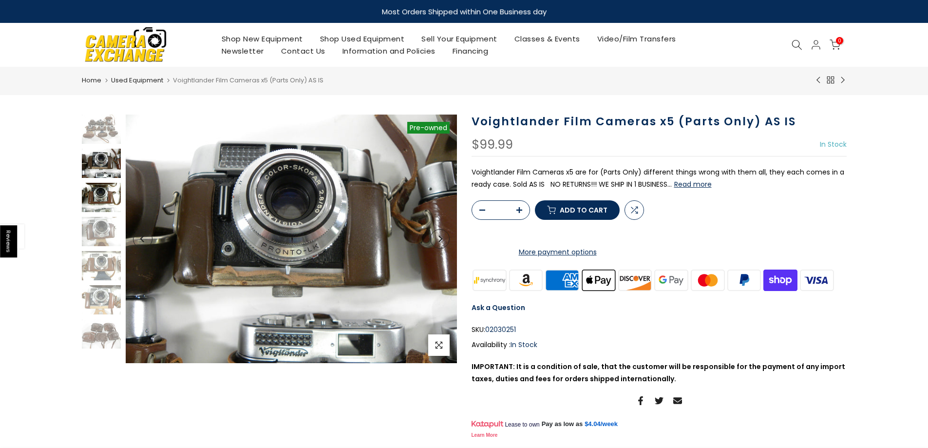
click at [101, 192] on img at bounding box center [101, 197] width 39 height 29
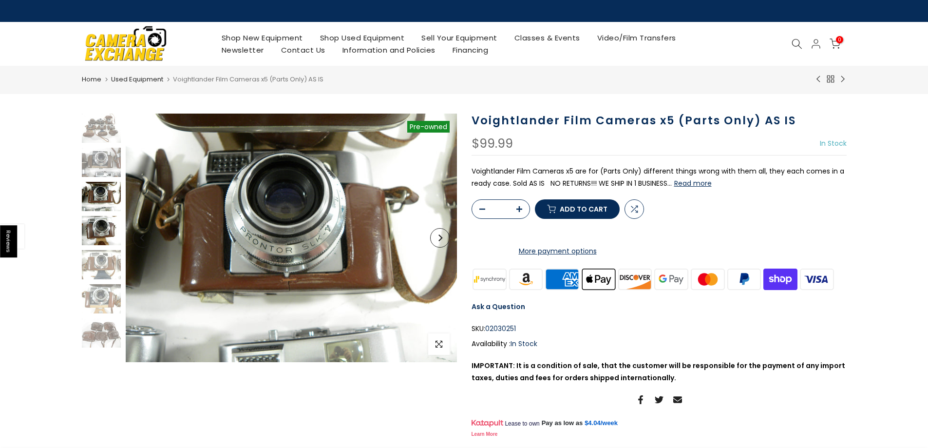
click at [92, 238] on img at bounding box center [101, 230] width 39 height 29
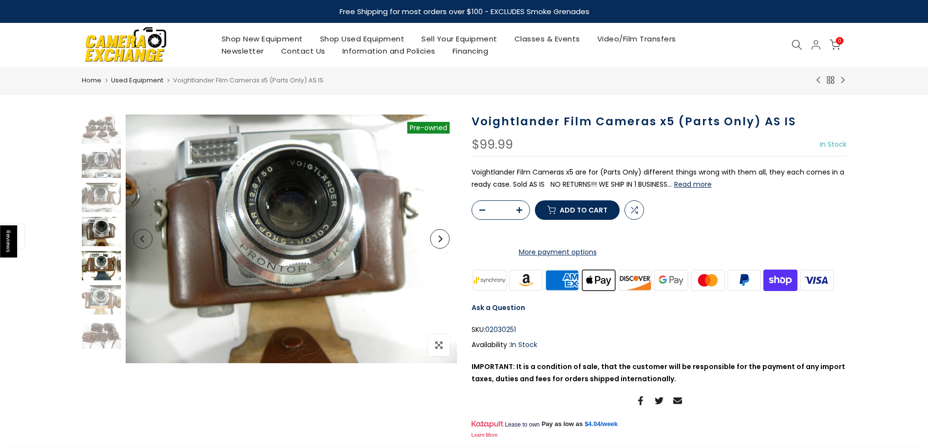
click at [92, 267] on img at bounding box center [101, 265] width 39 height 29
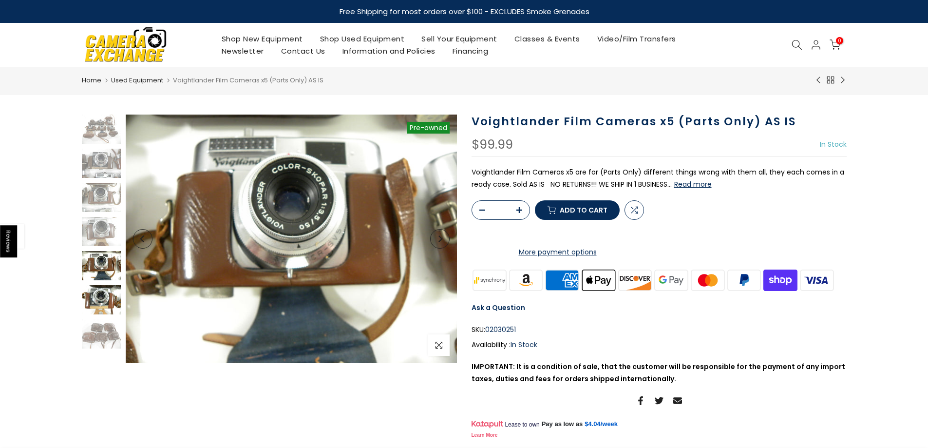
click at [104, 302] on img at bounding box center [101, 299] width 39 height 29
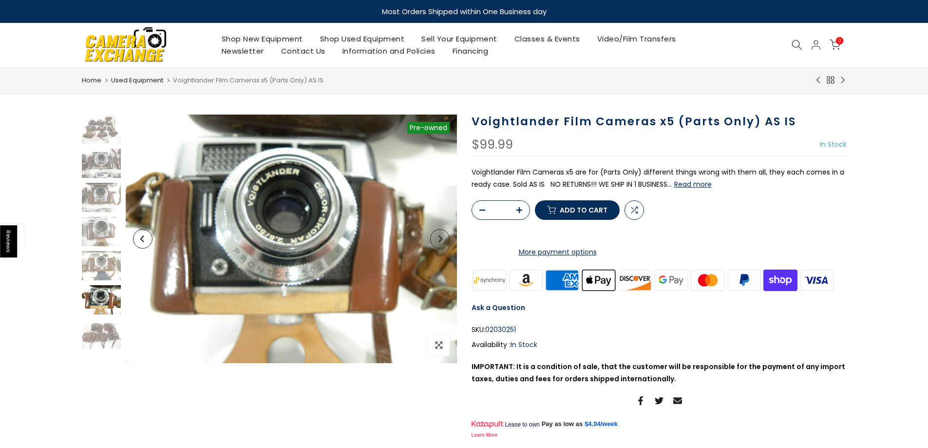
click at [95, 305] on img at bounding box center [101, 299] width 39 height 29
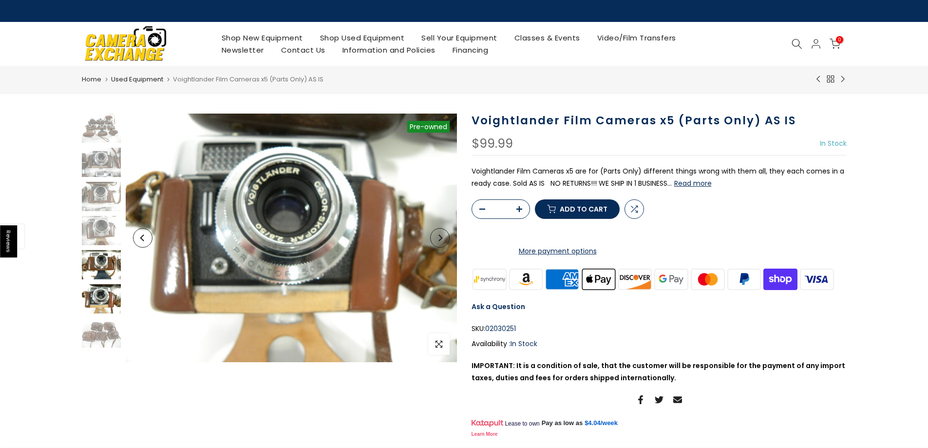
click at [97, 274] on img at bounding box center [101, 264] width 39 height 29
